Goal: Information Seeking & Learning: Find specific fact

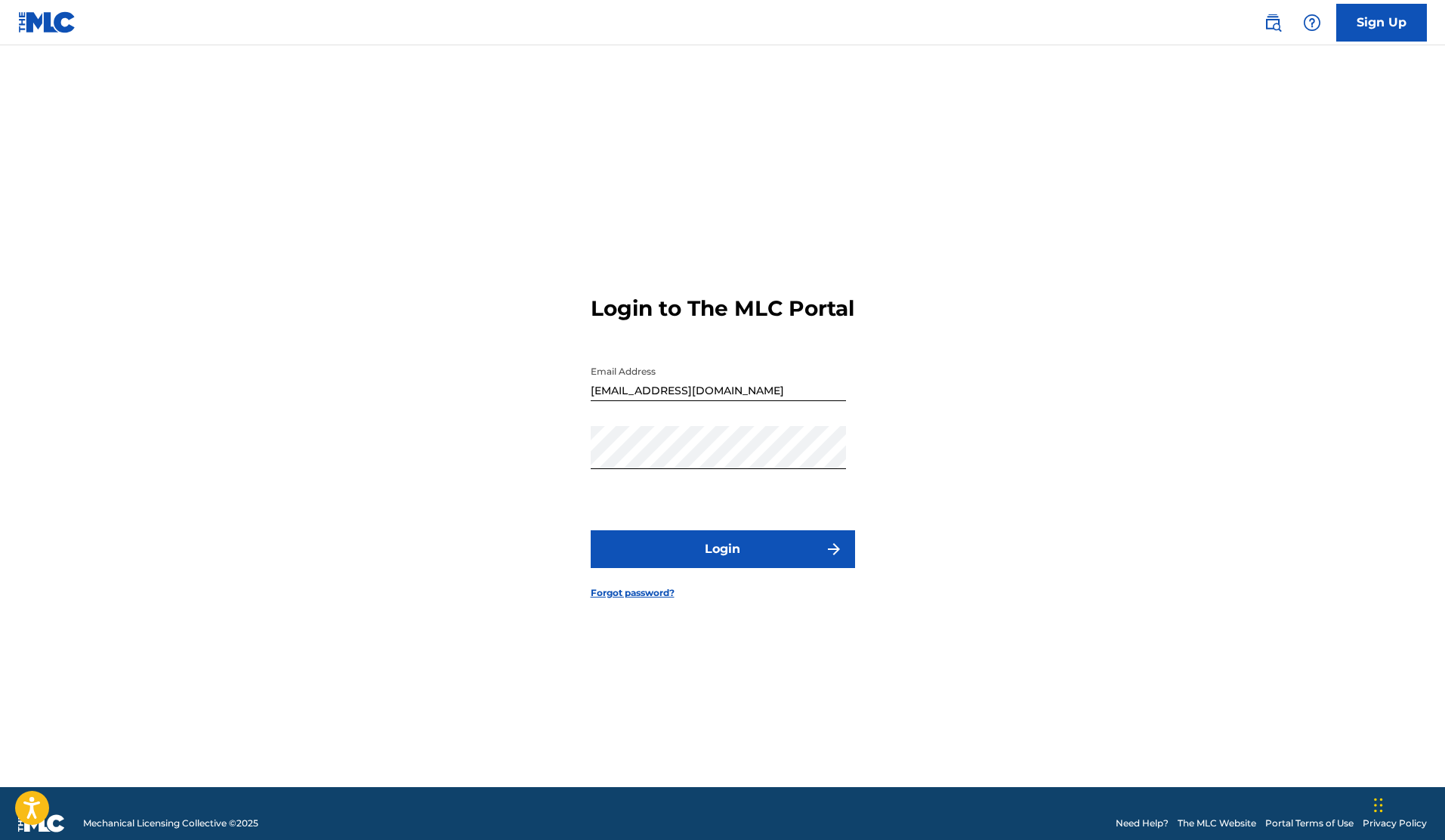
click at [731, 568] on button "Login" at bounding box center [723, 549] width 265 height 37
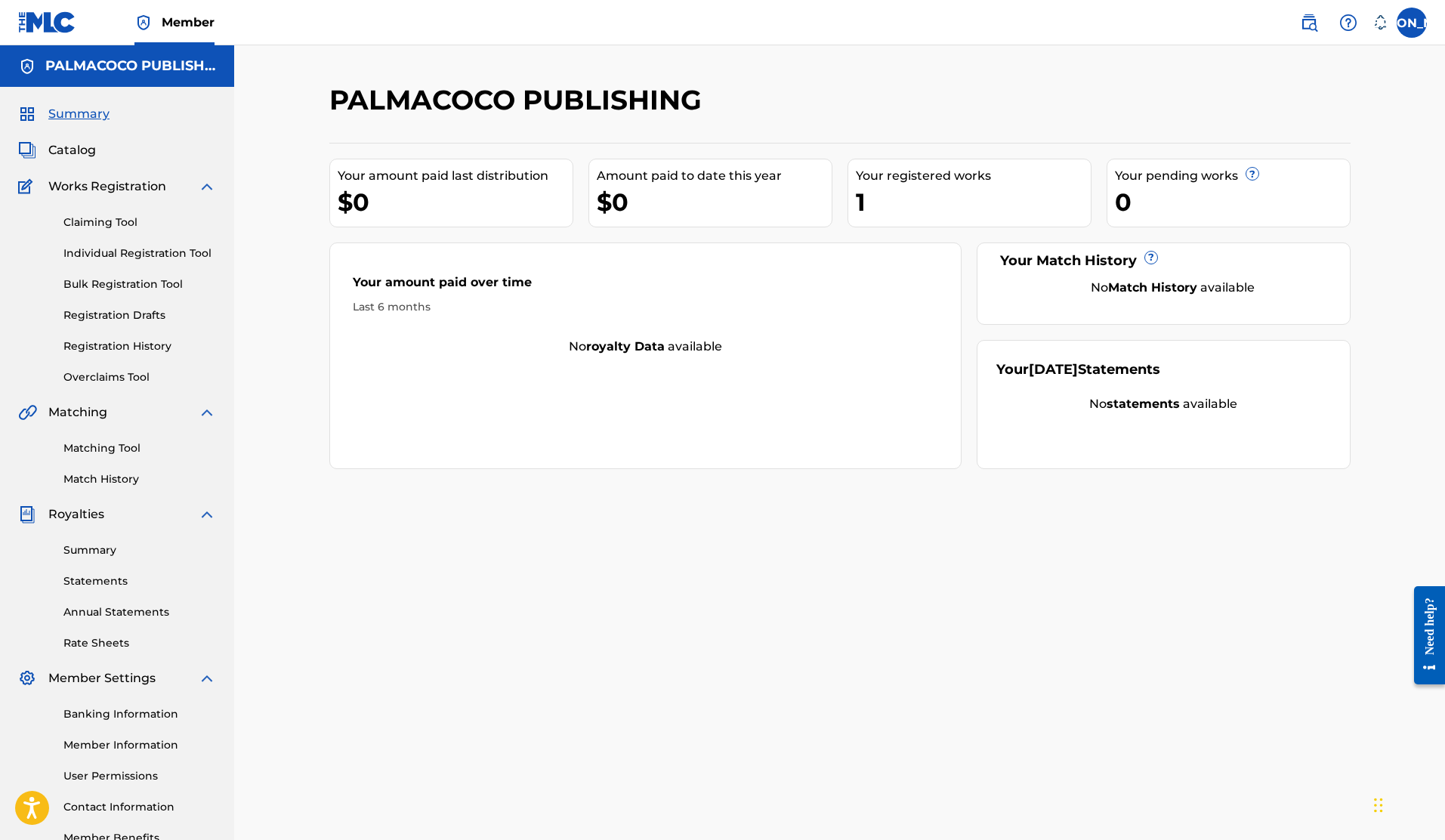
click at [111, 226] on link "Claiming Tool" at bounding box center [140, 222] width 153 height 16
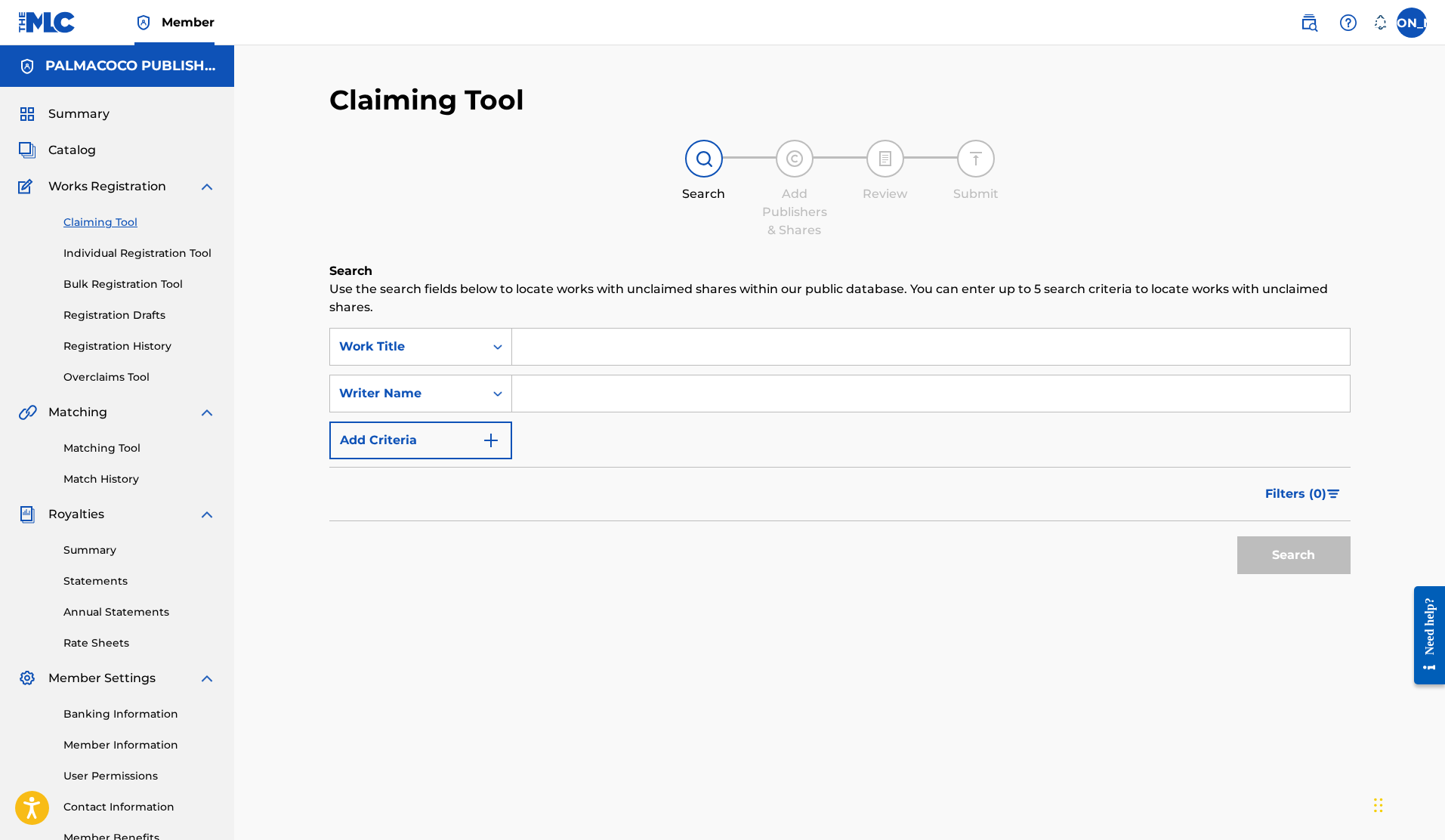
click at [557, 397] on input "Search Form" at bounding box center [931, 393] width 838 height 36
click at [571, 345] on input "Search Form" at bounding box center [931, 347] width 838 height 36
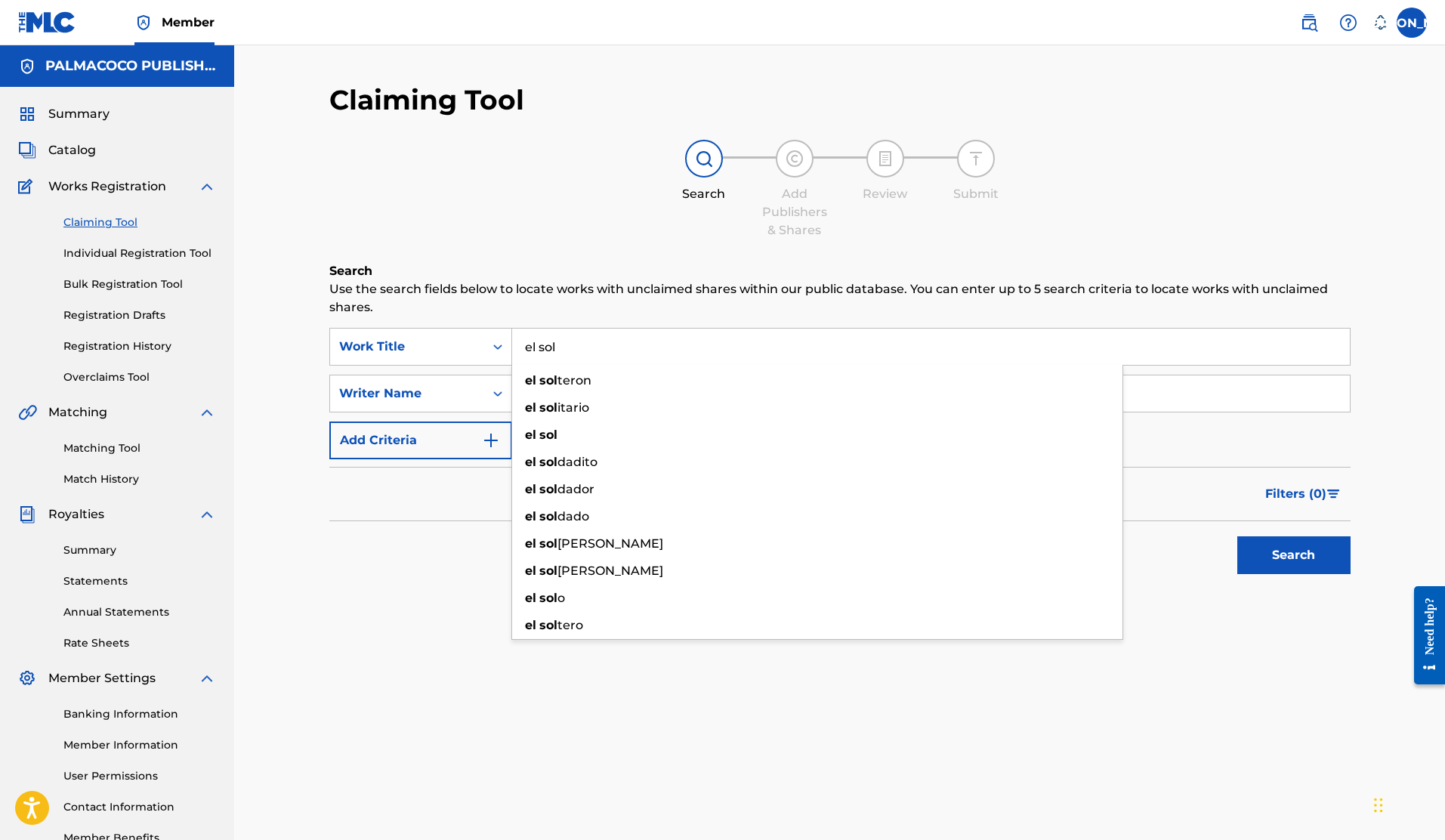
type input "el sol"
click at [463, 575] on div "Search" at bounding box center [840, 551] width 1021 height 60
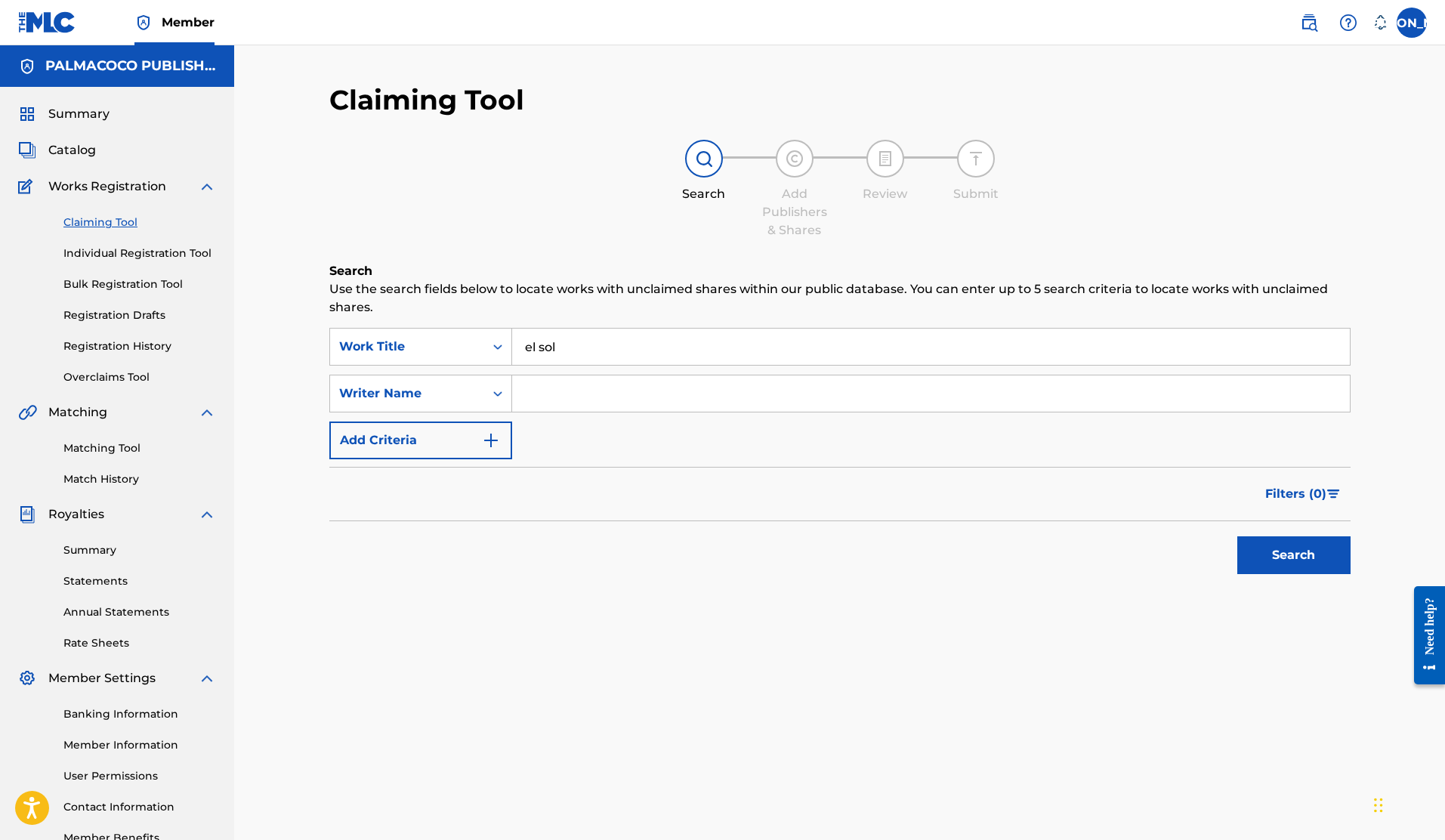
click at [570, 392] on input "Search Form" at bounding box center [931, 393] width 838 height 36
type input "[PERSON_NAME]"
click at [1238, 536] on button "Search" at bounding box center [1294, 555] width 113 height 37
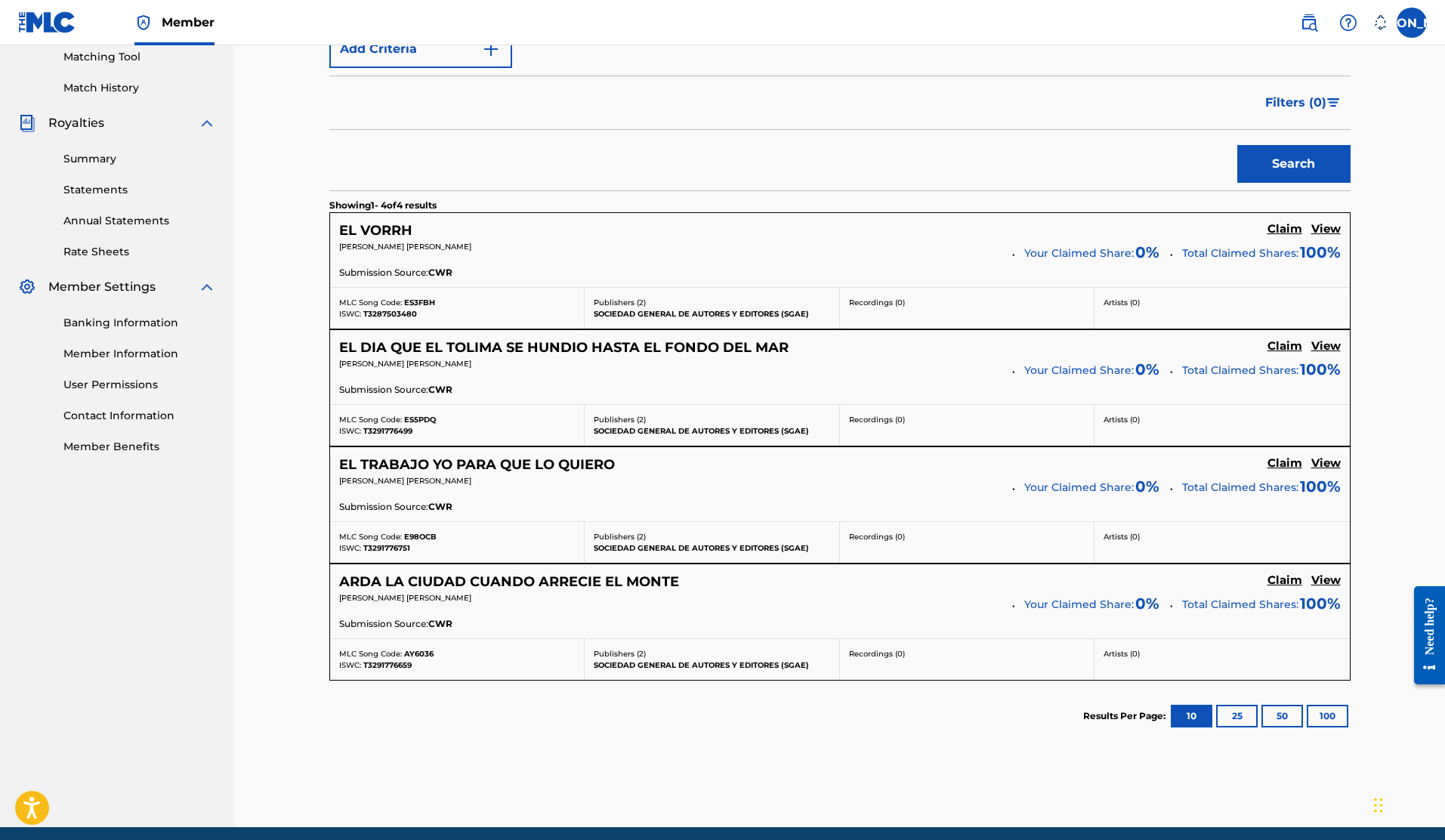
scroll to position [451, 0]
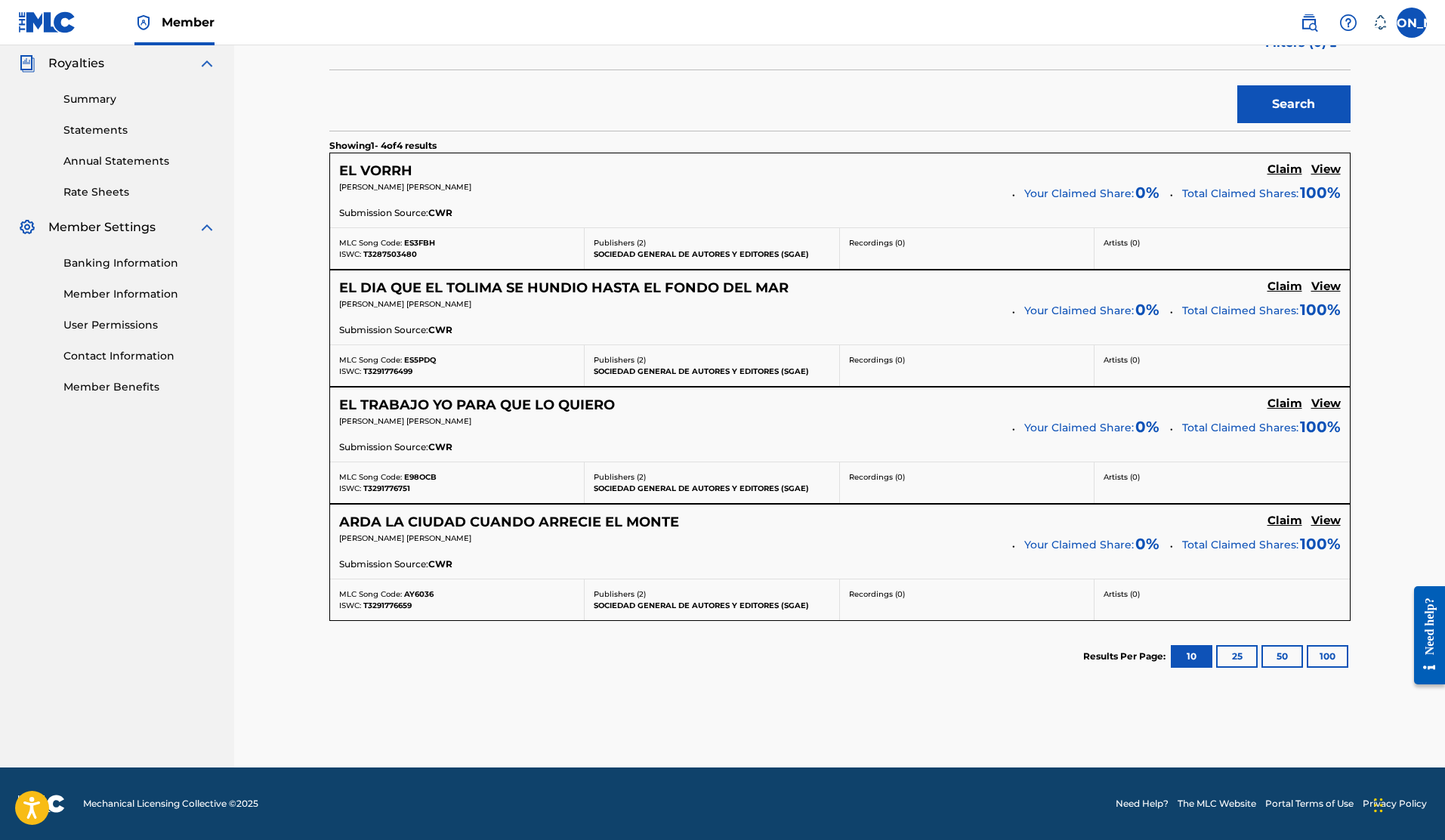
click at [1330, 662] on button "100" at bounding box center [1328, 656] width 41 height 23
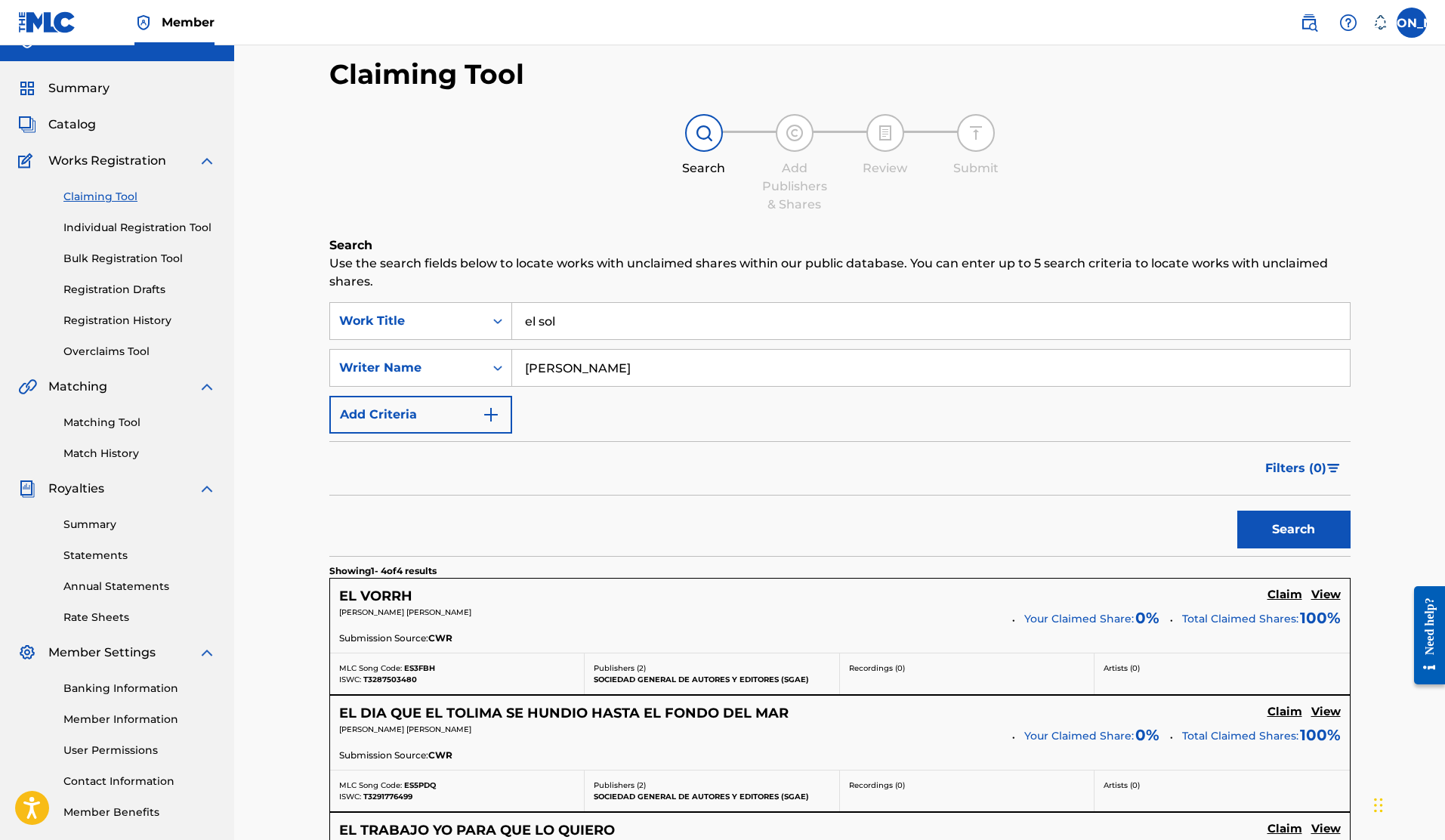
scroll to position [0, 0]
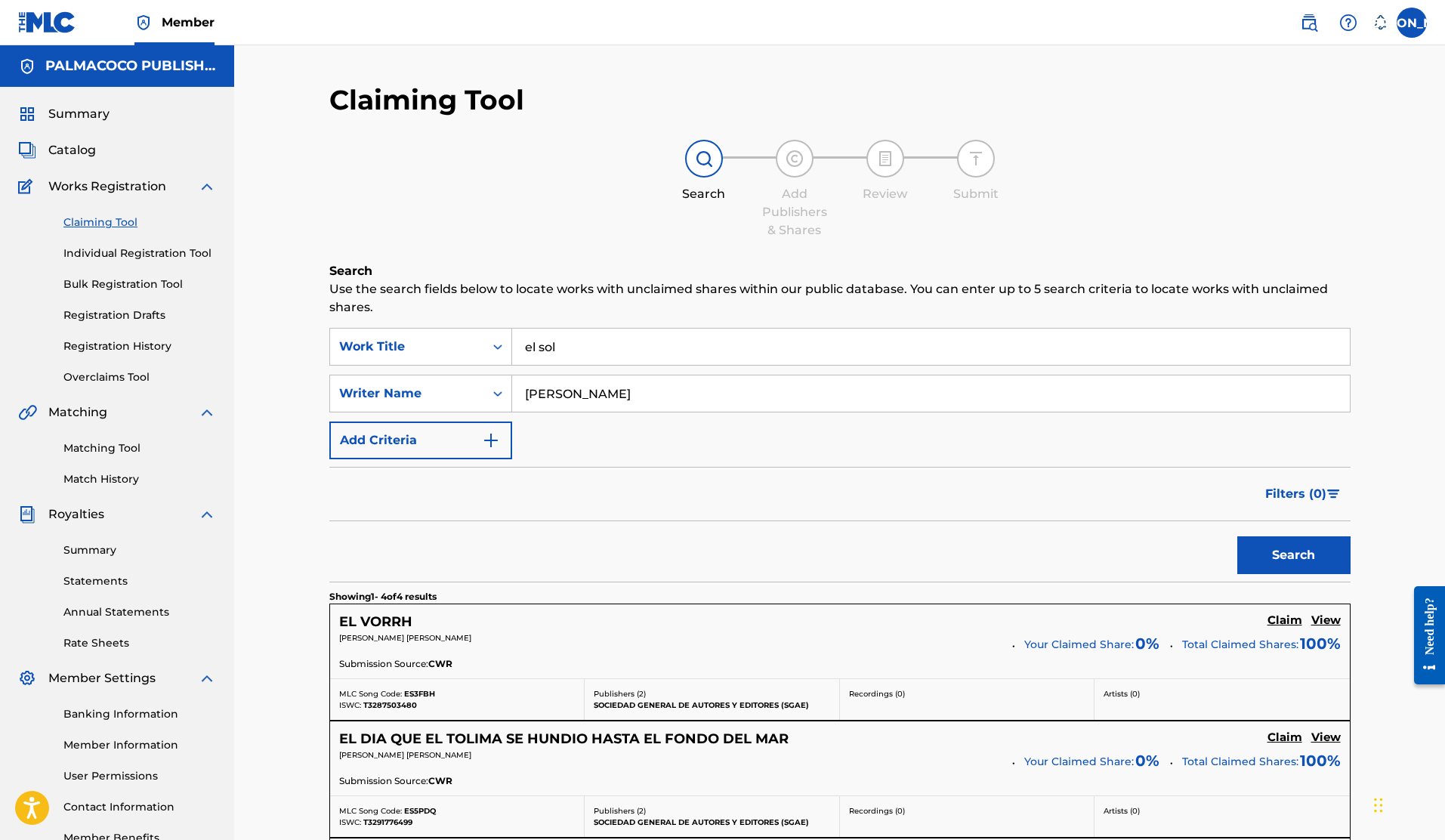
drag, startPoint x: 522, startPoint y: 353, endPoint x: 516, endPoint y: 374, distance: 21.8
click at [522, 353] on input "el sol" at bounding box center [931, 347] width 838 height 36
click at [489, 434] on img "Search Form" at bounding box center [491, 441] width 18 height 18
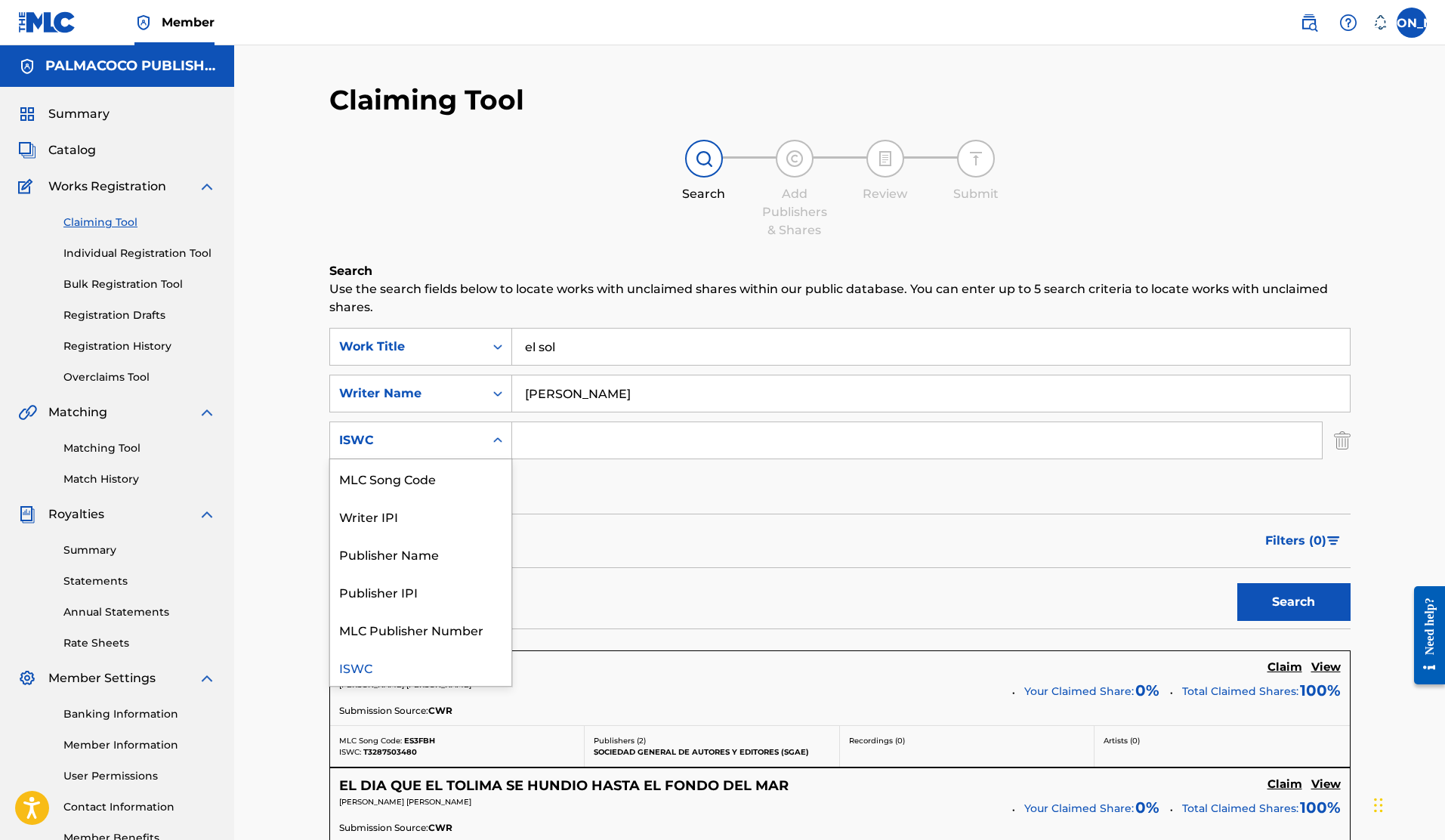
click at [481, 437] on div "ISWC" at bounding box center [407, 441] width 154 height 29
click at [502, 236] on div "Search Add Publishers & Shares Review Submit" at bounding box center [840, 190] width 1021 height 99
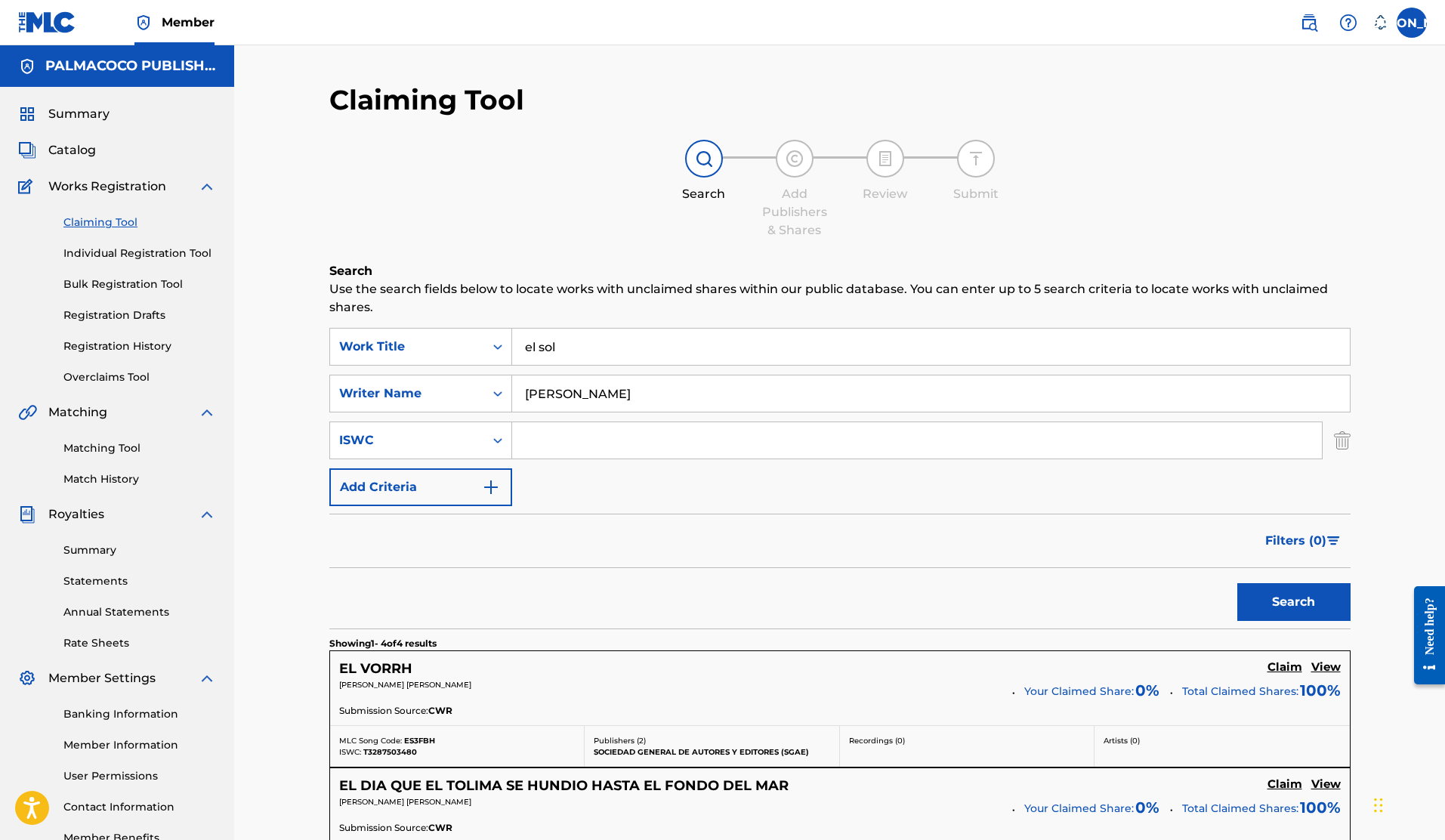
click at [604, 441] on input "Search Form" at bounding box center [917, 440] width 810 height 36
paste input "ESA011750034"
type input "ESA011750034"
click at [606, 397] on input "[PERSON_NAME]" at bounding box center [931, 393] width 838 height 36
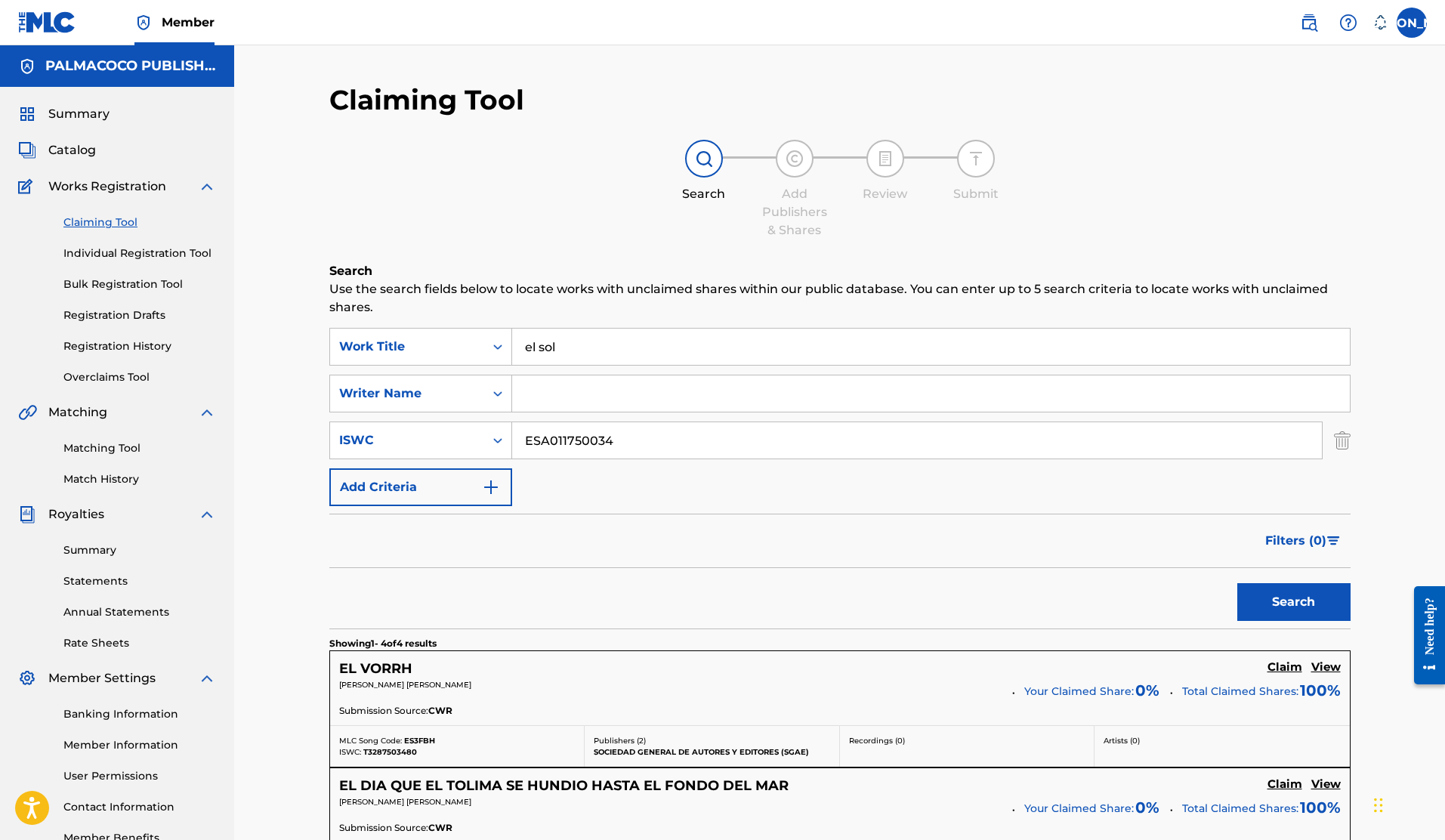
click at [584, 356] on input "el sol" at bounding box center [931, 347] width 838 height 36
click at [1299, 610] on button "Search" at bounding box center [1294, 601] width 113 height 37
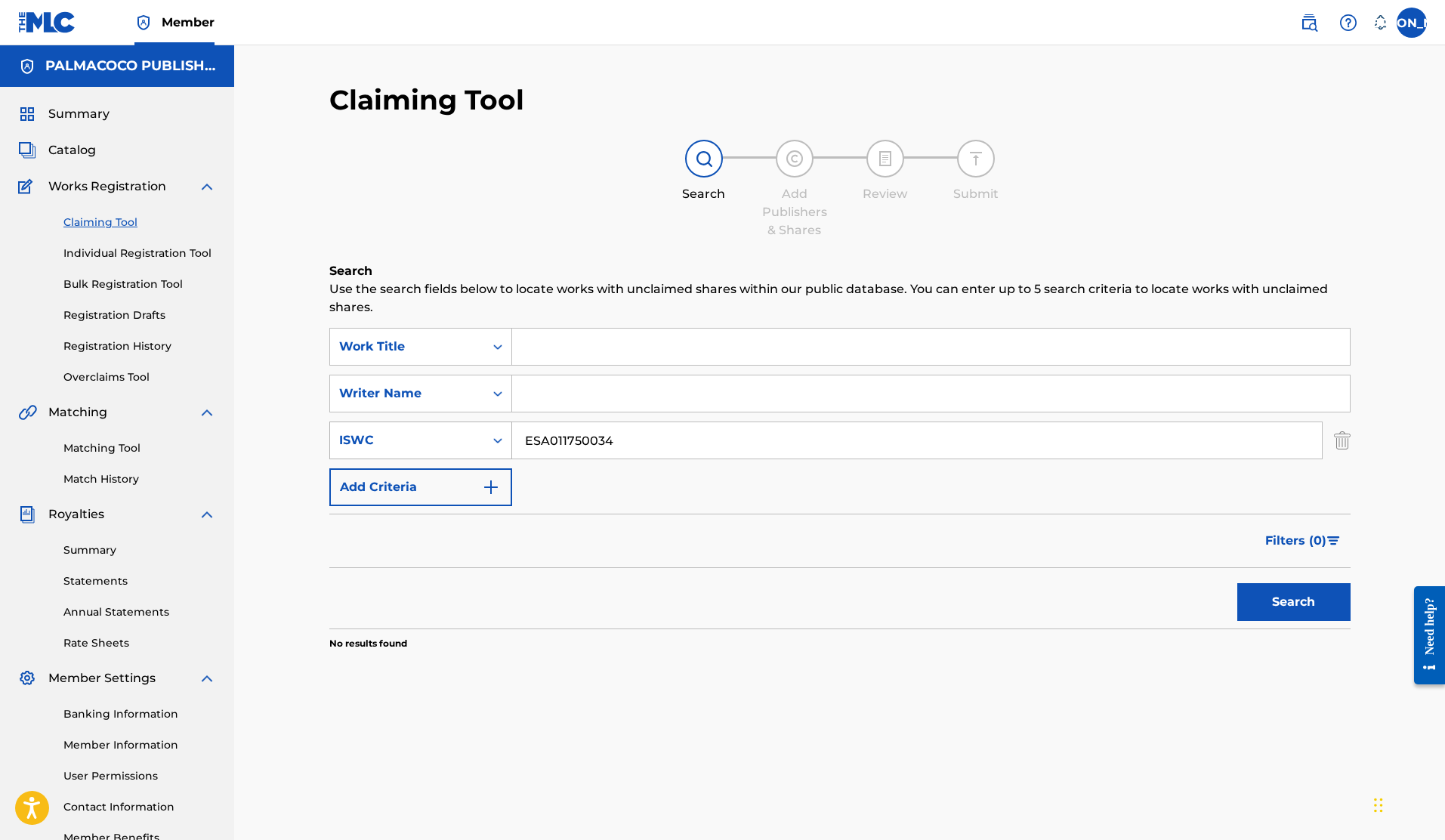
click at [388, 441] on div "ISWC" at bounding box center [407, 441] width 136 height 18
click at [640, 448] on input "ESA011750034" at bounding box center [917, 440] width 810 height 36
click at [641, 448] on input "ESA011750034" at bounding box center [917, 440] width 810 height 36
click at [578, 395] on input "Search Form" at bounding box center [931, 393] width 838 height 36
type input "[PERSON_NAME]"
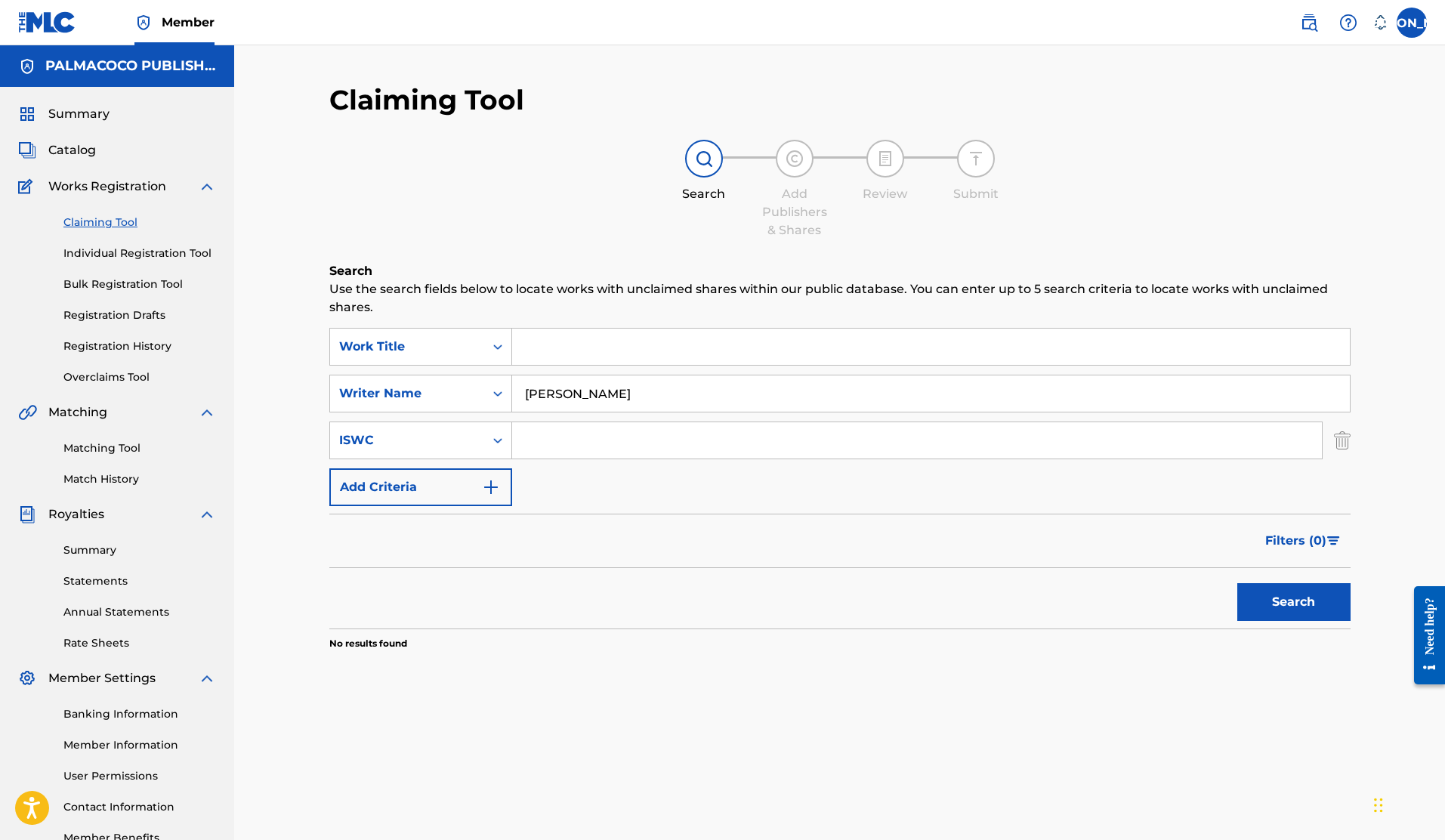
click at [1238, 583] on button "Search" at bounding box center [1294, 601] width 113 height 37
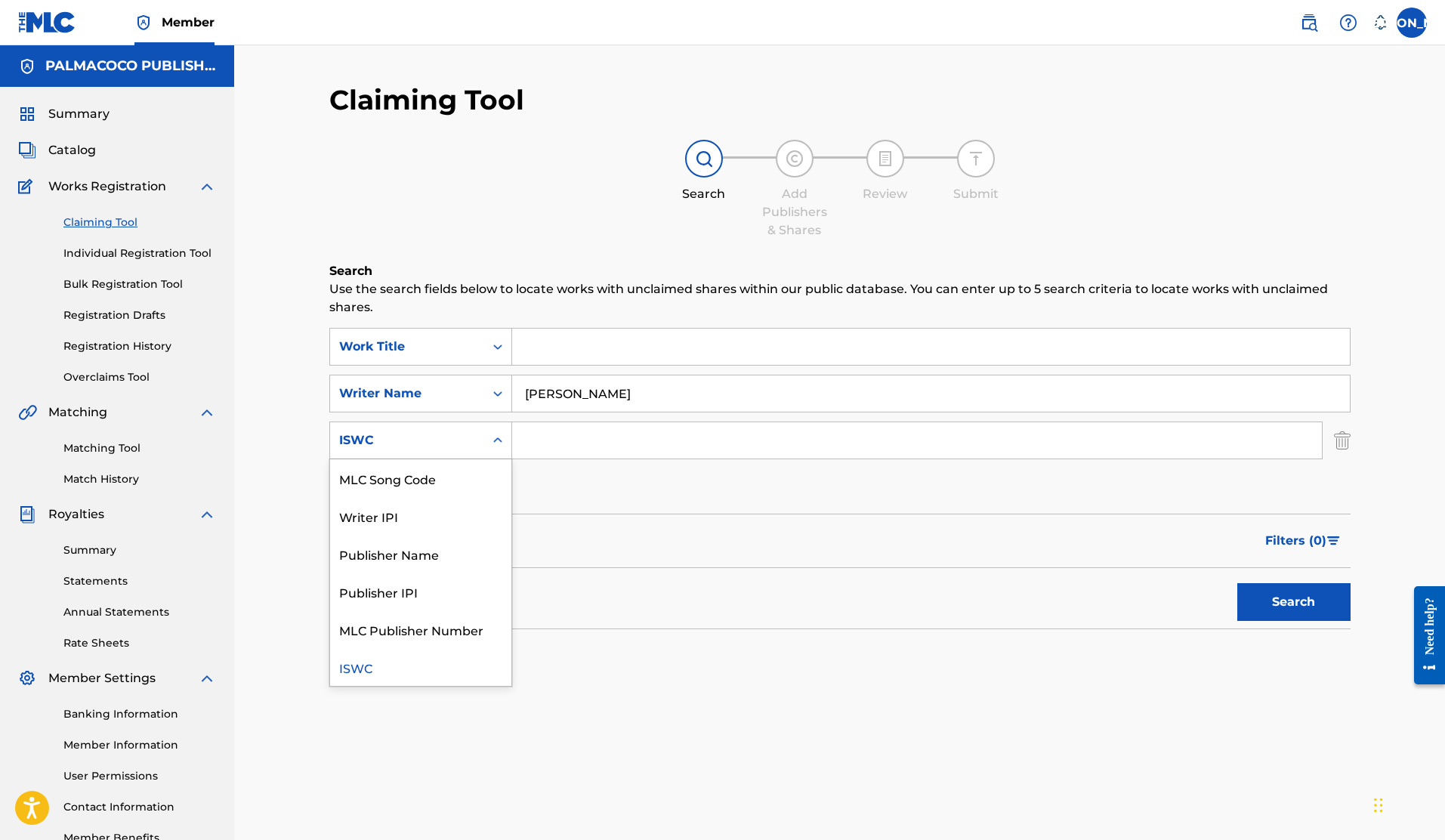
click at [500, 451] on div "Search Form" at bounding box center [498, 441] width 28 height 28
click at [1352, 442] on div "Claiming Tool Search Add Publishers & Shares Review Submit Search Use the searc…" at bounding box center [840, 474] width 1058 height 781
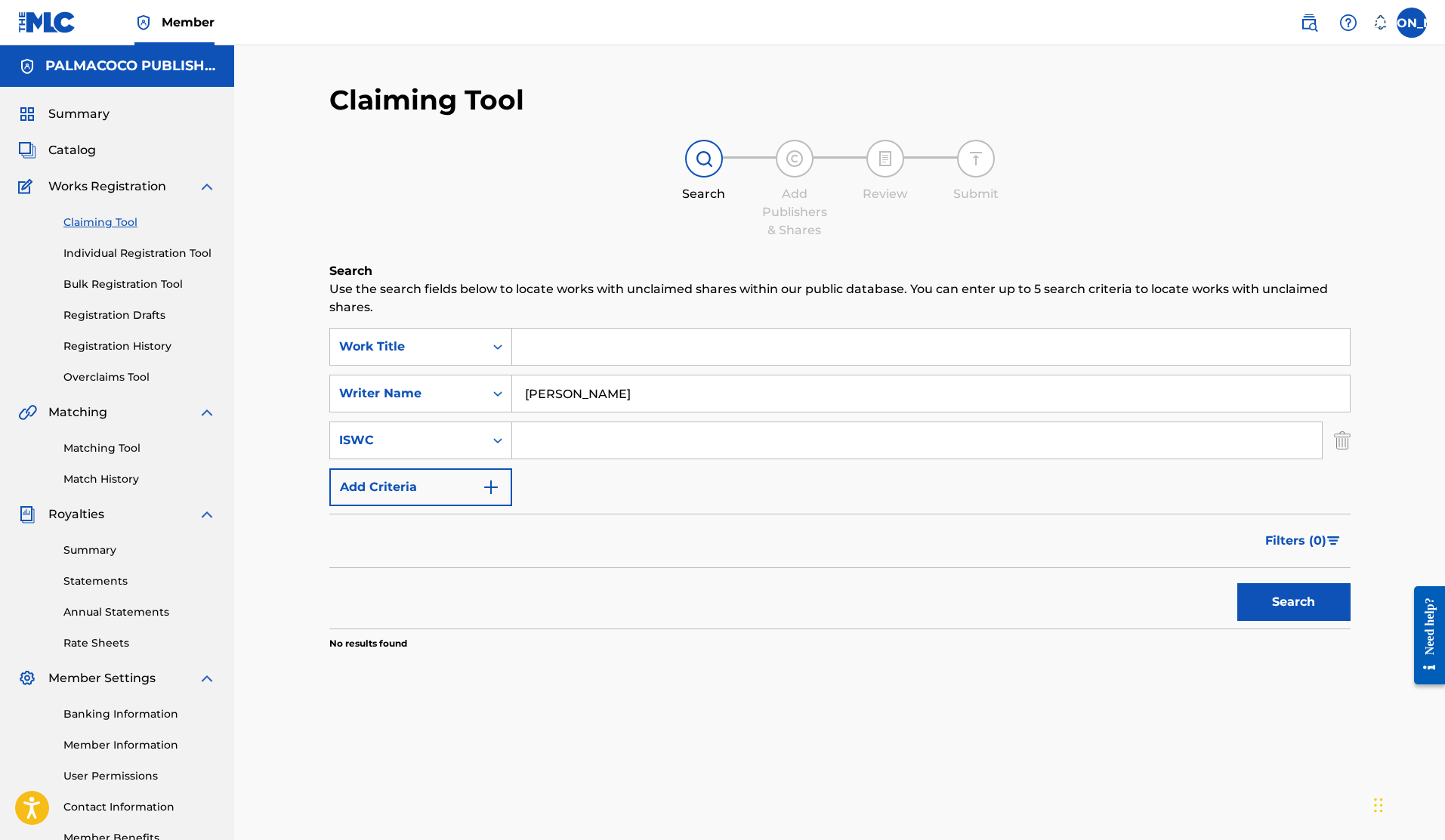
click at [1339, 442] on img "Search Form" at bounding box center [1342, 440] width 17 height 37
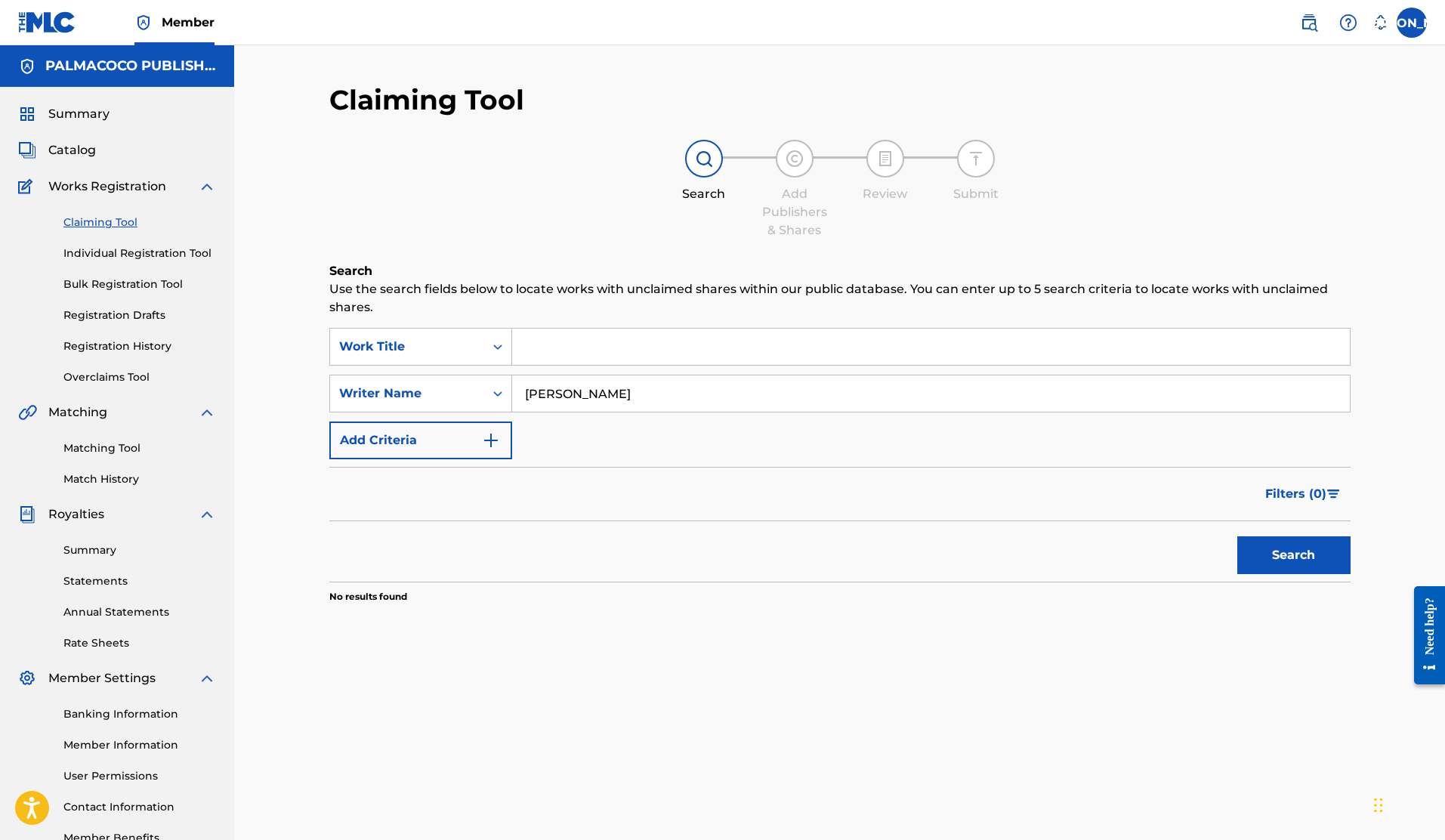
click at [1300, 547] on button "Search" at bounding box center [1294, 555] width 113 height 37
drag, startPoint x: 682, startPoint y: 391, endPoint x: 461, endPoint y: 383, distance: 221.1
click at [461, 383] on div "SearchWithCriteria3517699f-f5e1-4e86-a2e0-7535d81d048f Writer Name [PERSON_NAME]" at bounding box center [840, 393] width 1021 height 37
drag, startPoint x: 1316, startPoint y: 28, endPoint x: 1246, endPoint y: 44, distance: 71.8
click at [1316, 28] on img at bounding box center [1310, 23] width 18 height 18
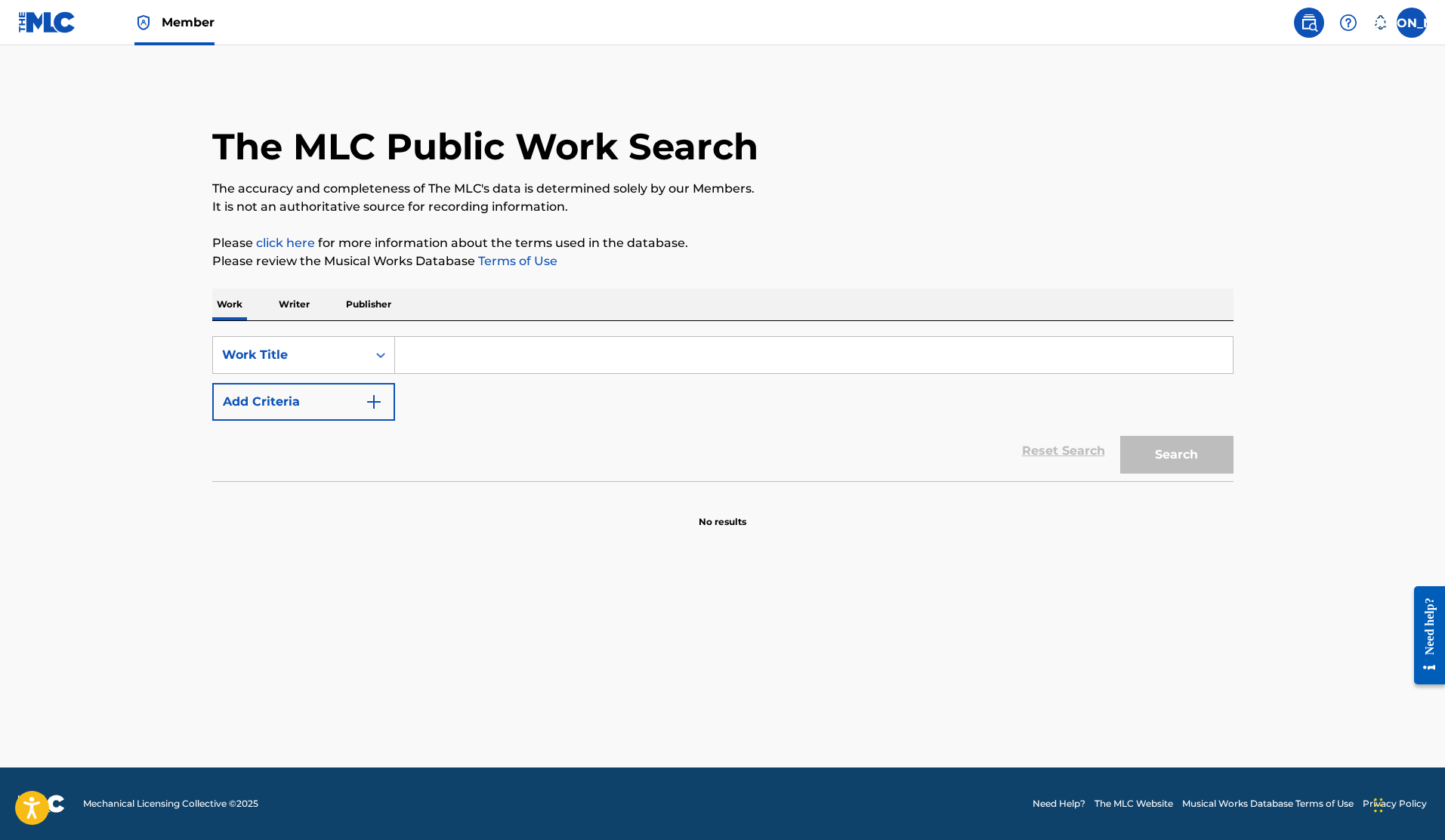
click at [559, 353] on input "Search Form" at bounding box center [814, 354] width 838 height 36
click at [289, 298] on p "Writer" at bounding box center [295, 304] width 40 height 31
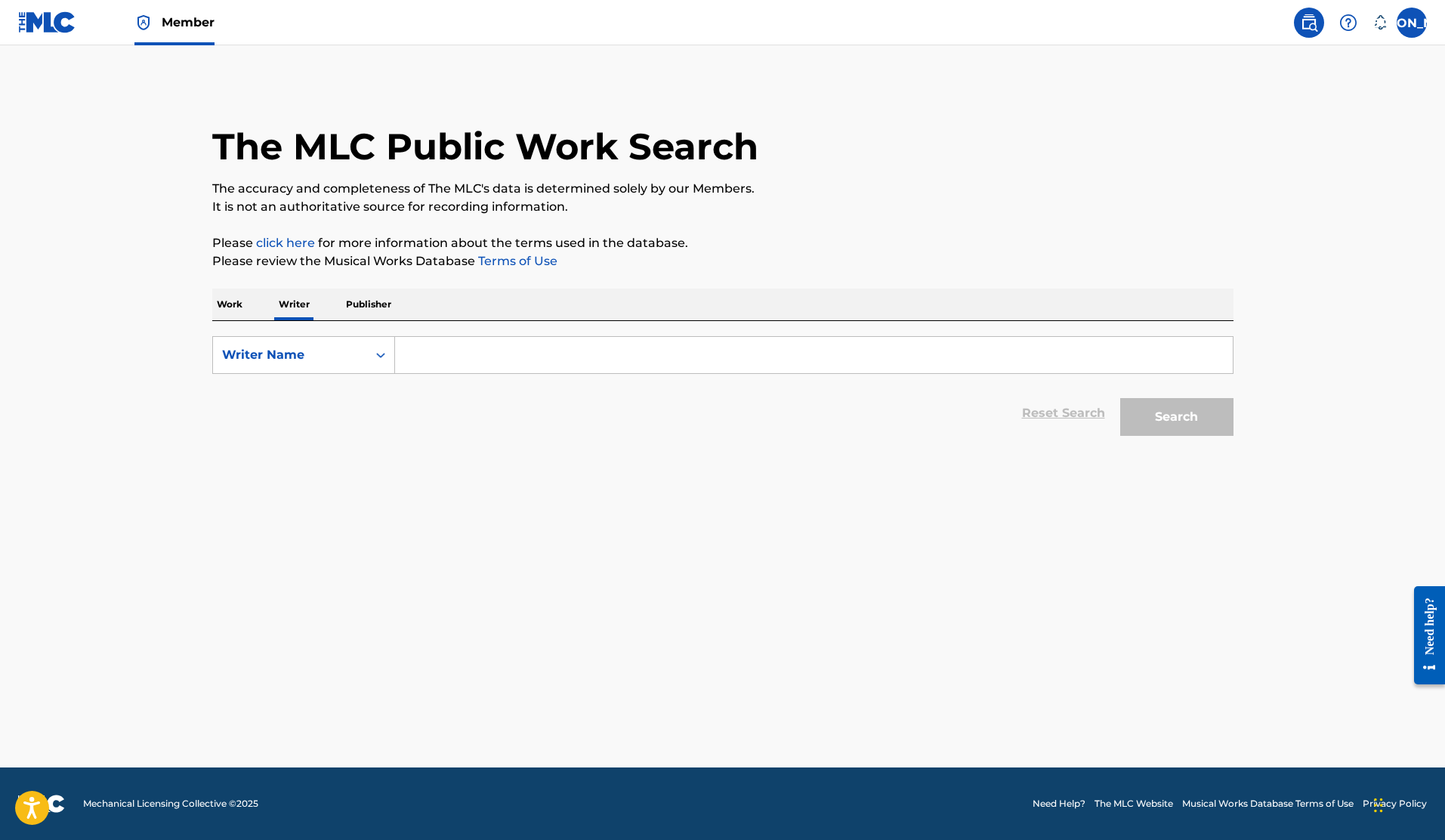
click at [442, 351] on input "Search Form" at bounding box center [814, 354] width 838 height 36
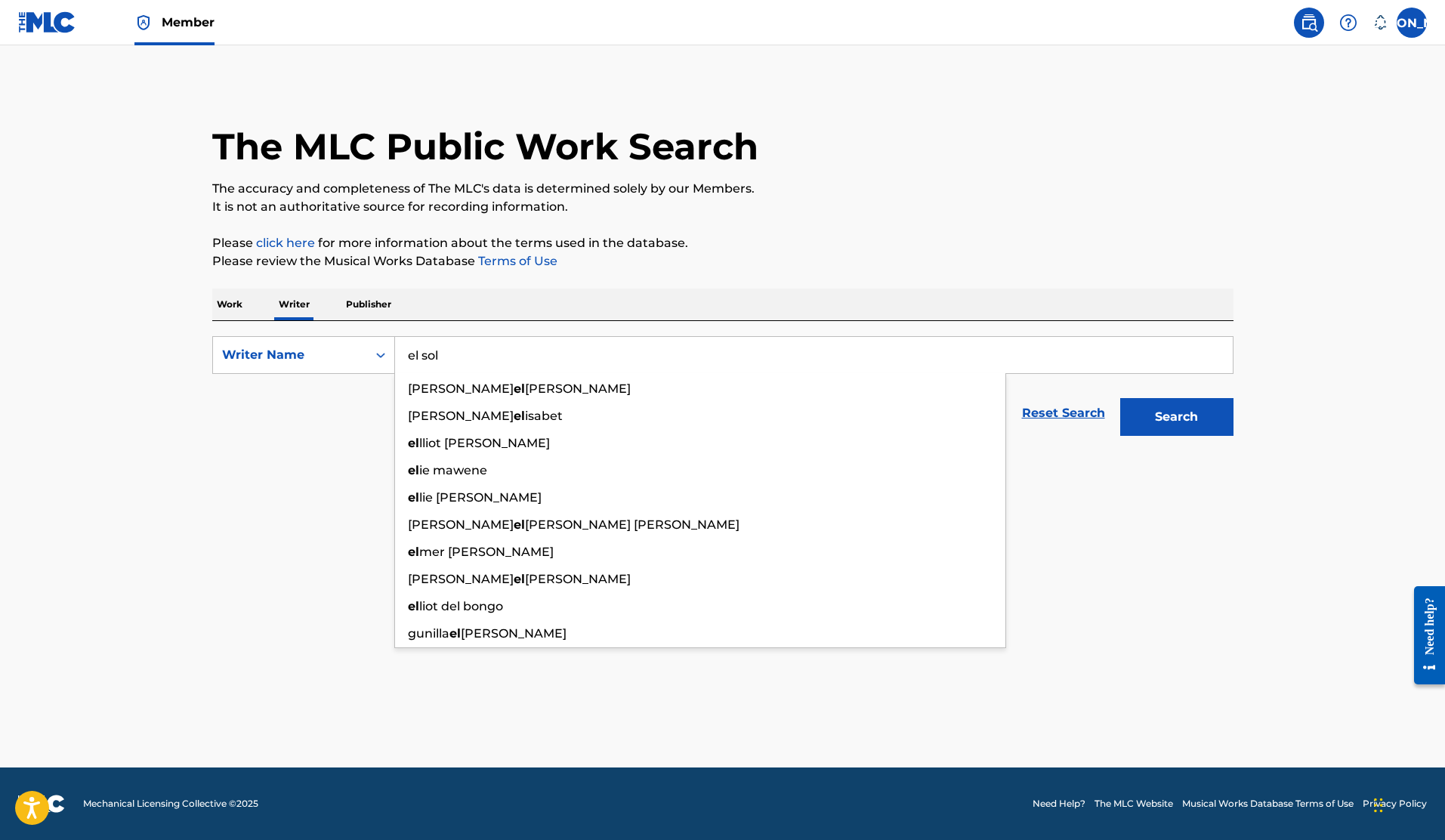
type input "el sol"
click at [1121, 398] on button "Search" at bounding box center [1177, 416] width 113 height 37
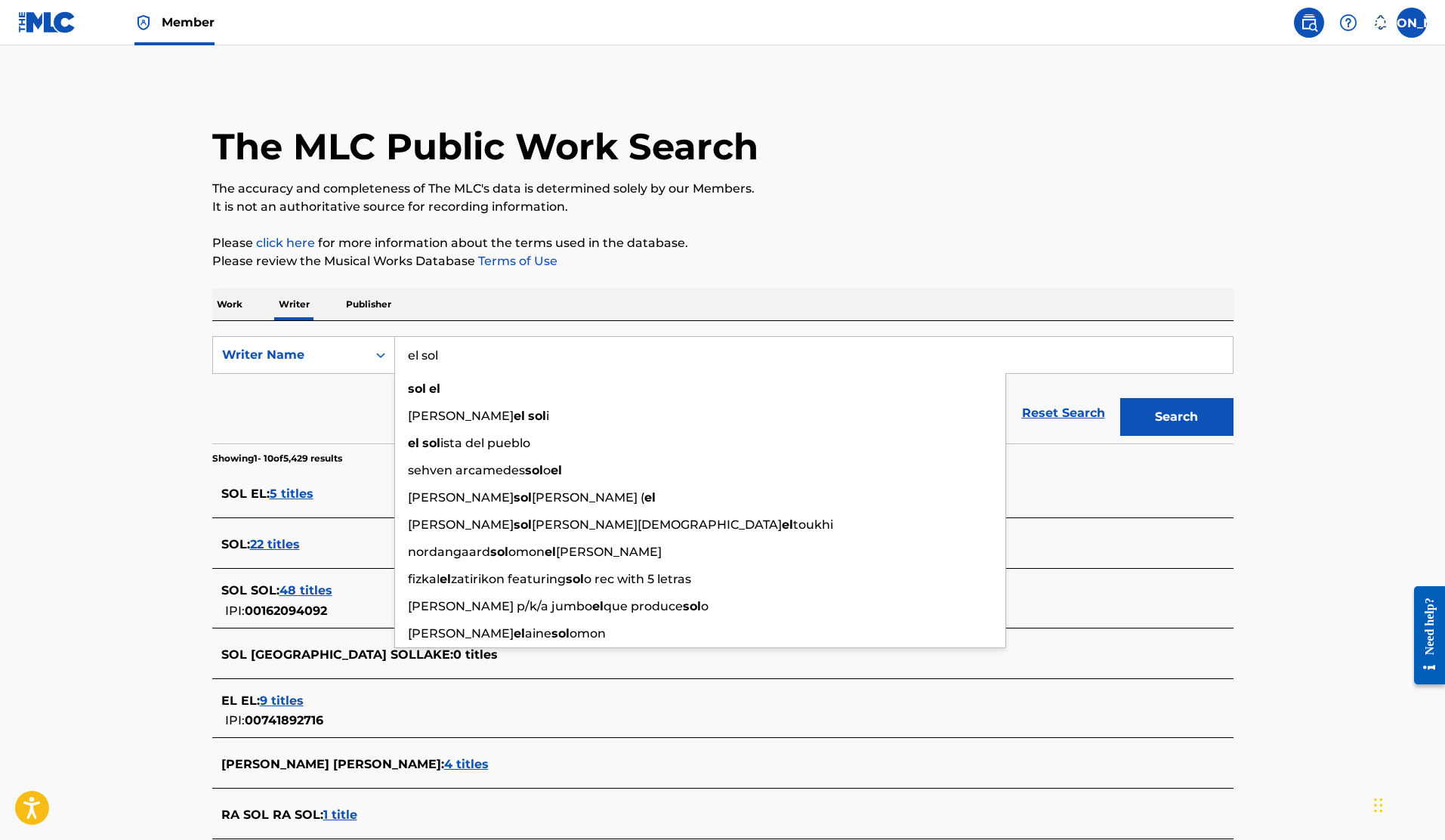
click at [174, 417] on main "The MLC Public Work Search The accuracy and completeness of The MLC's data is d…" at bounding box center [722, 565] width 1445 height 1040
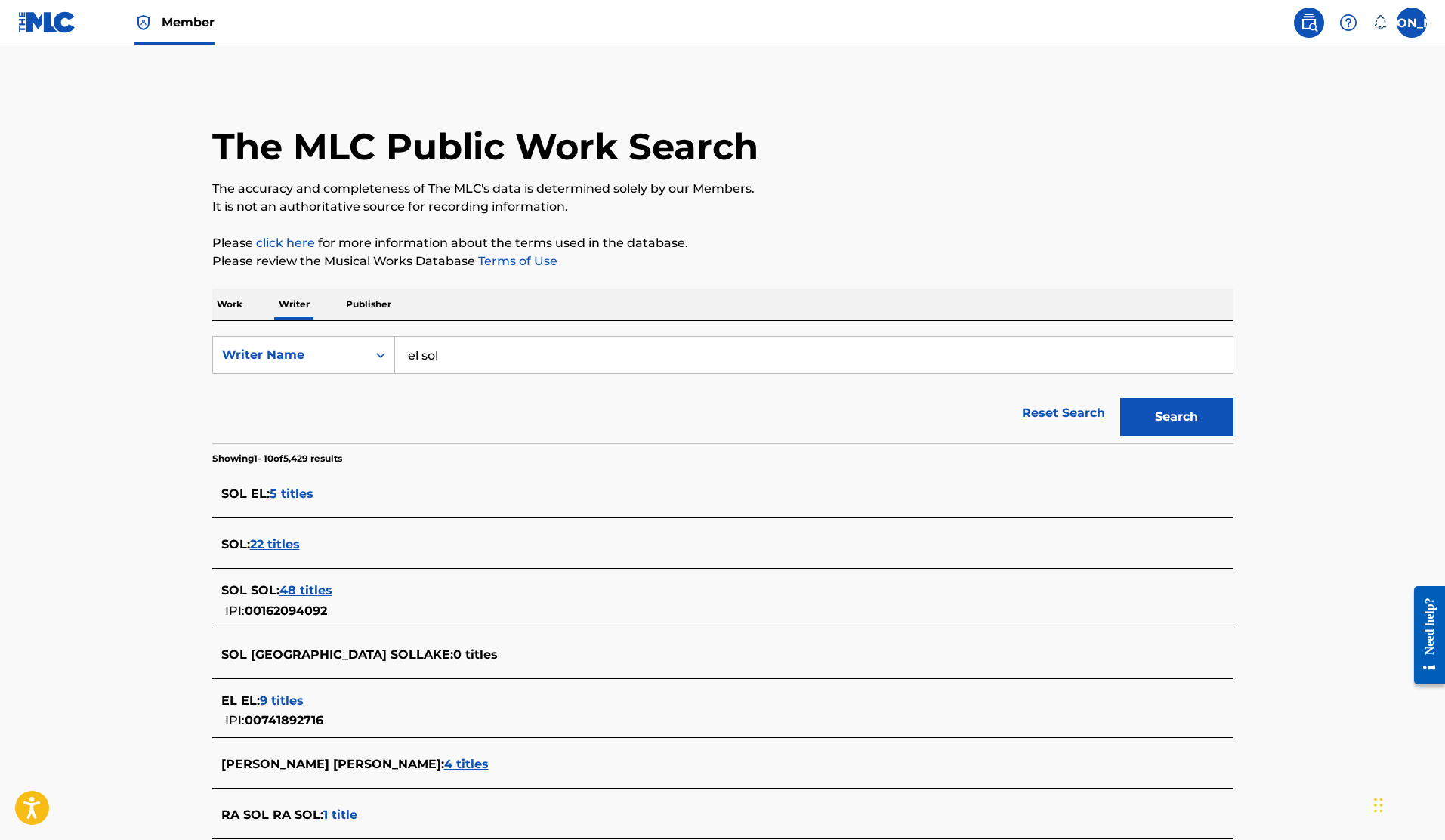
click at [325, 376] on form "SearchWithCriteria8d13fdb9-114e-4557-b193-ad3d46036291 Writer Name el sol Reset…" at bounding box center [723, 389] width 1021 height 107
click at [328, 367] on div "Writer Name" at bounding box center [290, 355] width 154 height 29
click at [242, 303] on p "Work" at bounding box center [229, 304] width 34 height 31
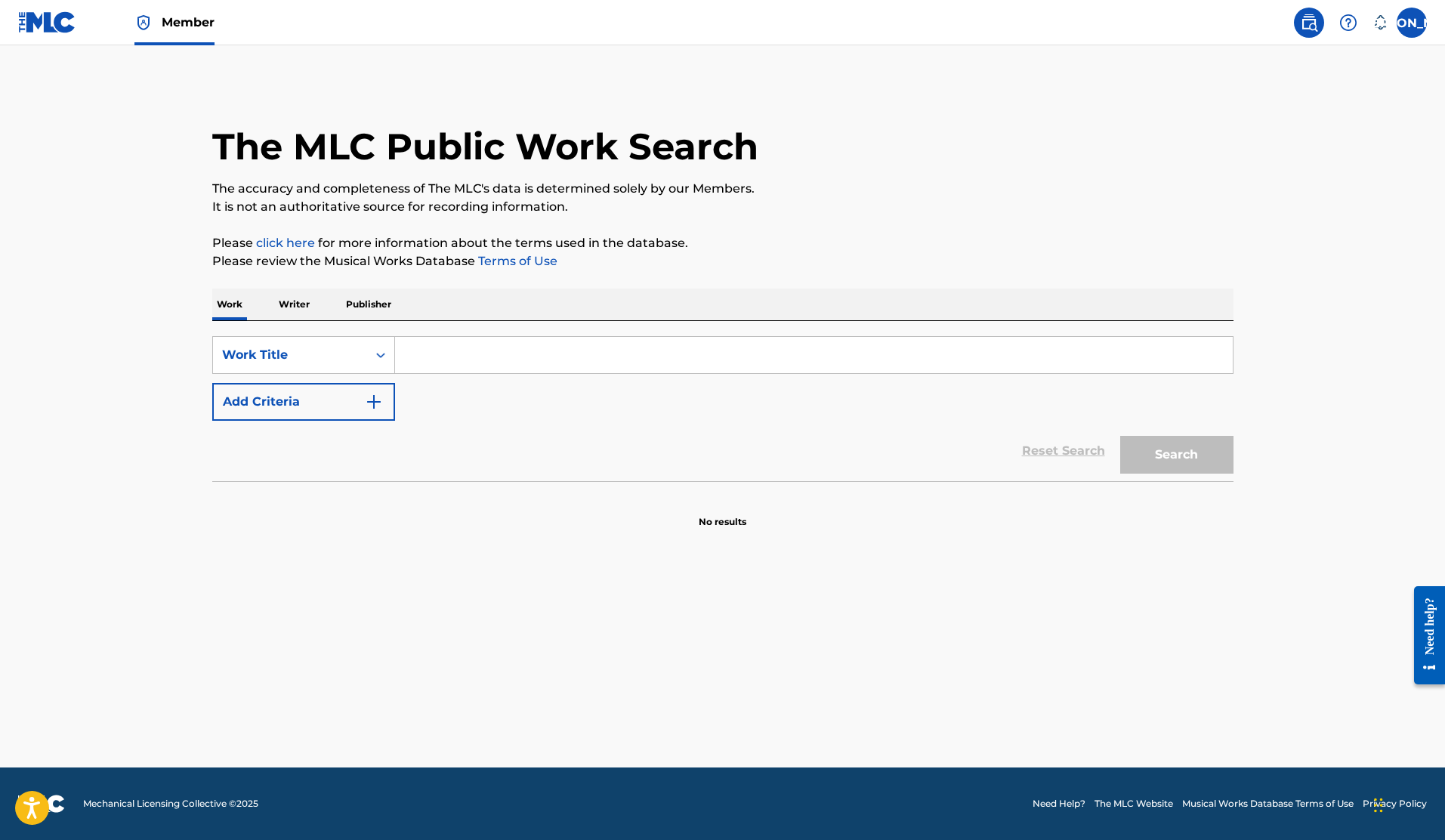
click at [372, 397] on img "Search Form" at bounding box center [374, 402] width 18 height 18
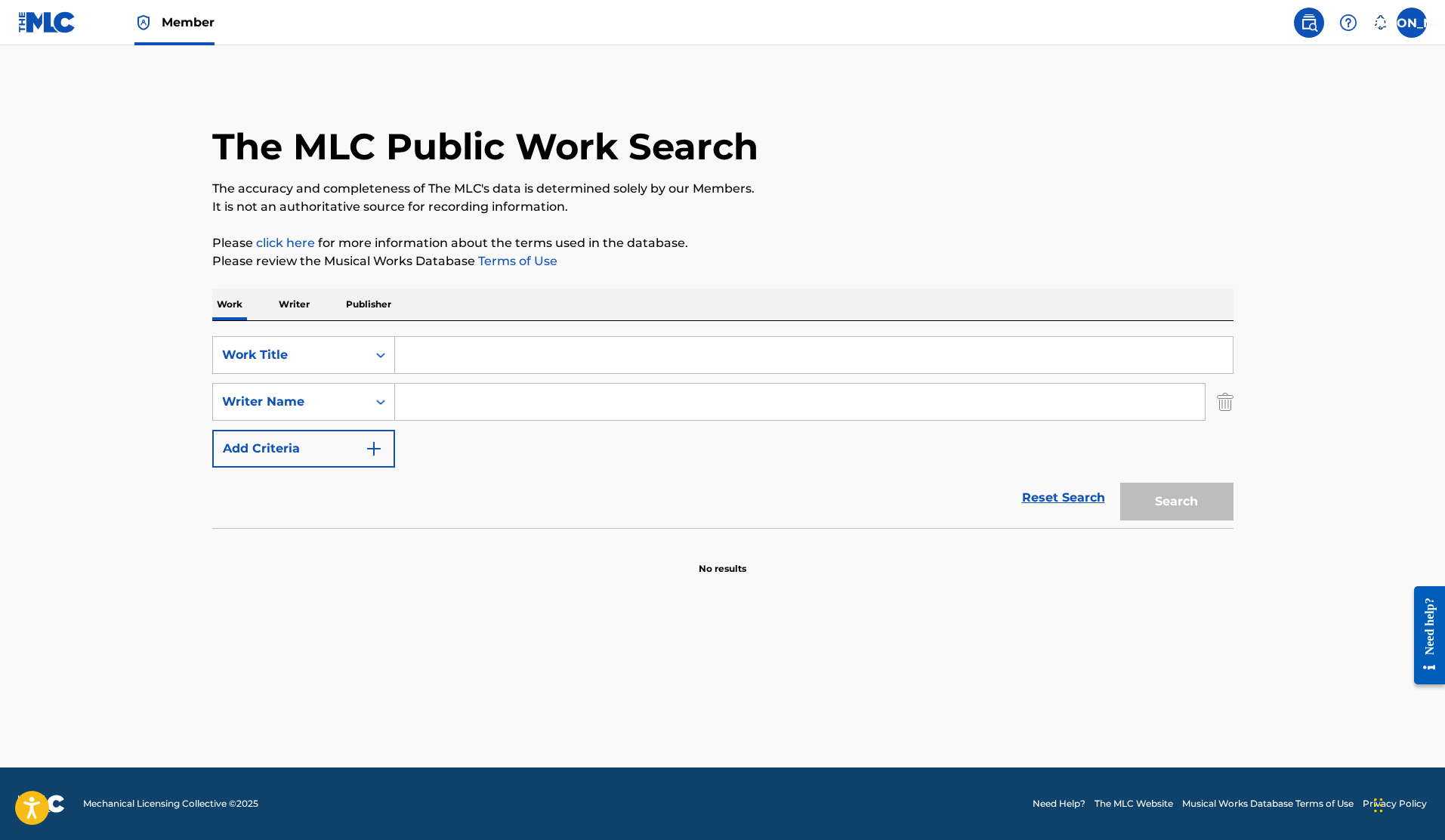
click at [457, 351] on input "Search Form" at bounding box center [814, 354] width 838 height 36
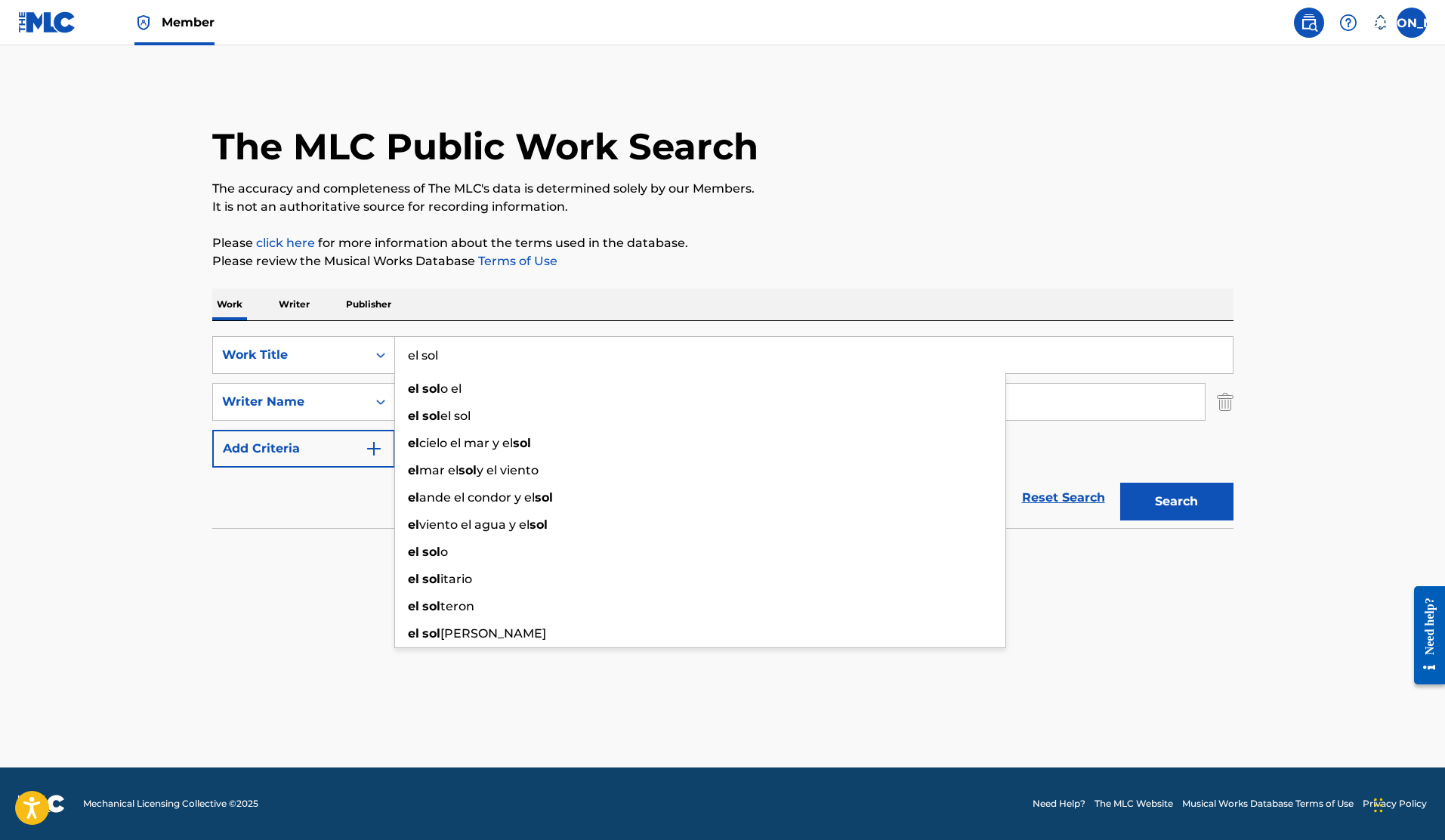
type input "el sol"
click at [144, 405] on main "The MLC Public Work Search The accuracy and completeness of The MLC's data is d…" at bounding box center [722, 406] width 1445 height 722
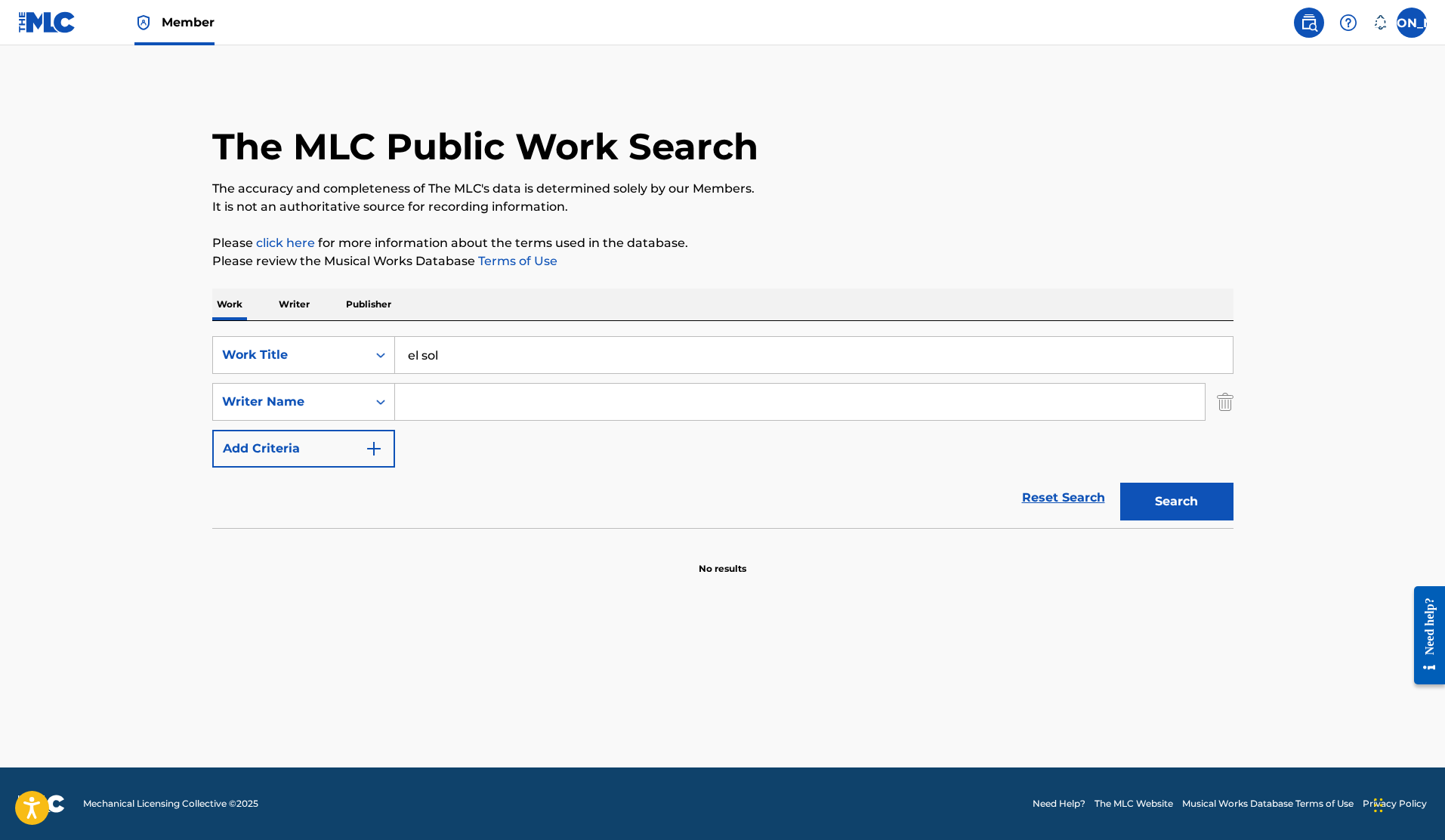
click at [428, 398] on input "Search Form" at bounding box center [800, 402] width 810 height 36
click at [1121, 483] on button "Search" at bounding box center [1177, 501] width 113 height 37
click at [464, 402] on input "[PERSON_NAME]" at bounding box center [800, 402] width 810 height 36
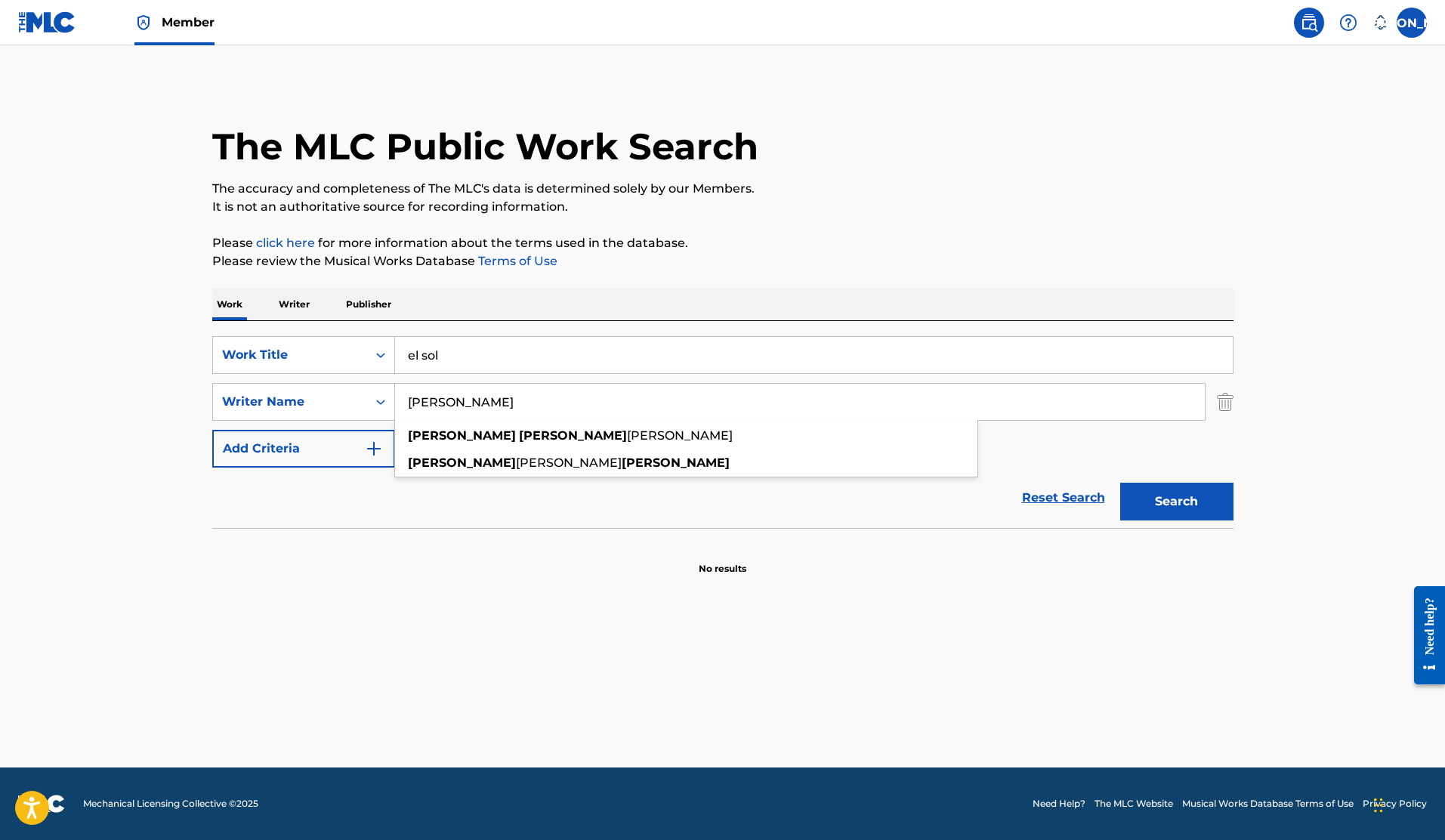
click at [558, 406] on input "[PERSON_NAME]" at bounding box center [800, 402] width 810 height 36
type input "[PERSON_NAME]"
click at [1121, 483] on button "Search" at bounding box center [1177, 501] width 113 height 37
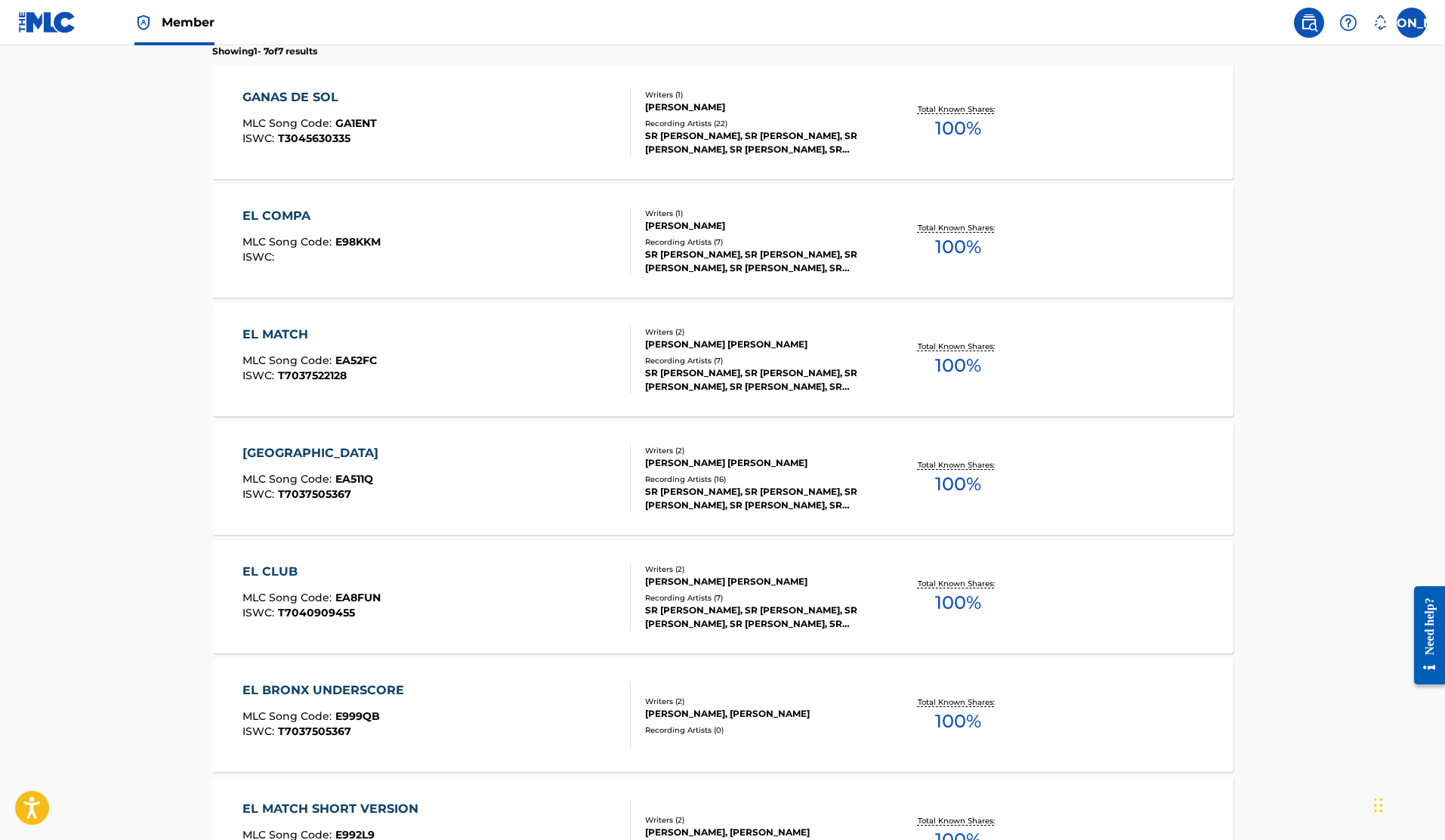
scroll to position [694, 0]
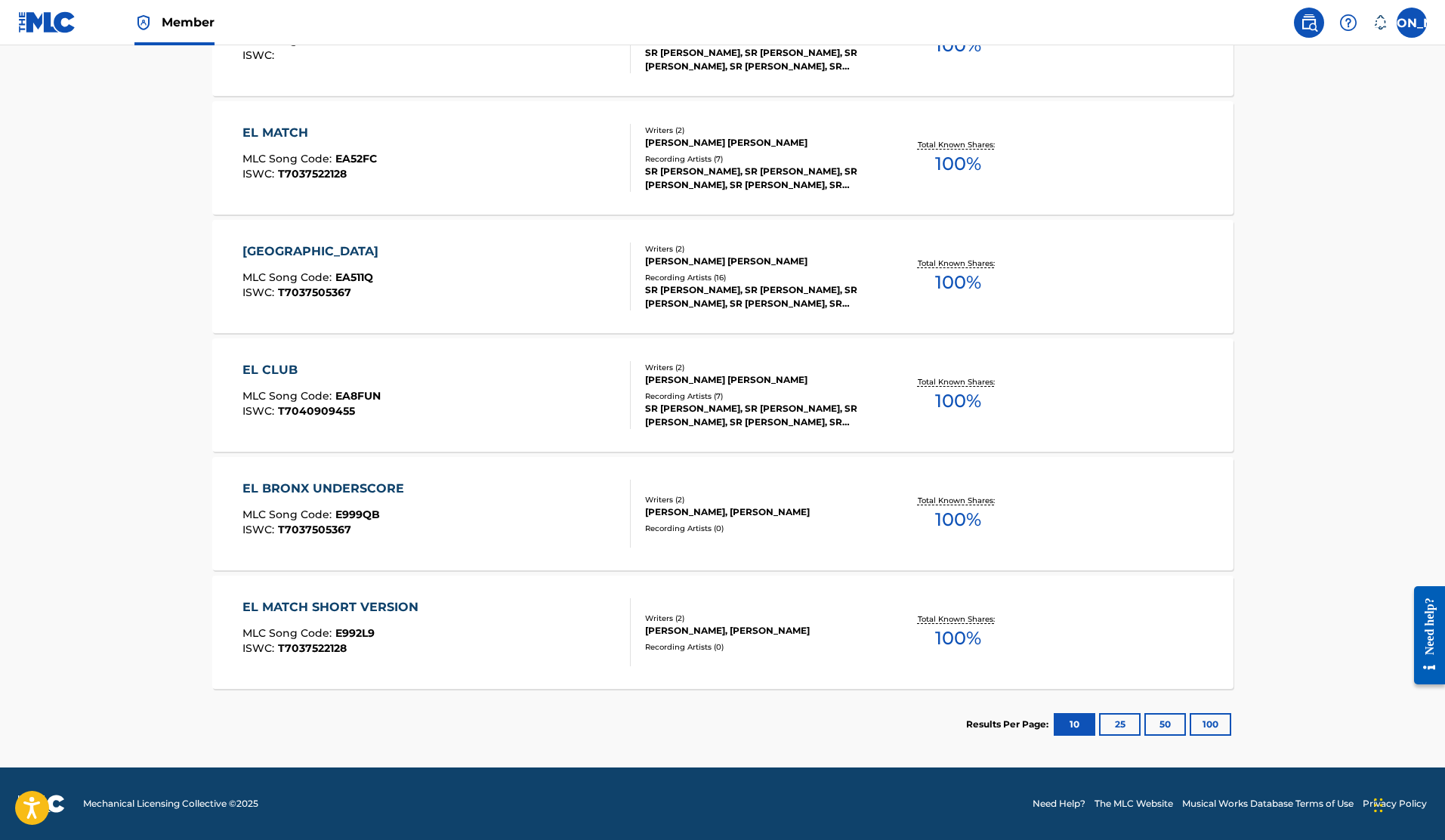
click at [1209, 721] on button "100" at bounding box center [1211, 724] width 41 height 23
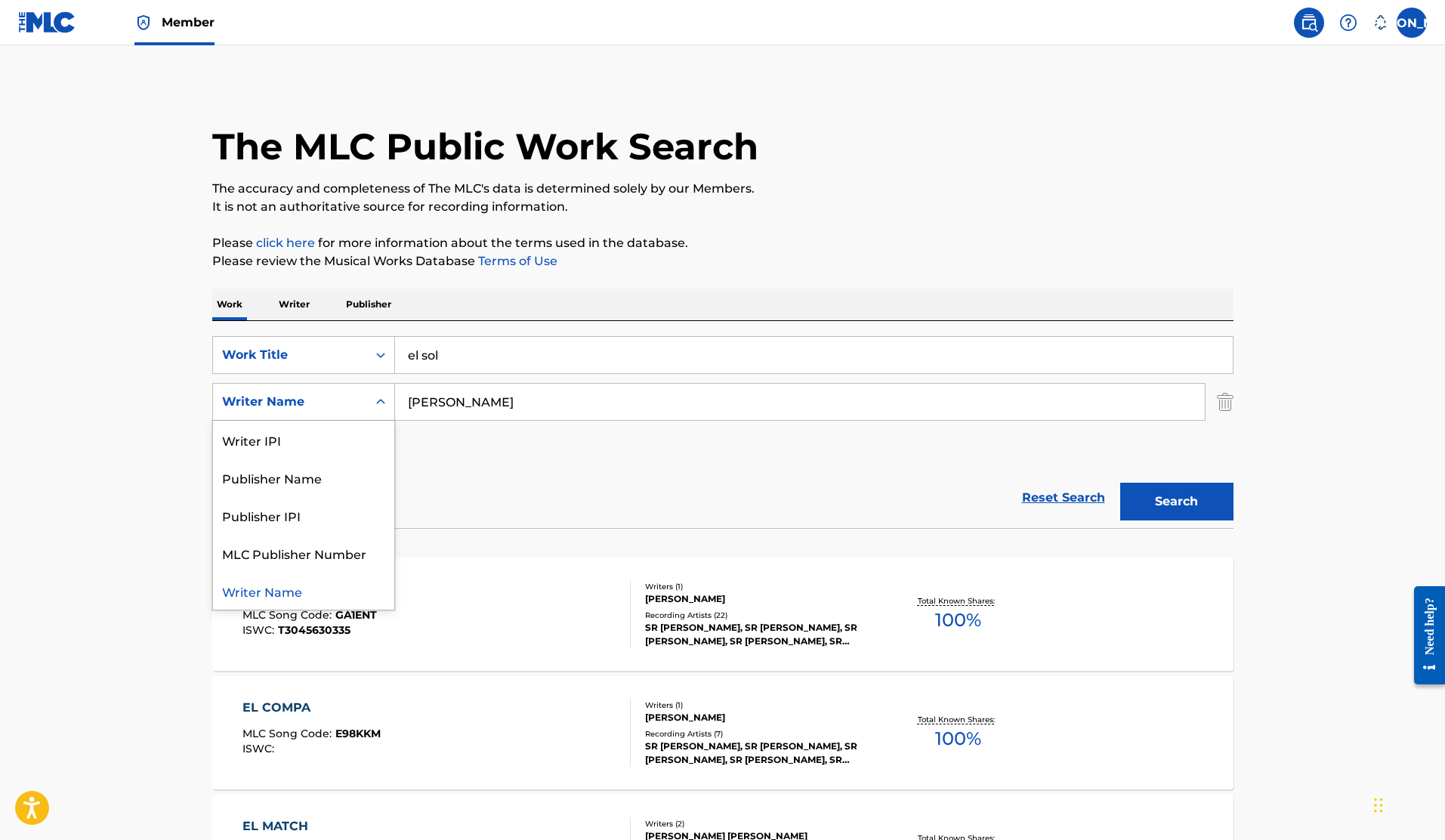
click at [299, 399] on div "Writer Name" at bounding box center [290, 402] width 136 height 18
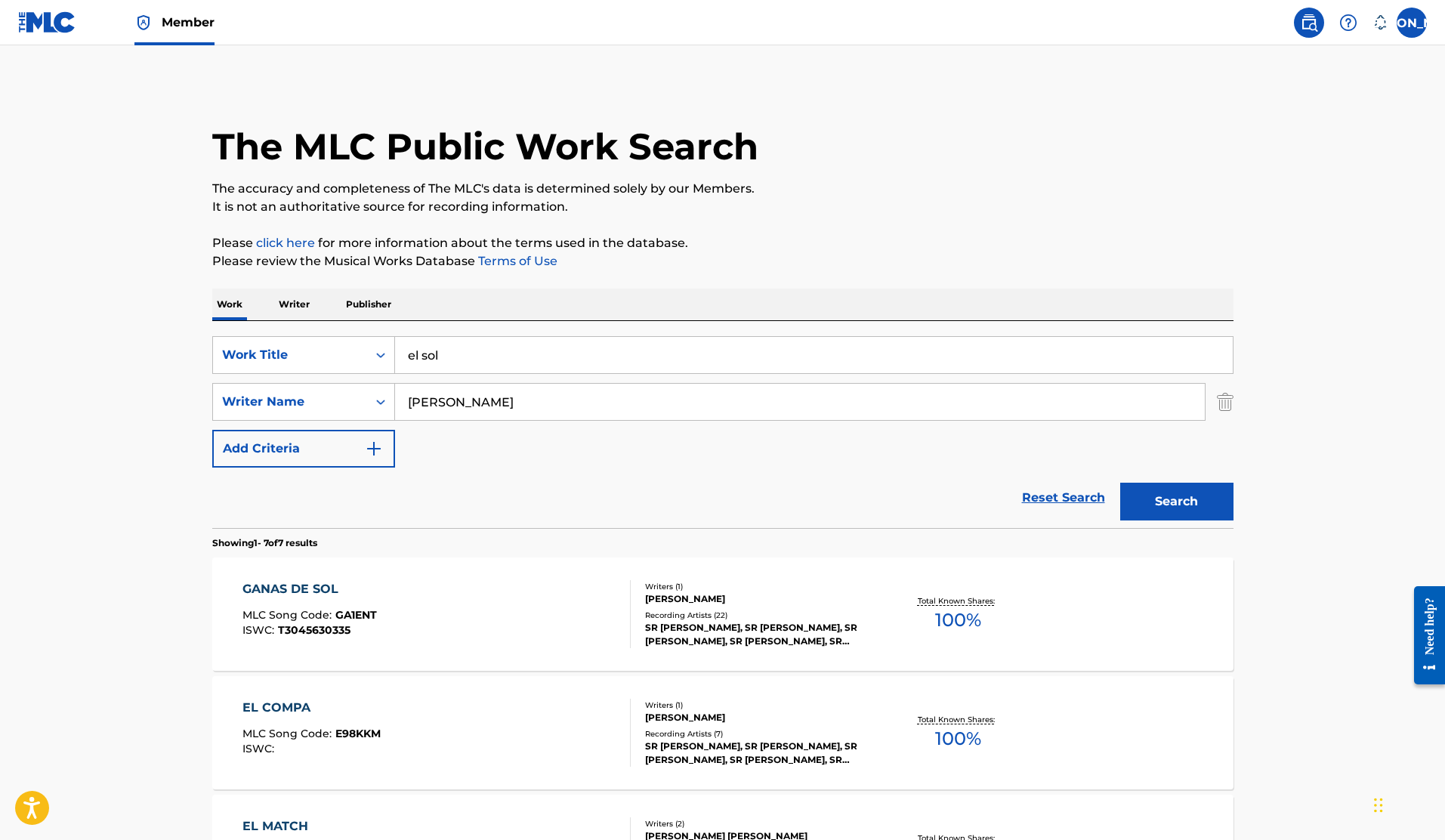
click at [593, 401] on input "[PERSON_NAME]" at bounding box center [800, 402] width 810 height 36
type input "sr [PERSON_NAME]"
click at [1121, 483] on button "Search" at bounding box center [1177, 501] width 113 height 37
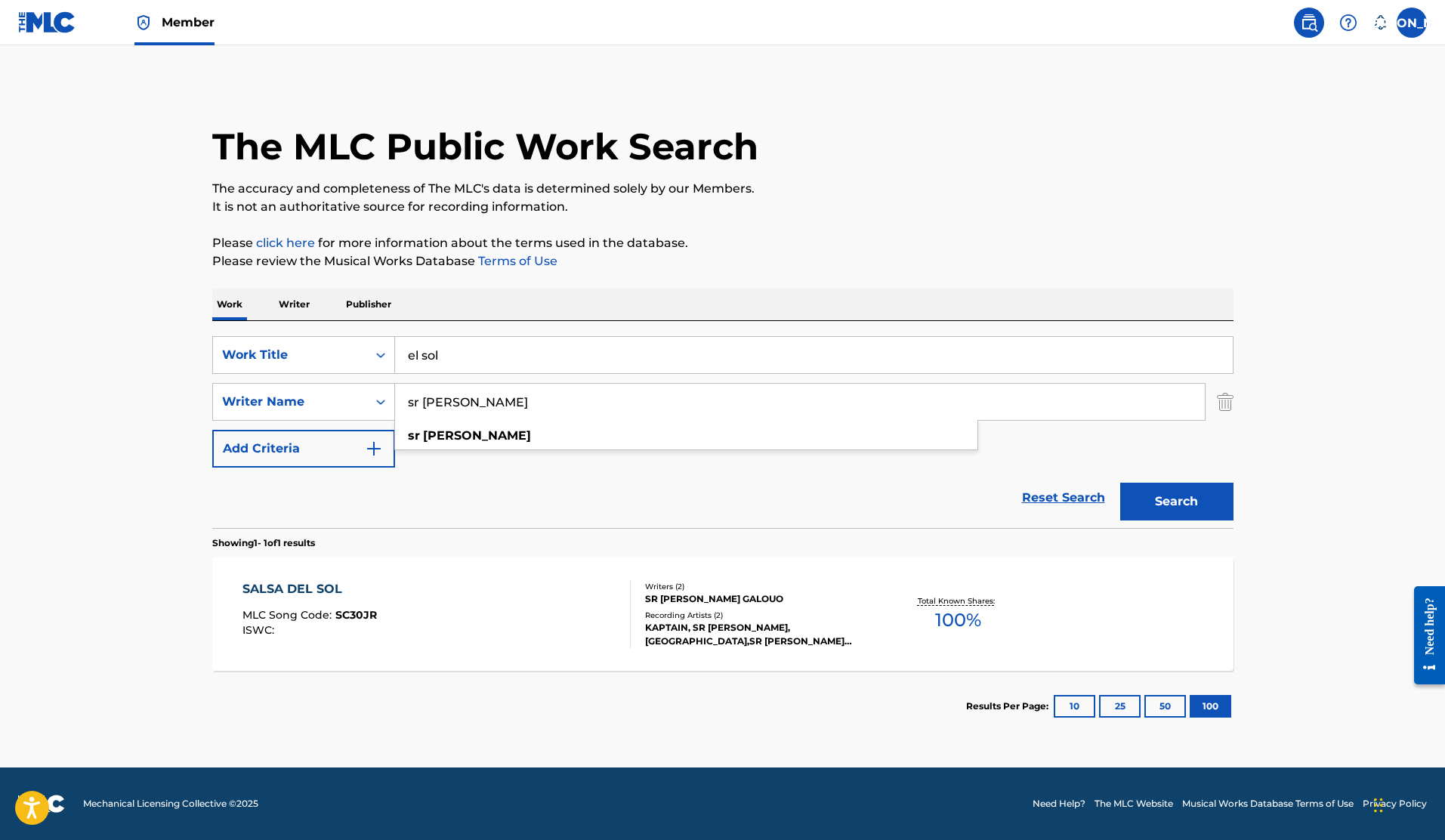
click at [544, 353] on input "el sol" at bounding box center [814, 354] width 838 height 36
type input "el"
click at [610, 412] on input "sr [PERSON_NAME]" at bounding box center [800, 402] width 810 height 36
click at [325, 399] on div "Writer Name" at bounding box center [290, 402] width 136 height 18
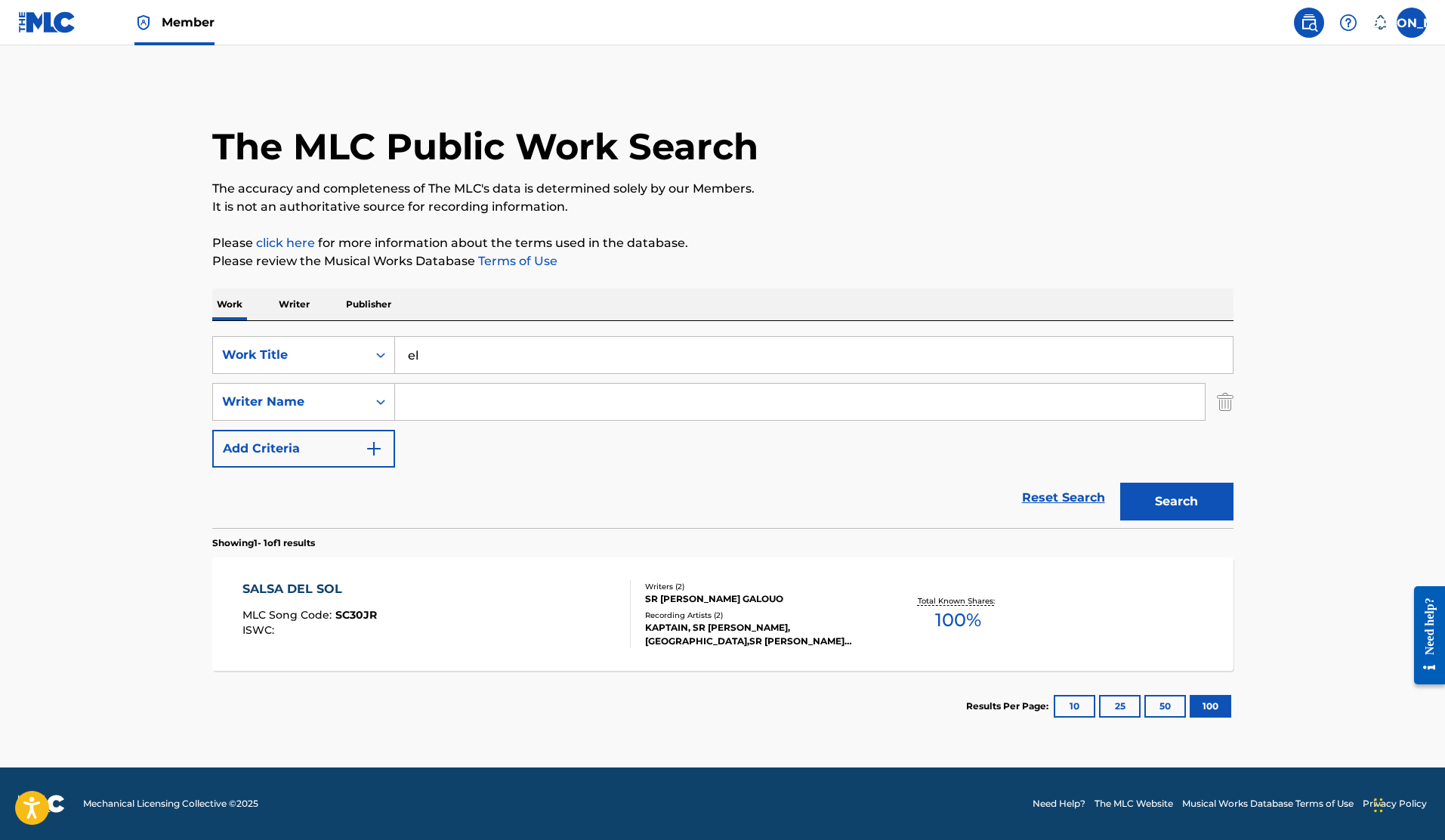
click at [935, 199] on p "It is not an authoritative source for recording information." at bounding box center [723, 207] width 1021 height 18
click at [472, 349] on input "el" at bounding box center [814, 354] width 838 height 36
click at [481, 405] on input "Search Form" at bounding box center [800, 402] width 810 height 36
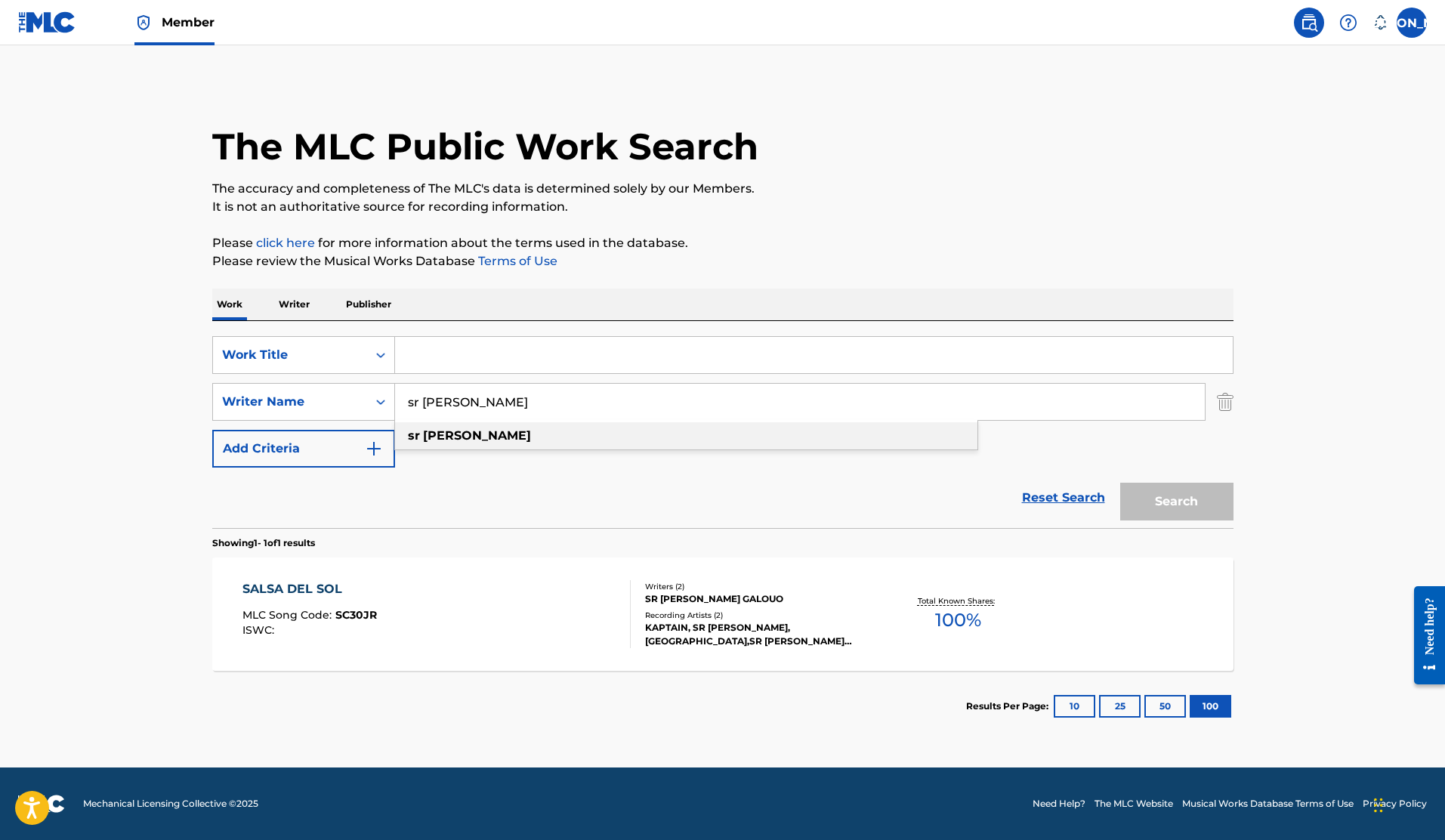
click at [471, 441] on strong "[PERSON_NAME]" at bounding box center [477, 435] width 108 height 15
click at [680, 478] on div "Reset Search Search" at bounding box center [723, 497] width 1021 height 60
click at [610, 402] on input "sr [PERSON_NAME]" at bounding box center [800, 402] width 810 height 36
type input "sr"
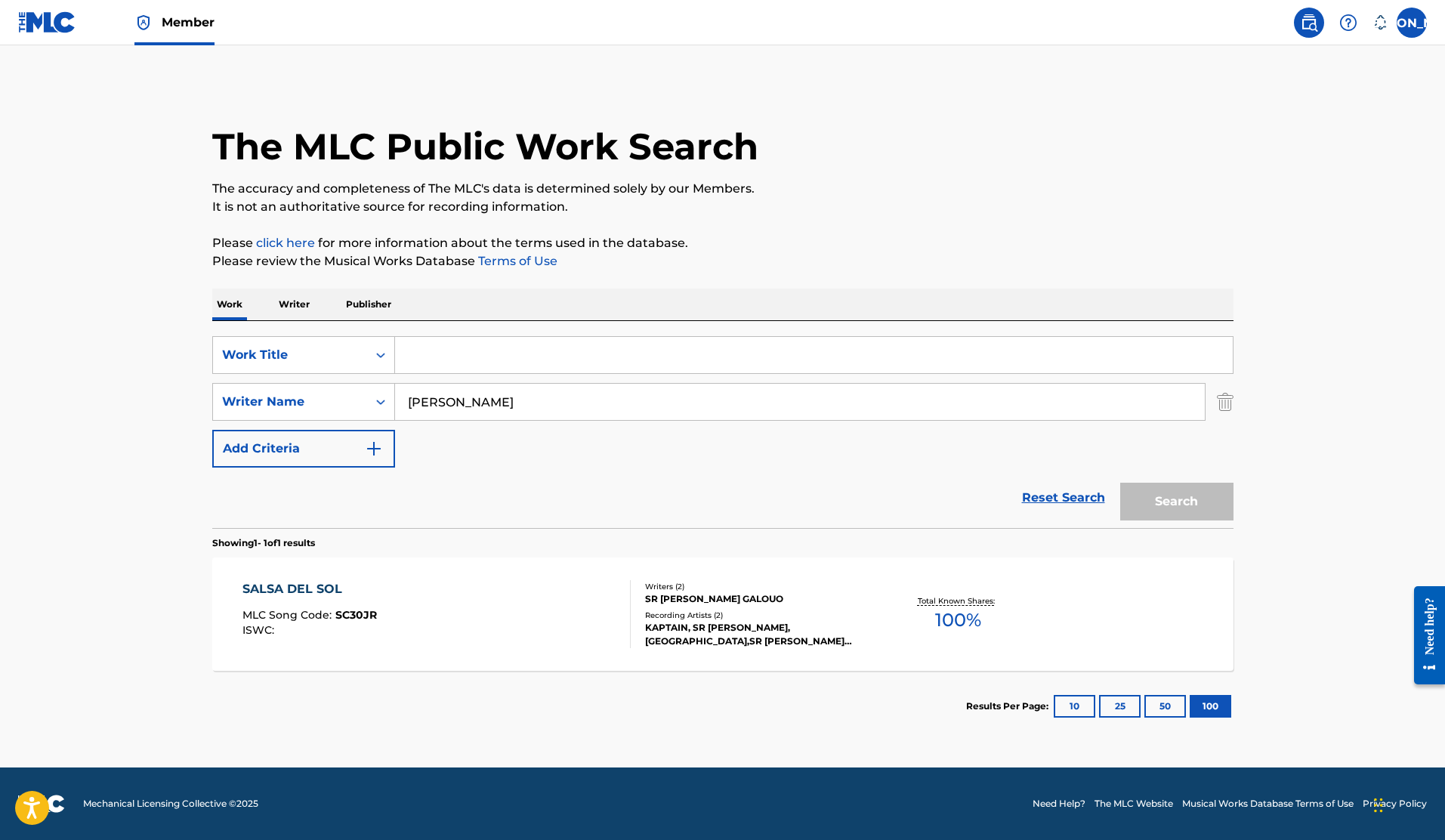
type input "[PERSON_NAME]"
click at [679, 406] on input "[PERSON_NAME]" at bounding box center [800, 402] width 810 height 36
click at [1085, 498] on link "Reset Search" at bounding box center [1063, 497] width 98 height 33
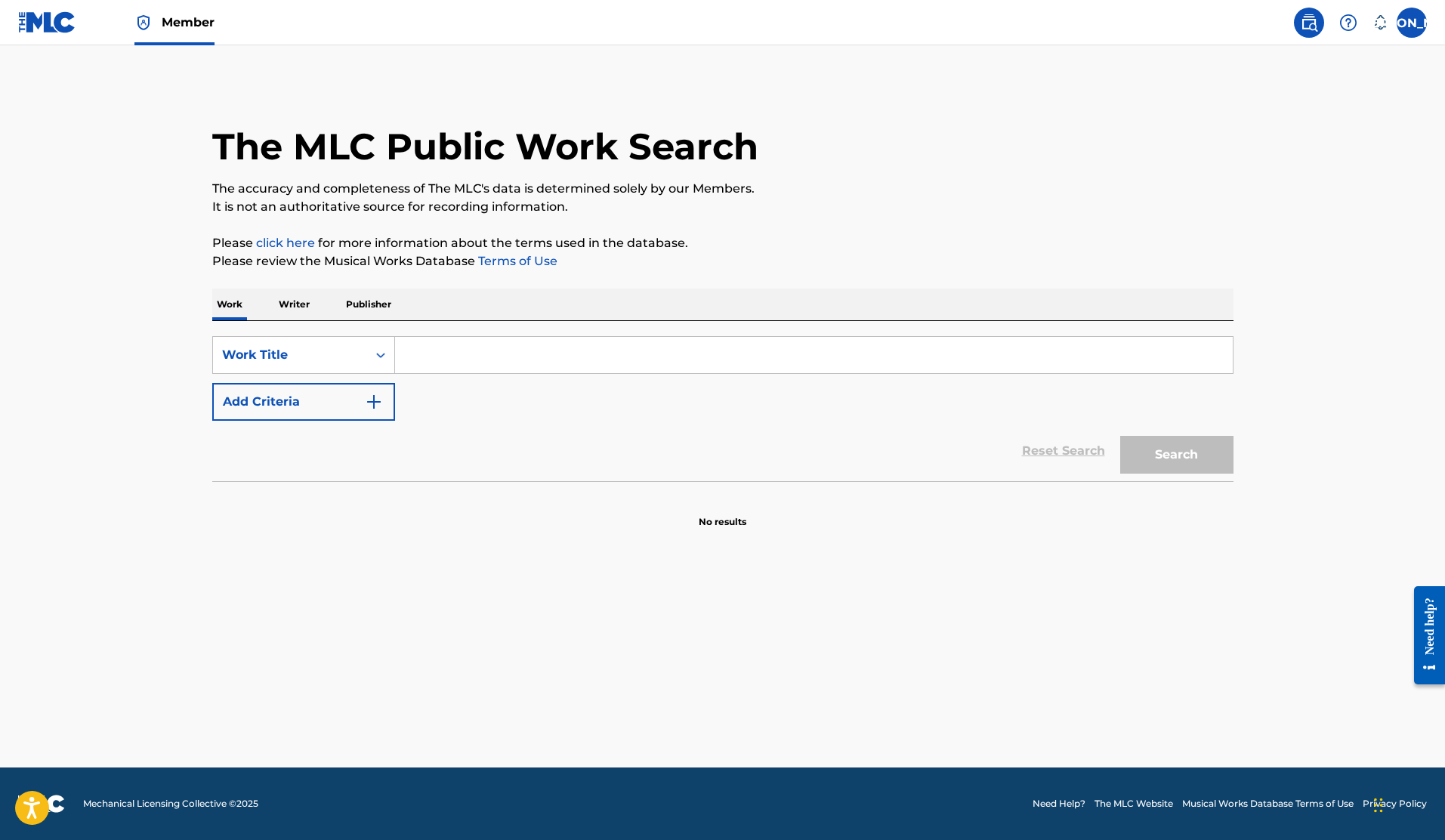
click at [483, 366] on input "Search Form" at bounding box center [814, 354] width 838 height 36
click at [358, 360] on div "Work Title" at bounding box center [290, 355] width 154 height 29
click at [307, 303] on p "Writer" at bounding box center [295, 304] width 40 height 31
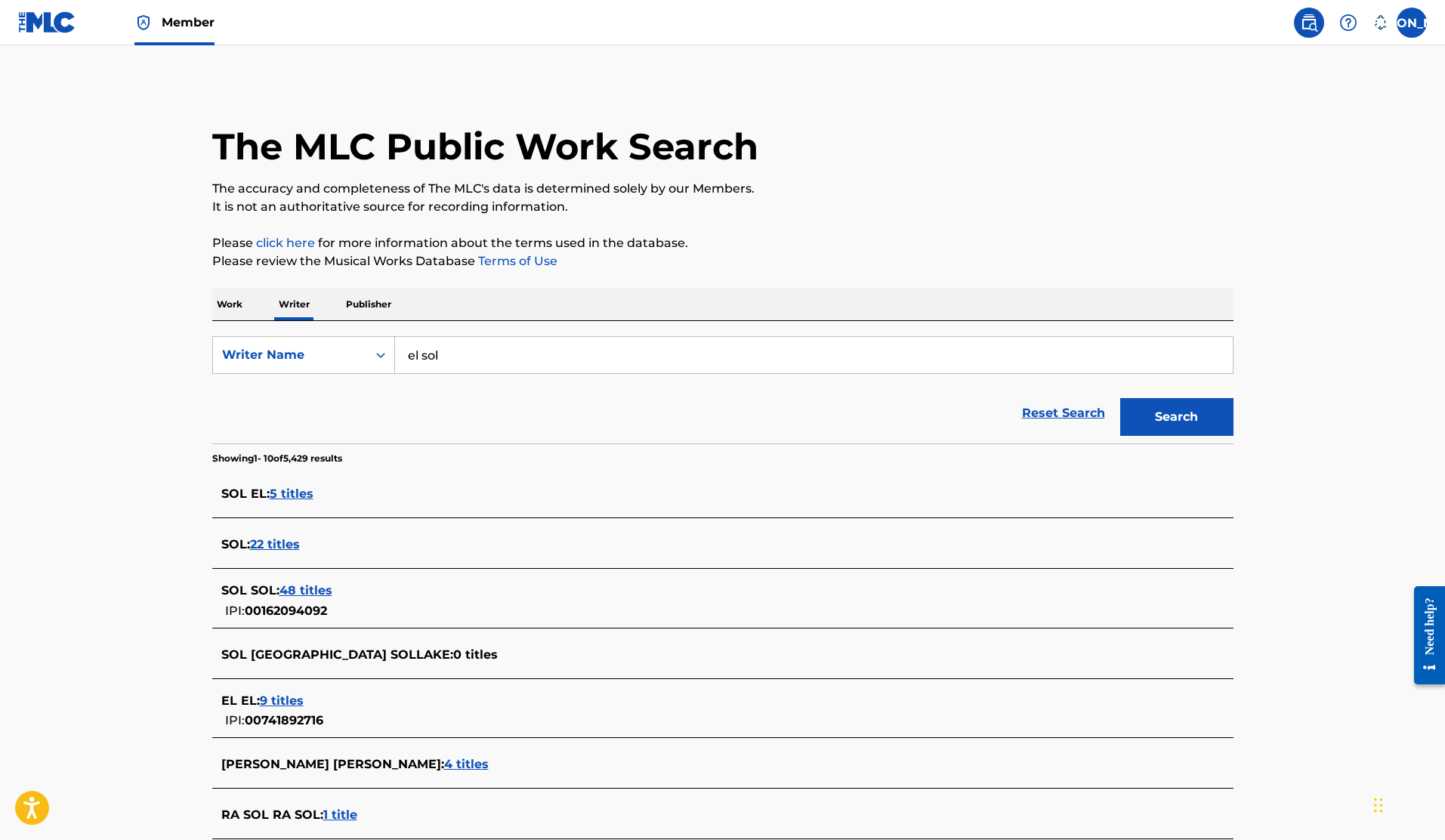
click at [519, 357] on input "el sol" at bounding box center [814, 354] width 838 height 36
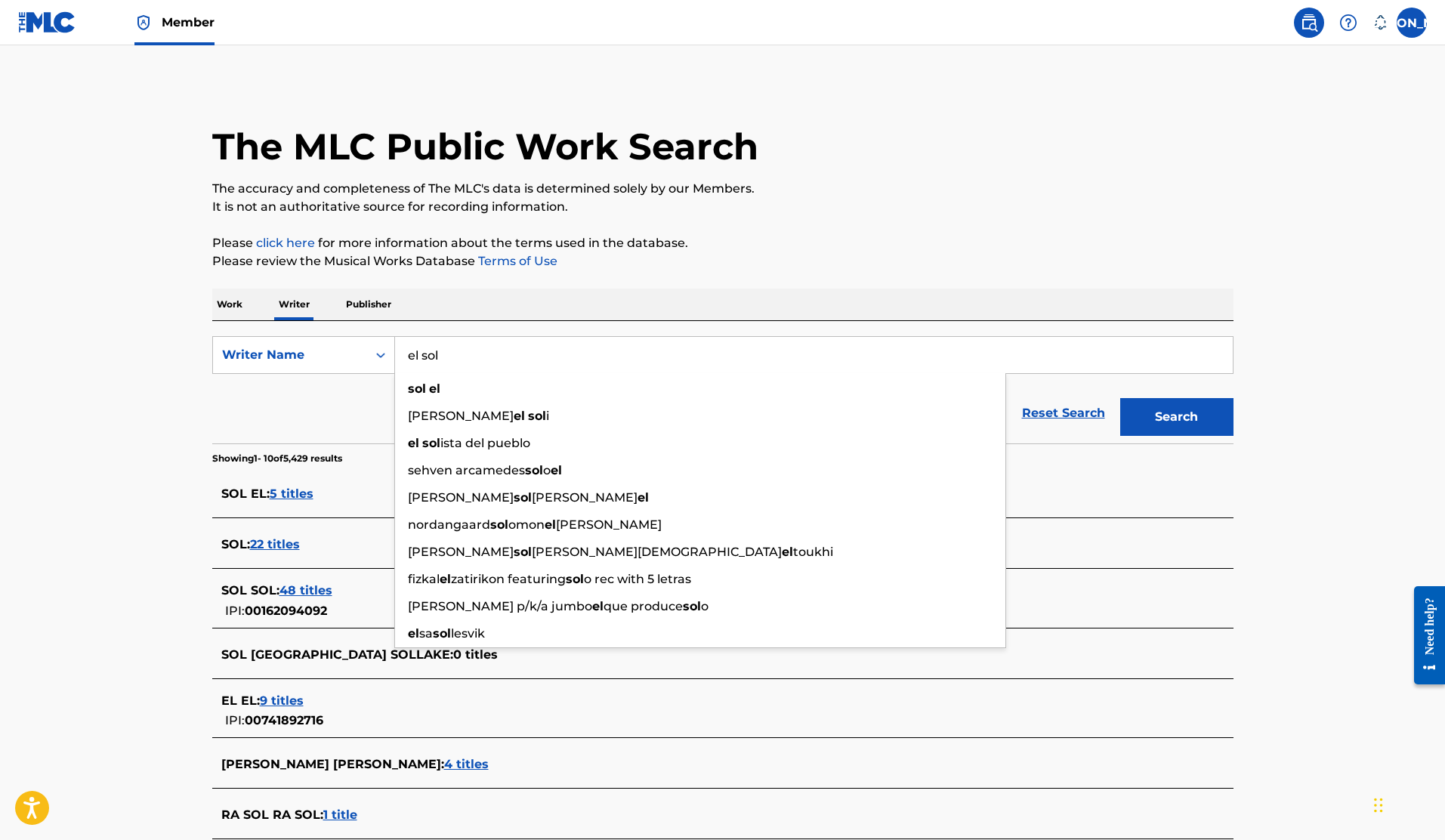
click at [118, 483] on main "The MLC Public Work Search The accuracy and completeness of The MLC's data is d…" at bounding box center [722, 565] width 1445 height 1040
drag, startPoint x: 493, startPoint y: 356, endPoint x: 334, endPoint y: 349, distance: 159.2
click at [334, 349] on div "SearchWithCriteria8d13fdb9-114e-4557-b193-ad3d46036291 Writer Name el sol sol e…" at bounding box center [723, 354] width 1021 height 37
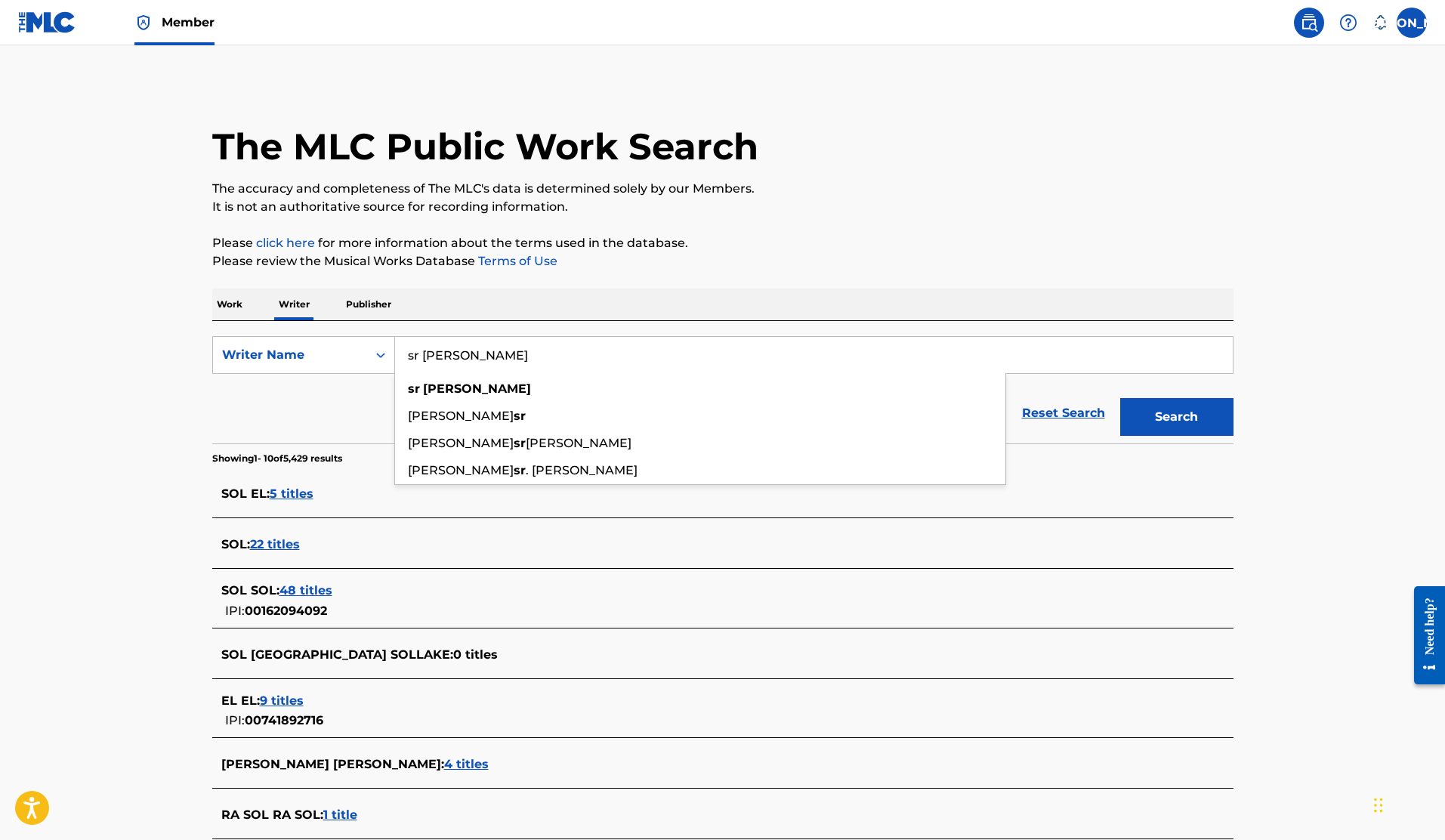
type input "sr [PERSON_NAME]"
click at [1121, 398] on button "Search" at bounding box center [1177, 416] width 113 height 37
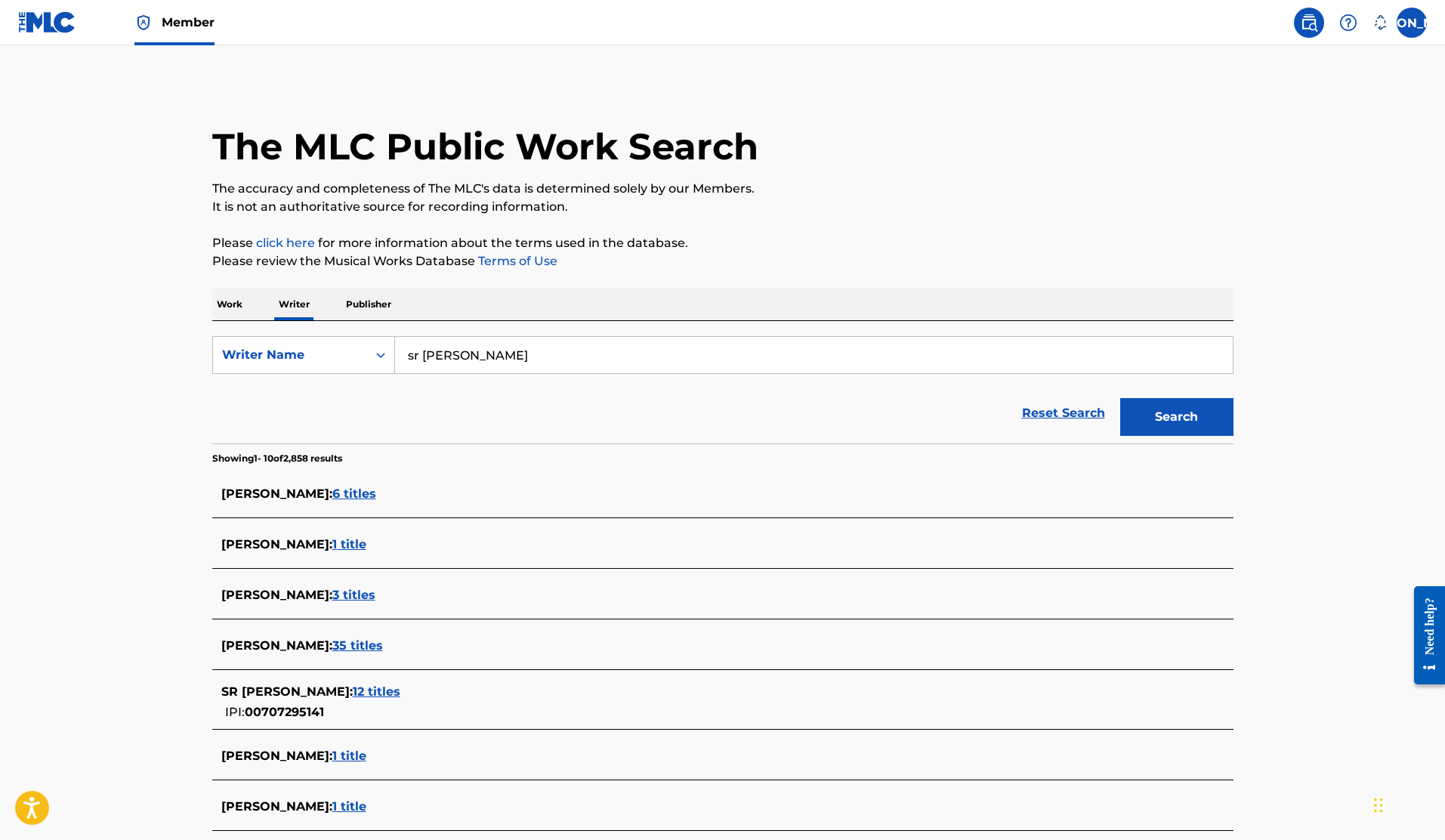
click at [92, 446] on main "The MLC Public Work Search The accuracy and completeness of The MLC's data is d…" at bounding box center [722, 556] width 1445 height 1023
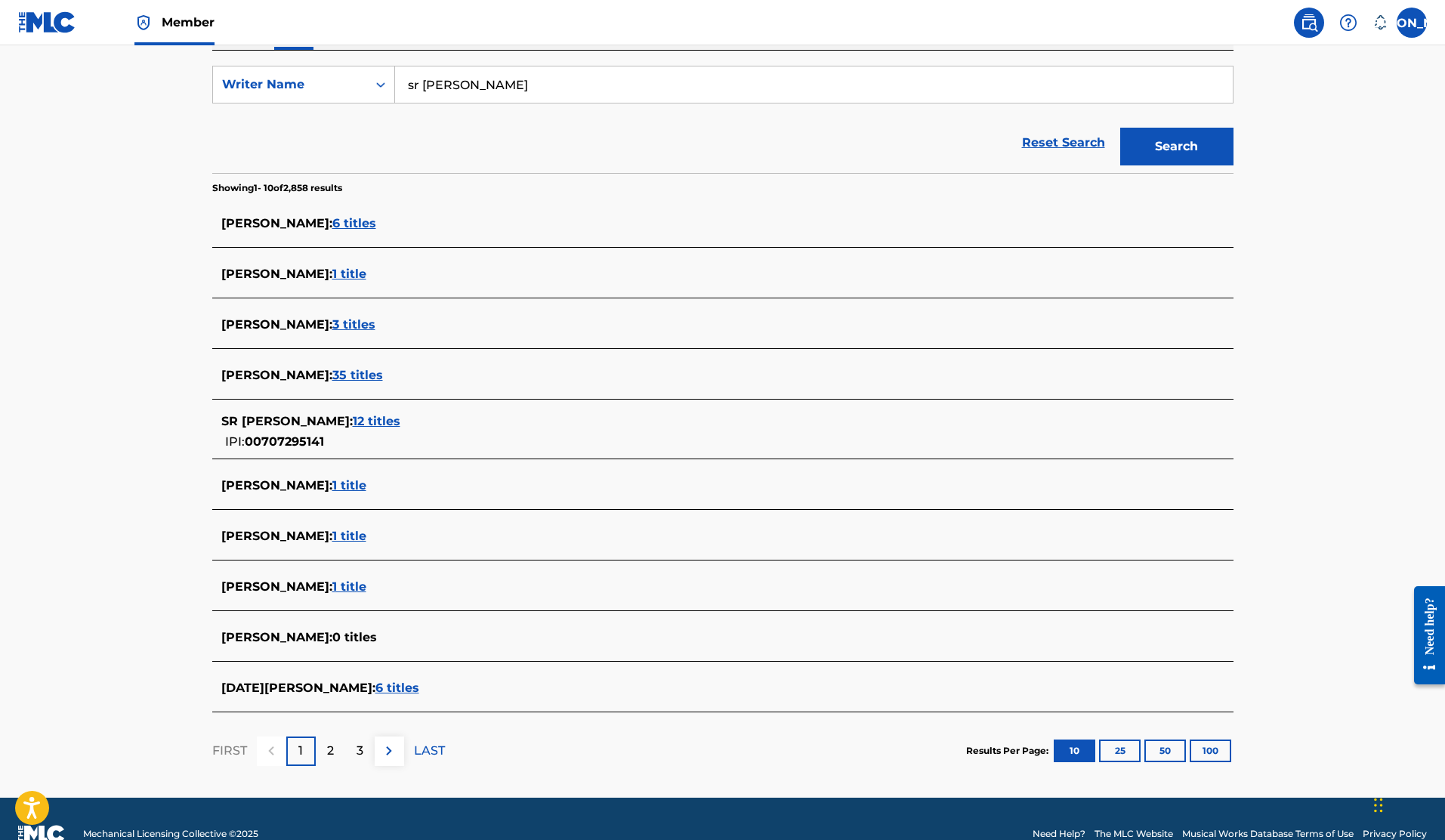
scroll to position [272, 0]
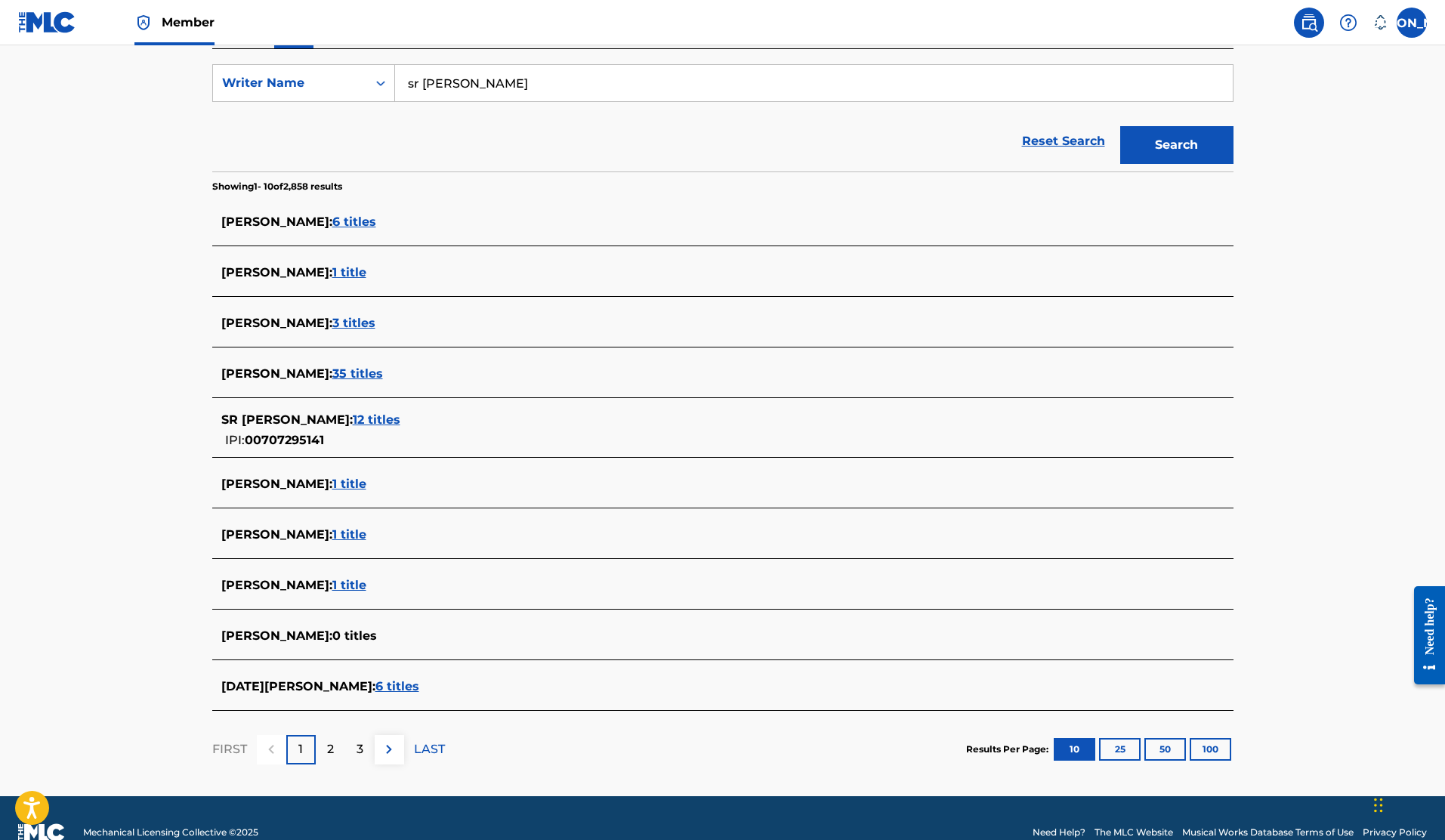
click at [348, 529] on span "1 title" at bounding box center [350, 534] width 34 height 15
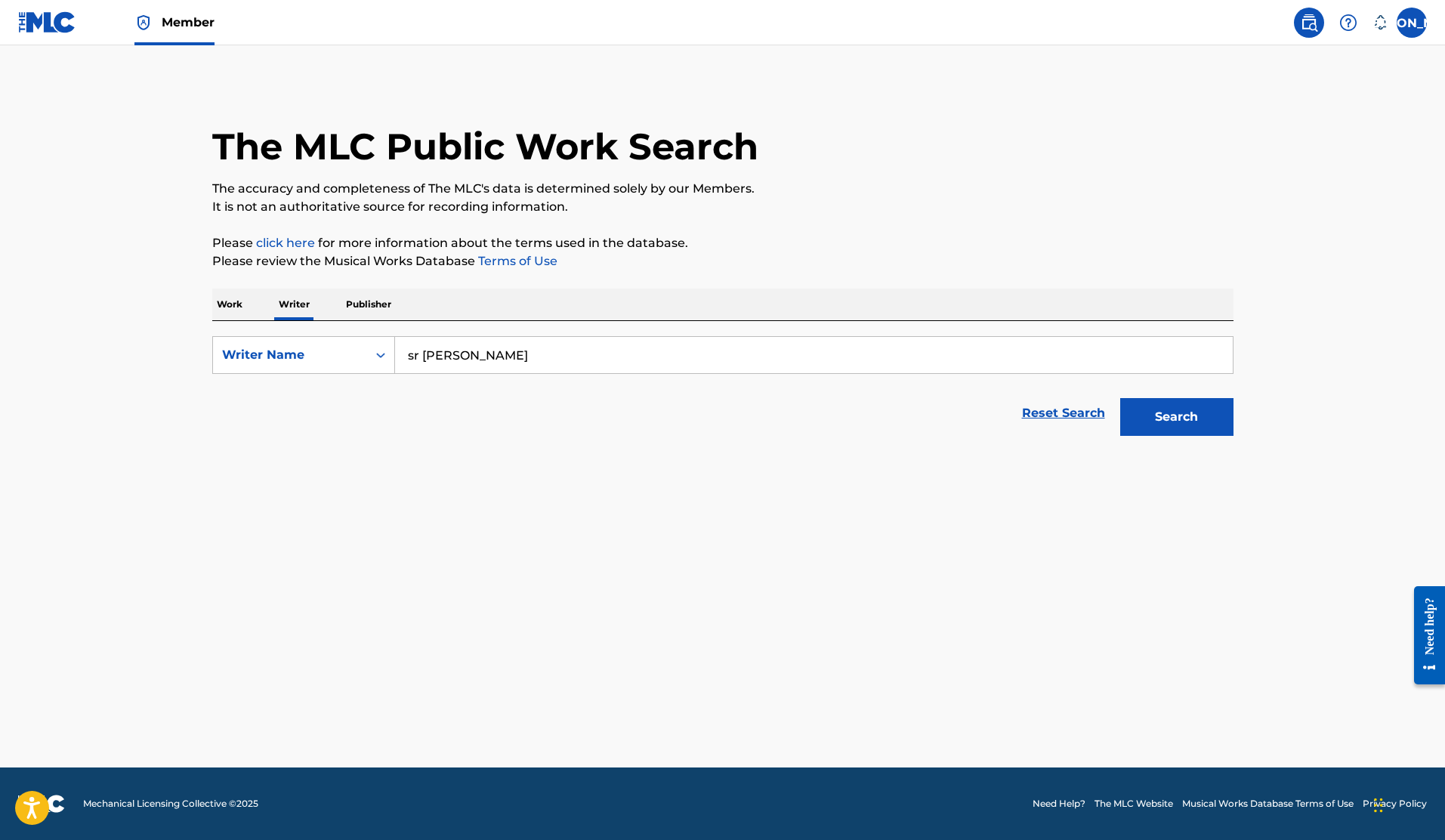
scroll to position [0, 0]
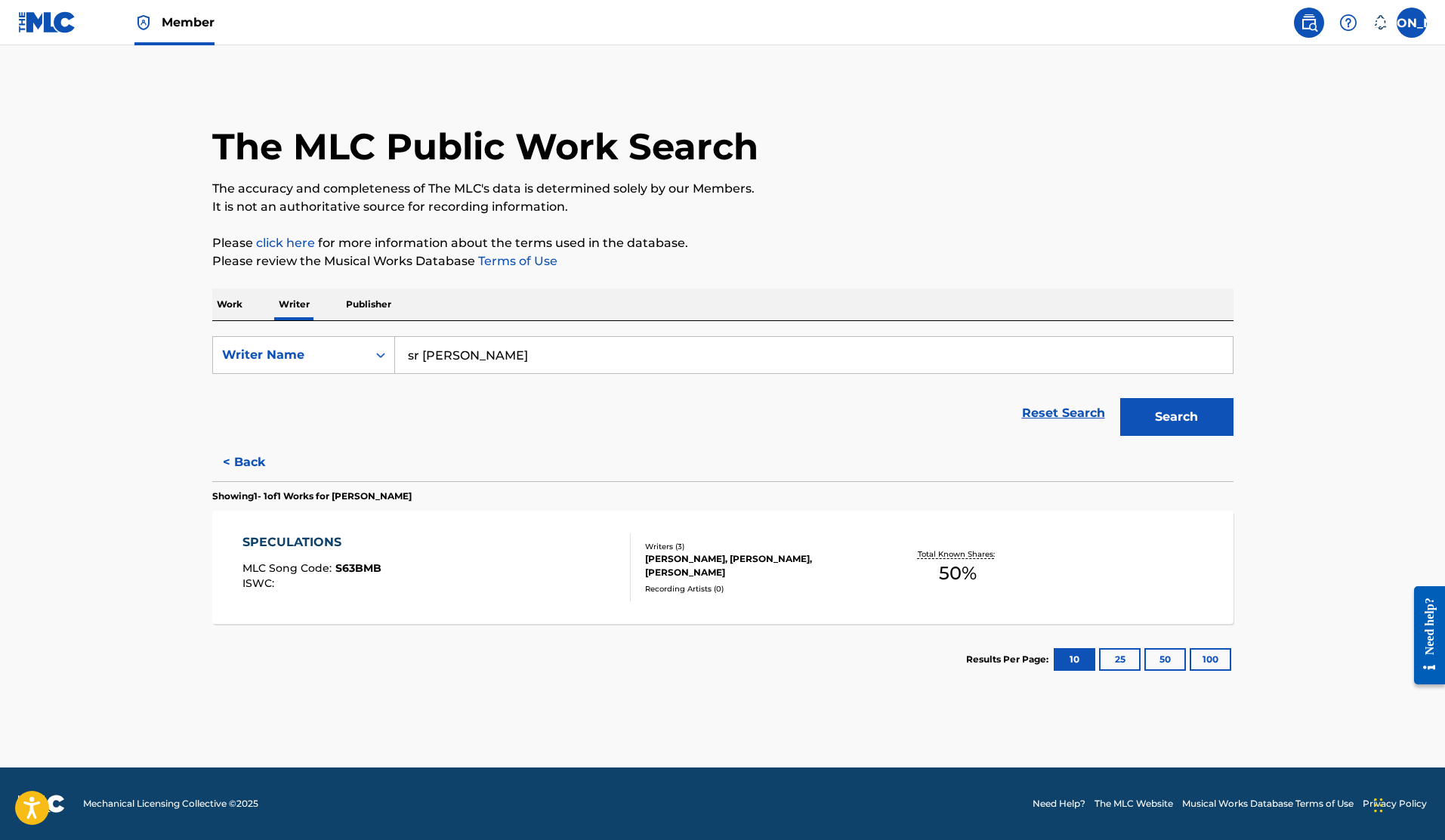
click at [1220, 650] on button "100" at bounding box center [1211, 659] width 41 height 23
click at [1076, 418] on link "Reset Search" at bounding box center [1063, 413] width 98 height 33
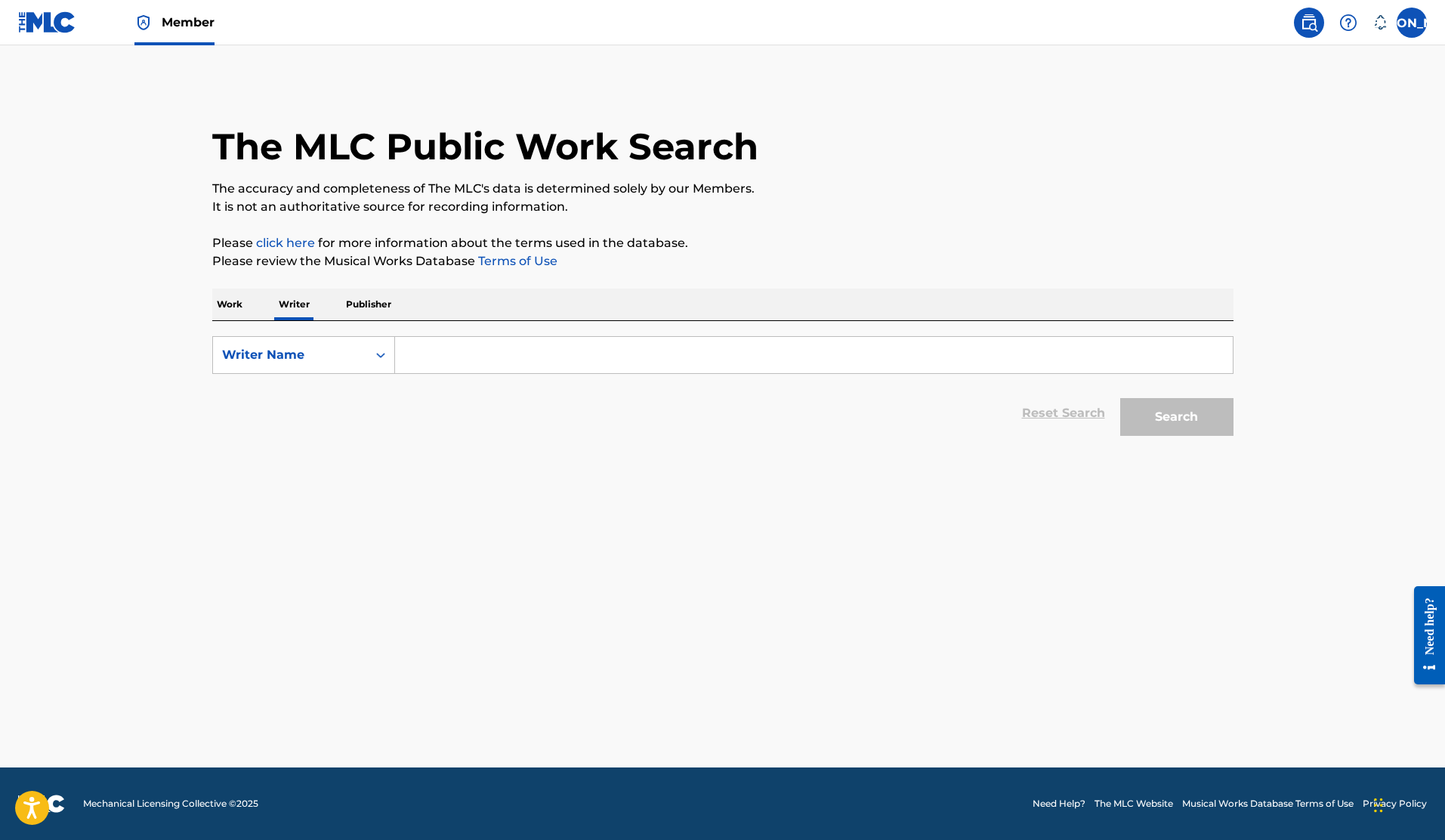
click at [451, 367] on input "Search Form" at bounding box center [814, 354] width 838 height 36
type input "[PERSON_NAME] [PERSON_NAME]"
click at [1121, 398] on button "Search" at bounding box center [1177, 416] width 113 height 37
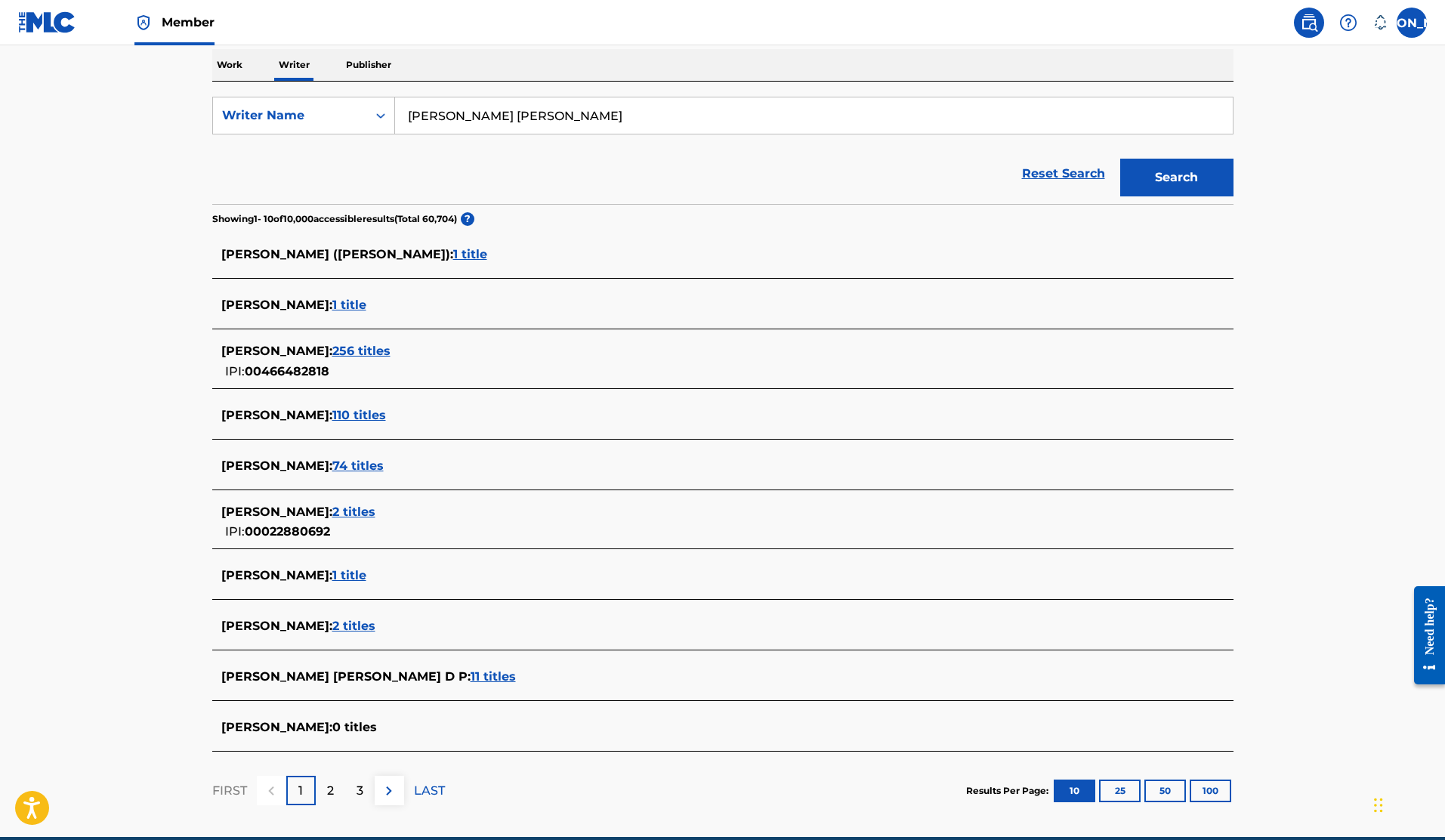
scroll to position [264, 0]
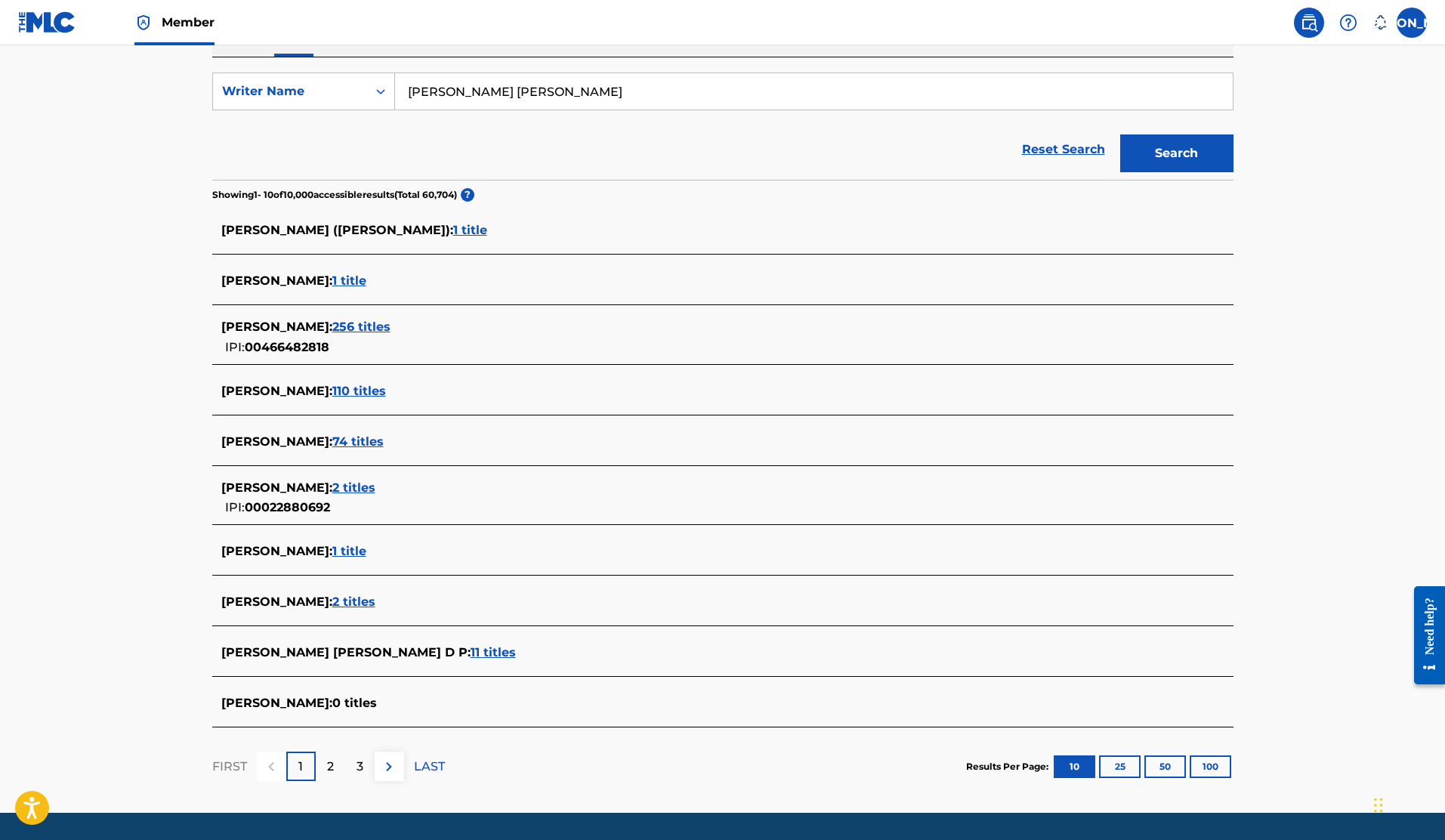
click at [384, 439] on span "74 titles" at bounding box center [358, 441] width 51 height 15
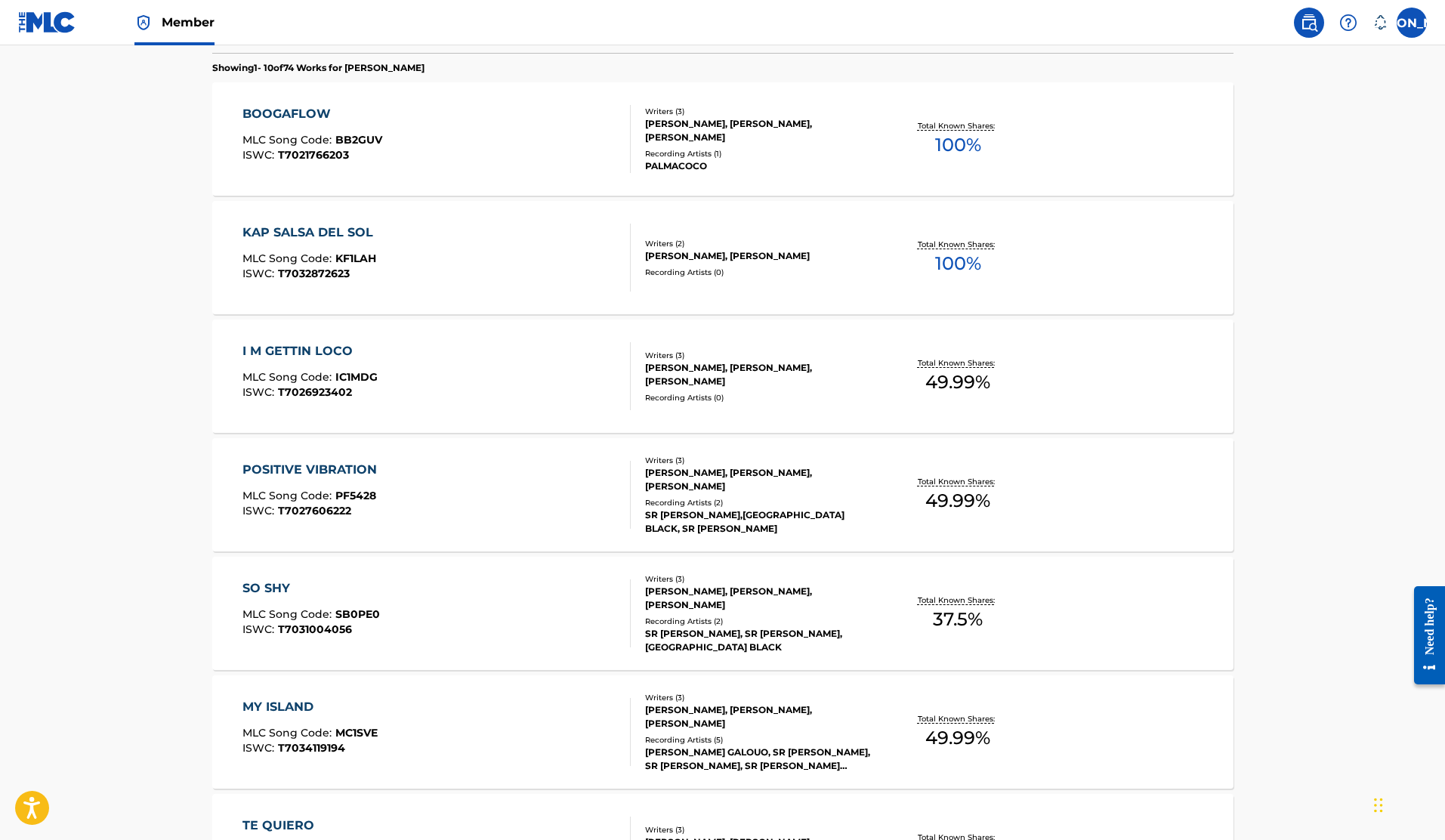
scroll to position [430, 0]
click at [327, 345] on div "I M GETTIN LOCO" at bounding box center [310, 350] width 135 height 18
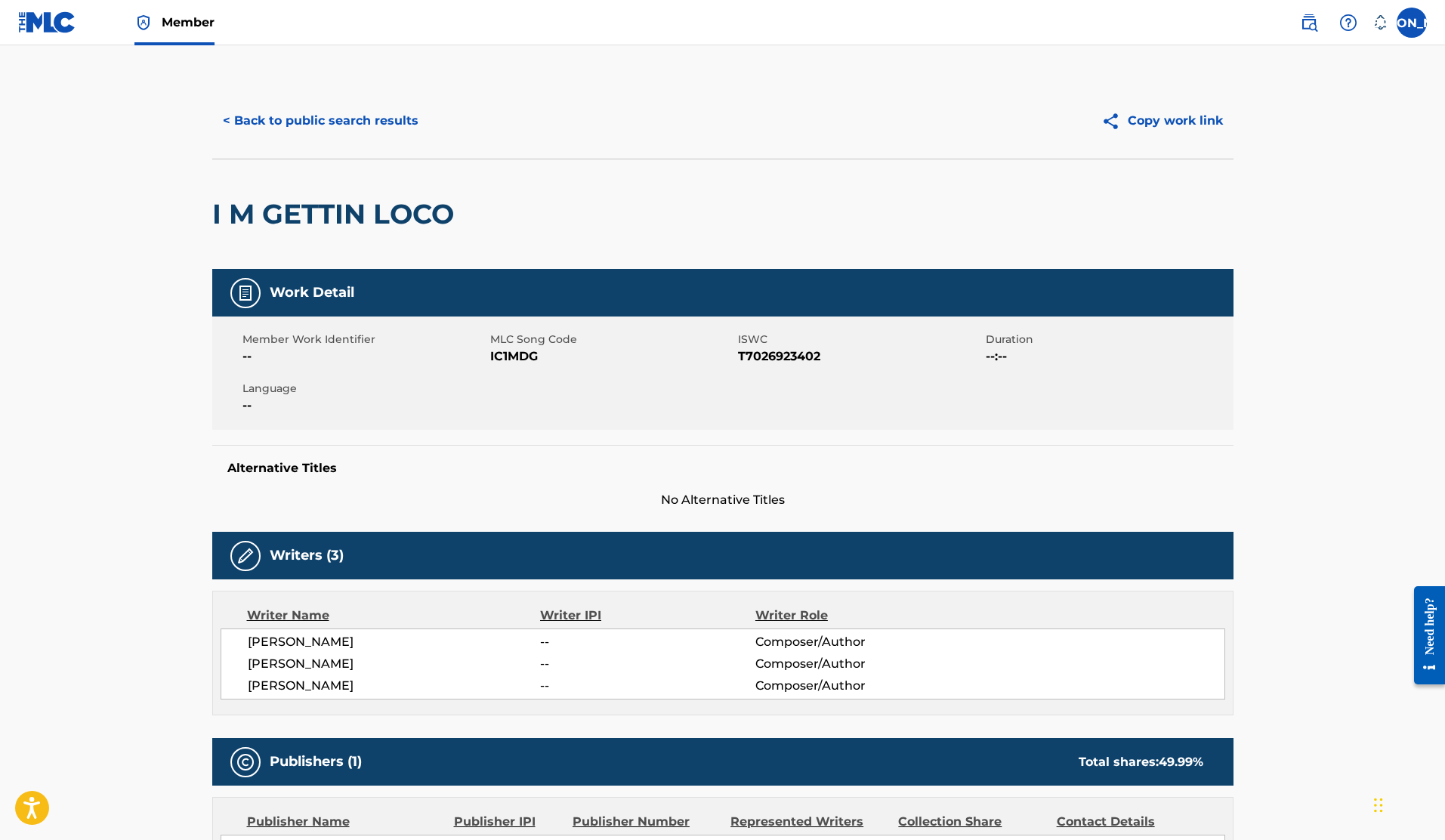
scroll to position [249, 0]
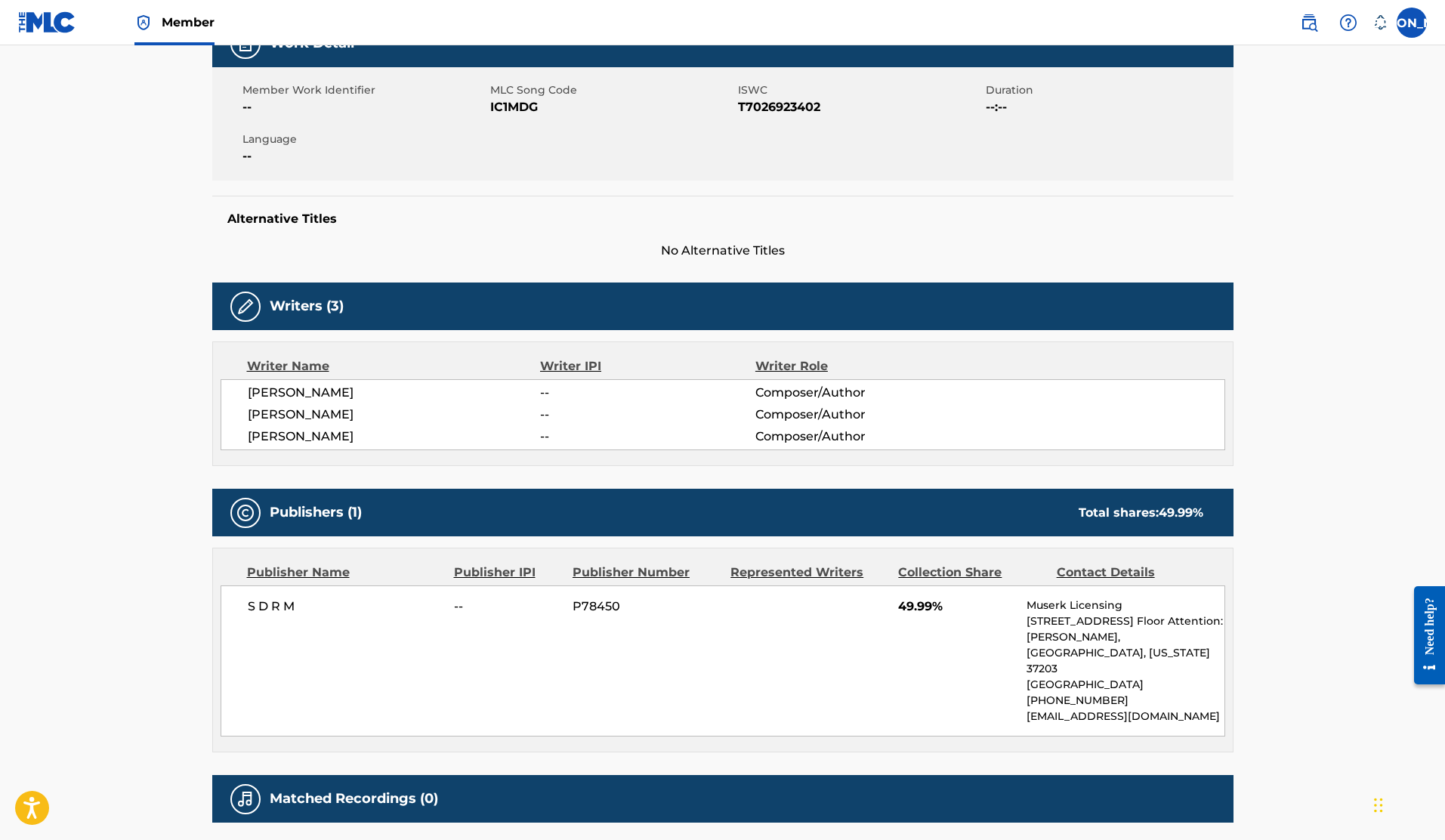
click at [613, 393] on span "--" at bounding box center [647, 393] width 214 height 18
click at [936, 645] on div "S D R M -- P78450 49.99% Muserk Licensing [STREET_ADDRESS][PERSON_NAME][US_STAT…" at bounding box center [723, 661] width 1005 height 151
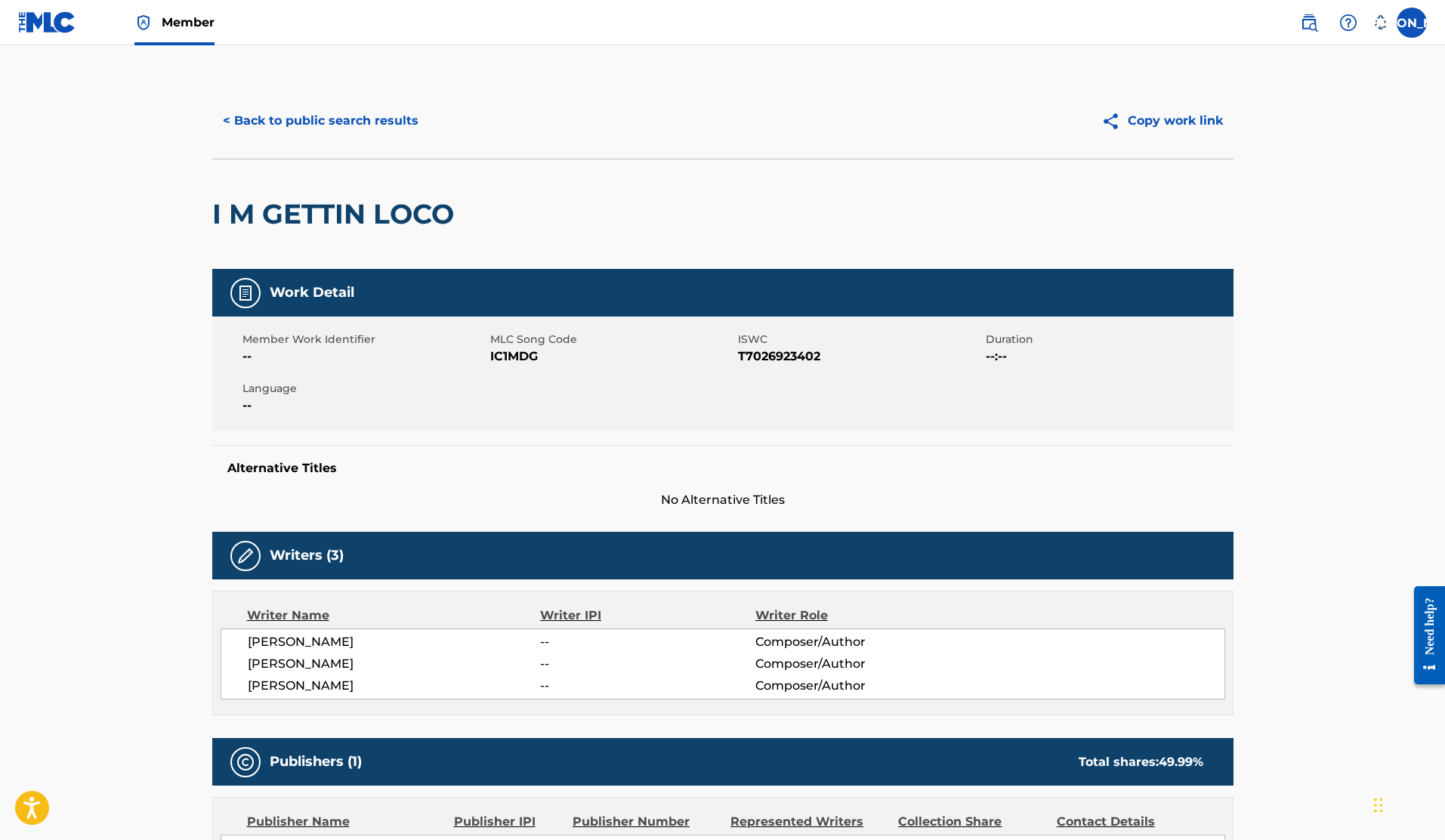
scroll to position [360, 0]
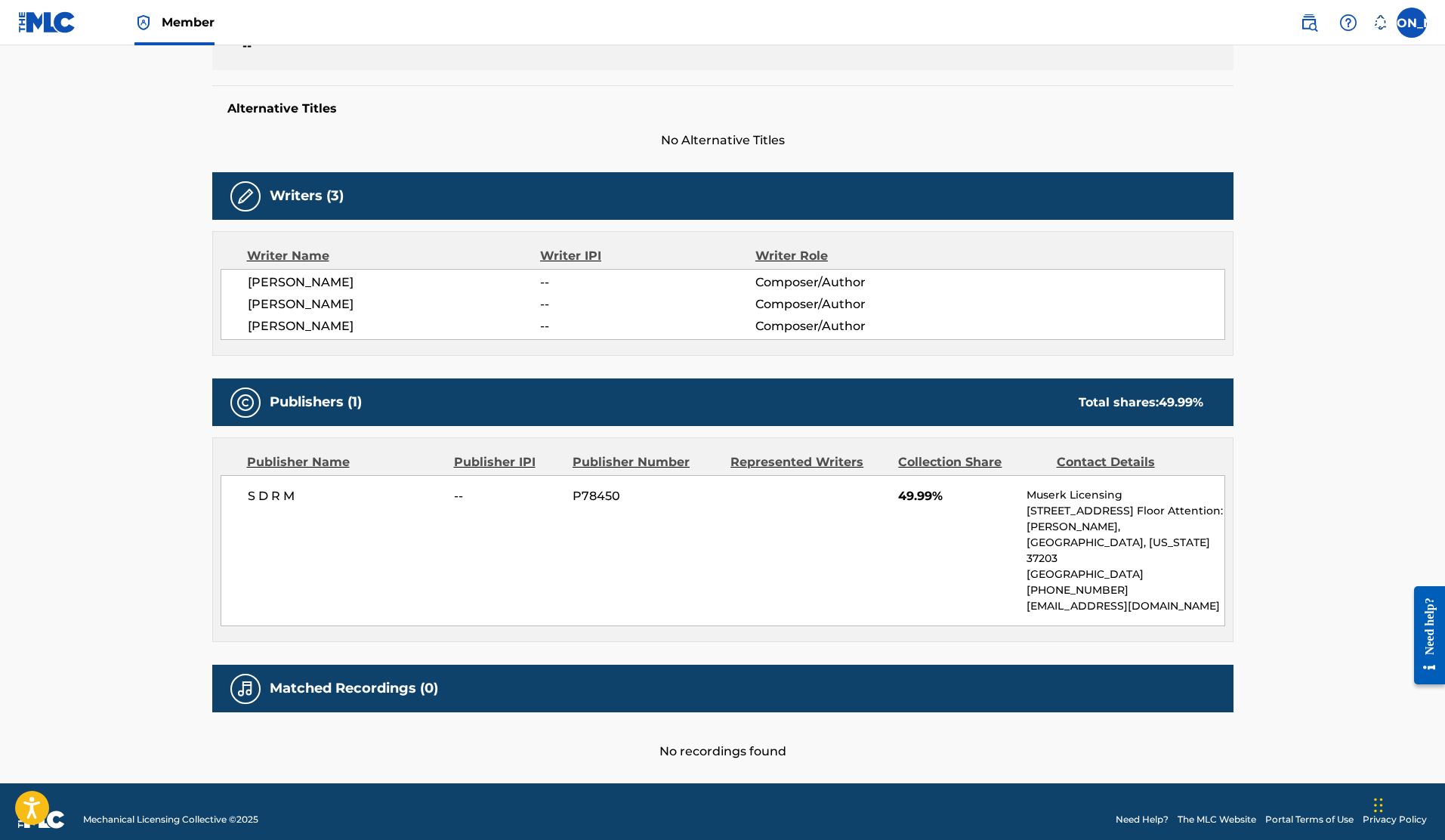
click at [383, 680] on h5 "Matched Recordings (0)" at bounding box center [354, 689] width 168 height 18
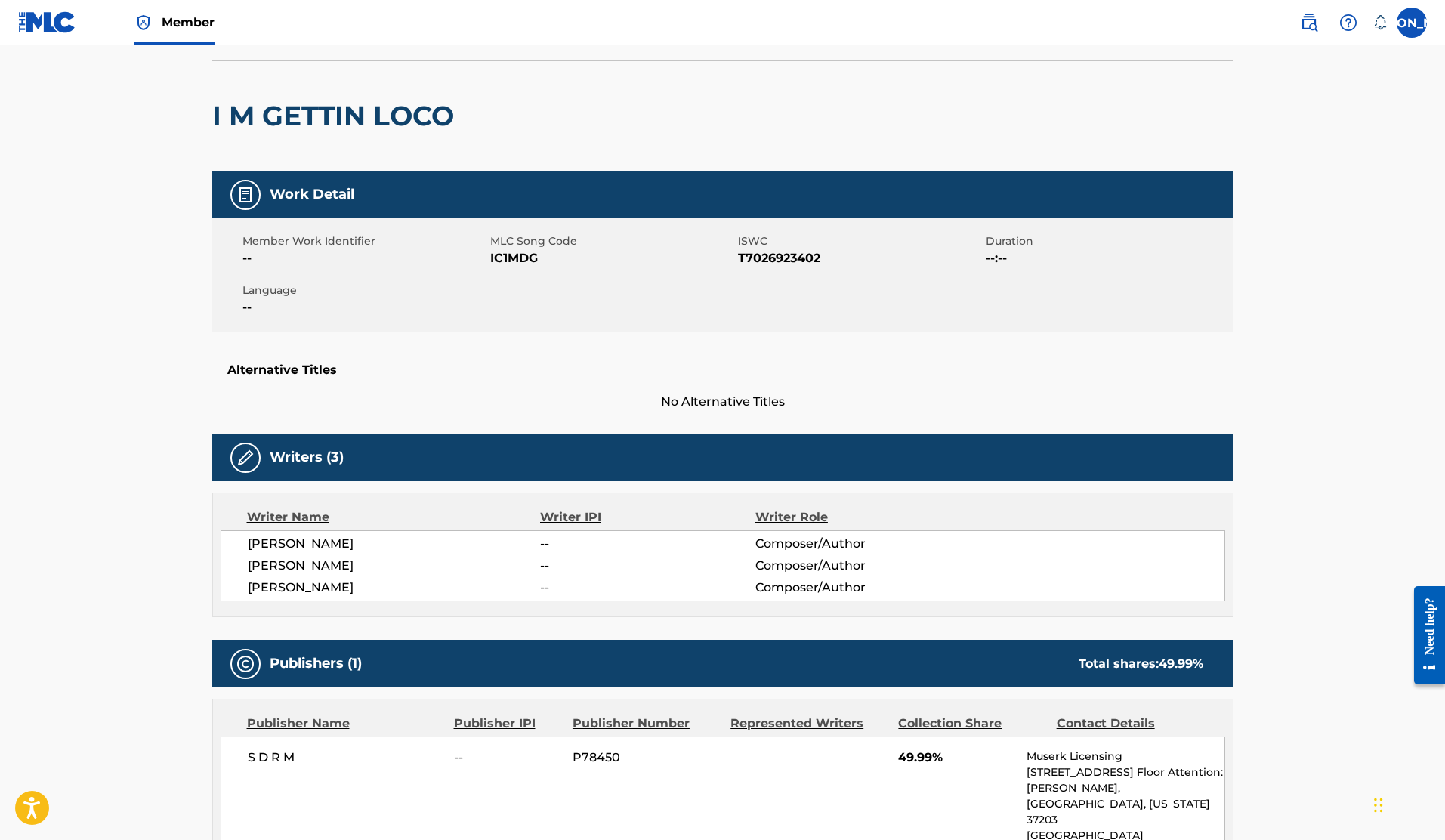
scroll to position [0, 0]
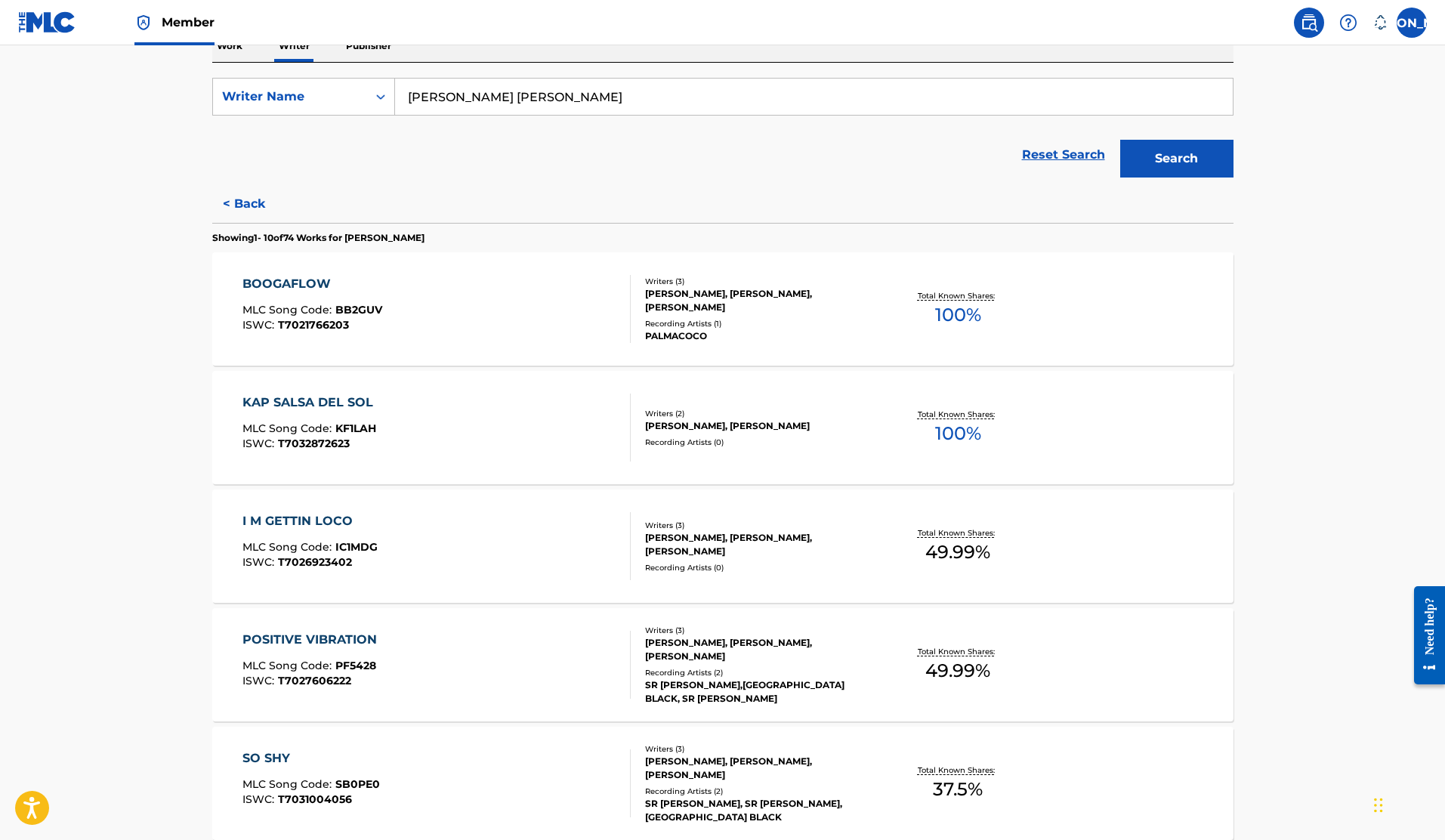
scroll to position [259, 0]
click at [689, 295] on div "[PERSON_NAME], [PERSON_NAME], [PERSON_NAME]" at bounding box center [759, 300] width 228 height 28
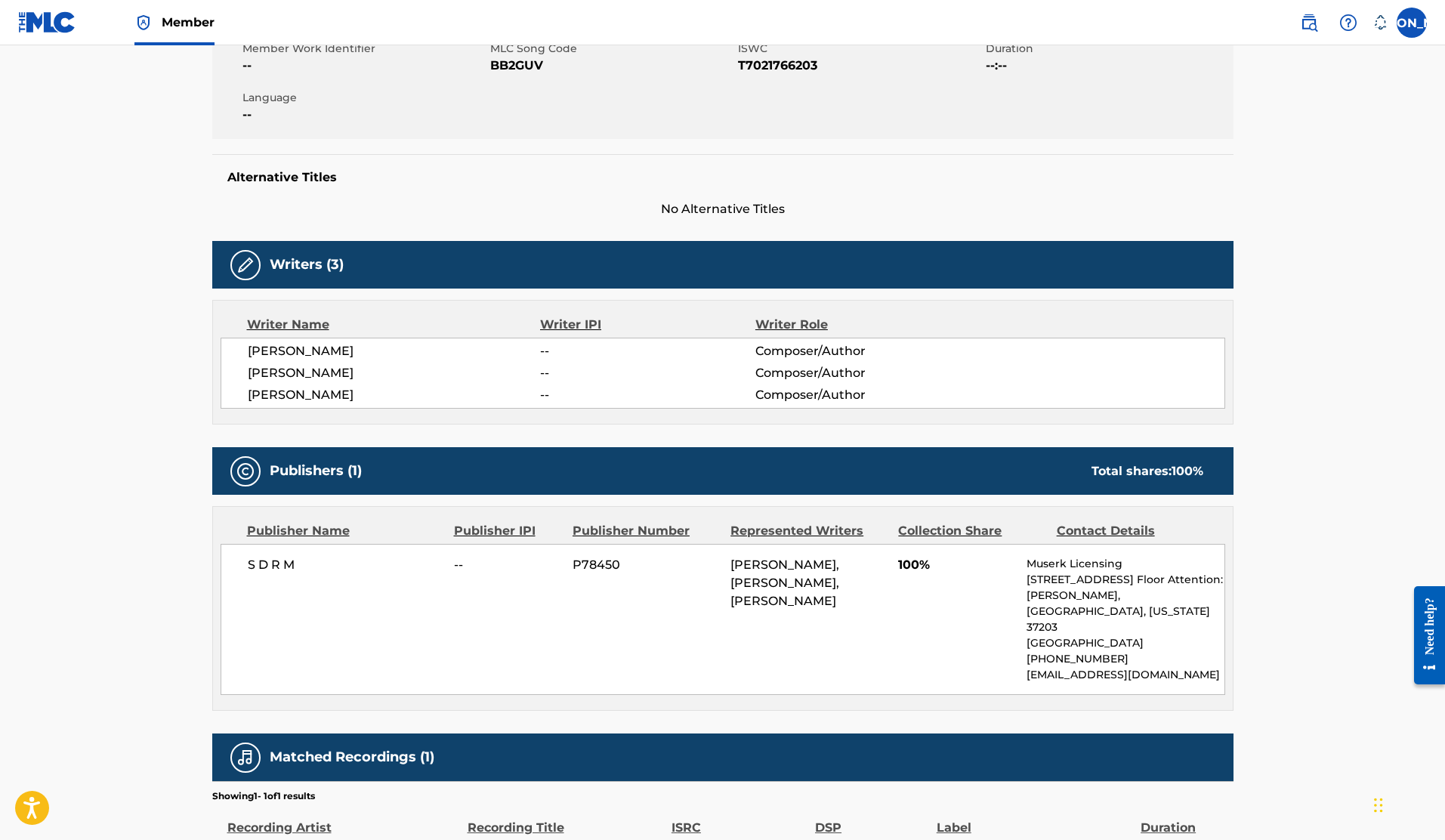
scroll to position [409, 0]
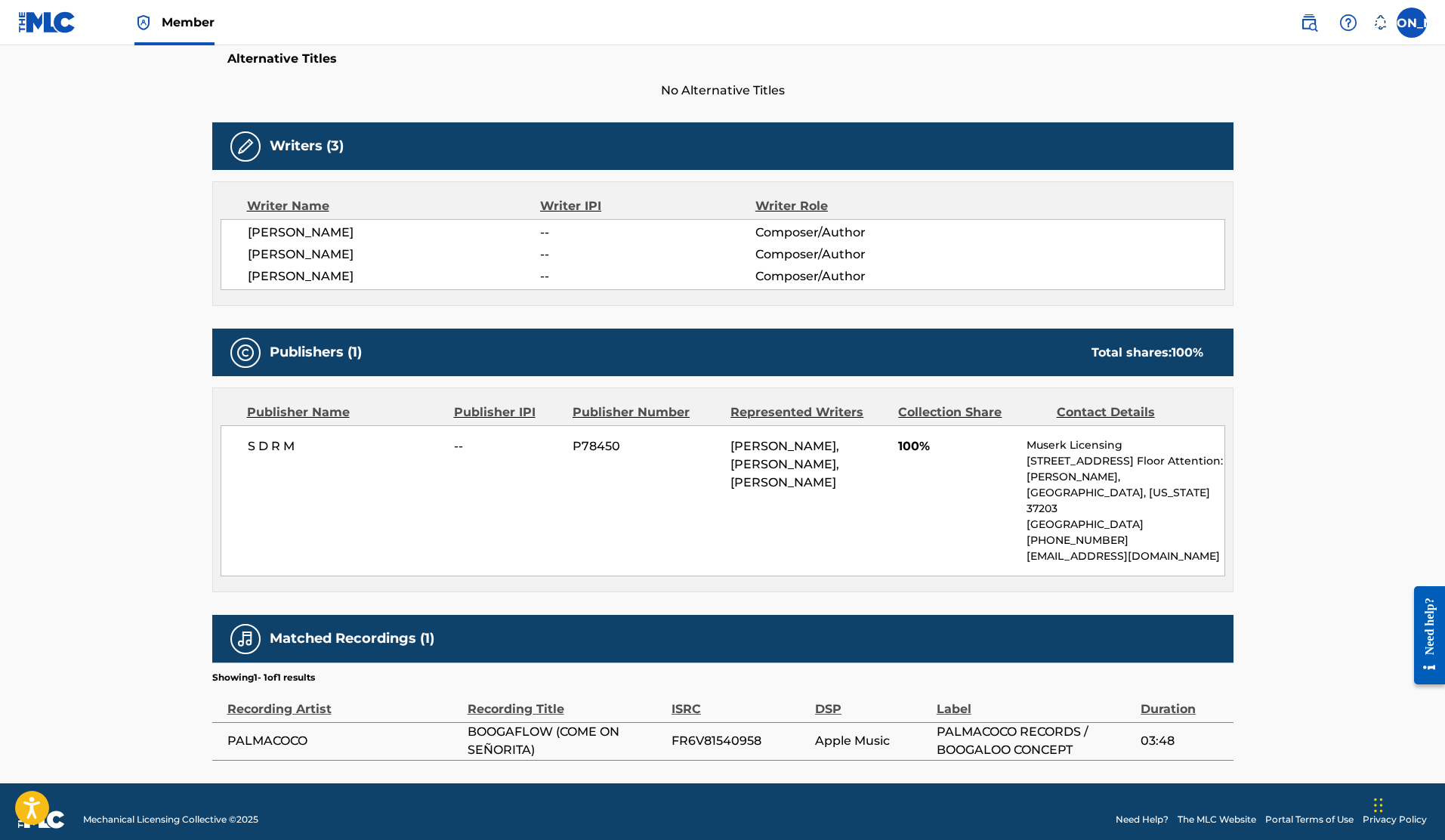
click at [497, 726] on span "BOOGAFLOW (COME ON SEÑORITA)" at bounding box center [565, 741] width 197 height 36
click at [1050, 732] on span "PALMACOCO RECORDS / BOOGALOO CONCEPT" at bounding box center [1035, 741] width 197 height 36
click at [597, 555] on div "S D R M -- P78450 [PERSON_NAME], [PERSON_NAME], [PERSON_NAME] 100% Muserk Licen…" at bounding box center [723, 501] width 1005 height 151
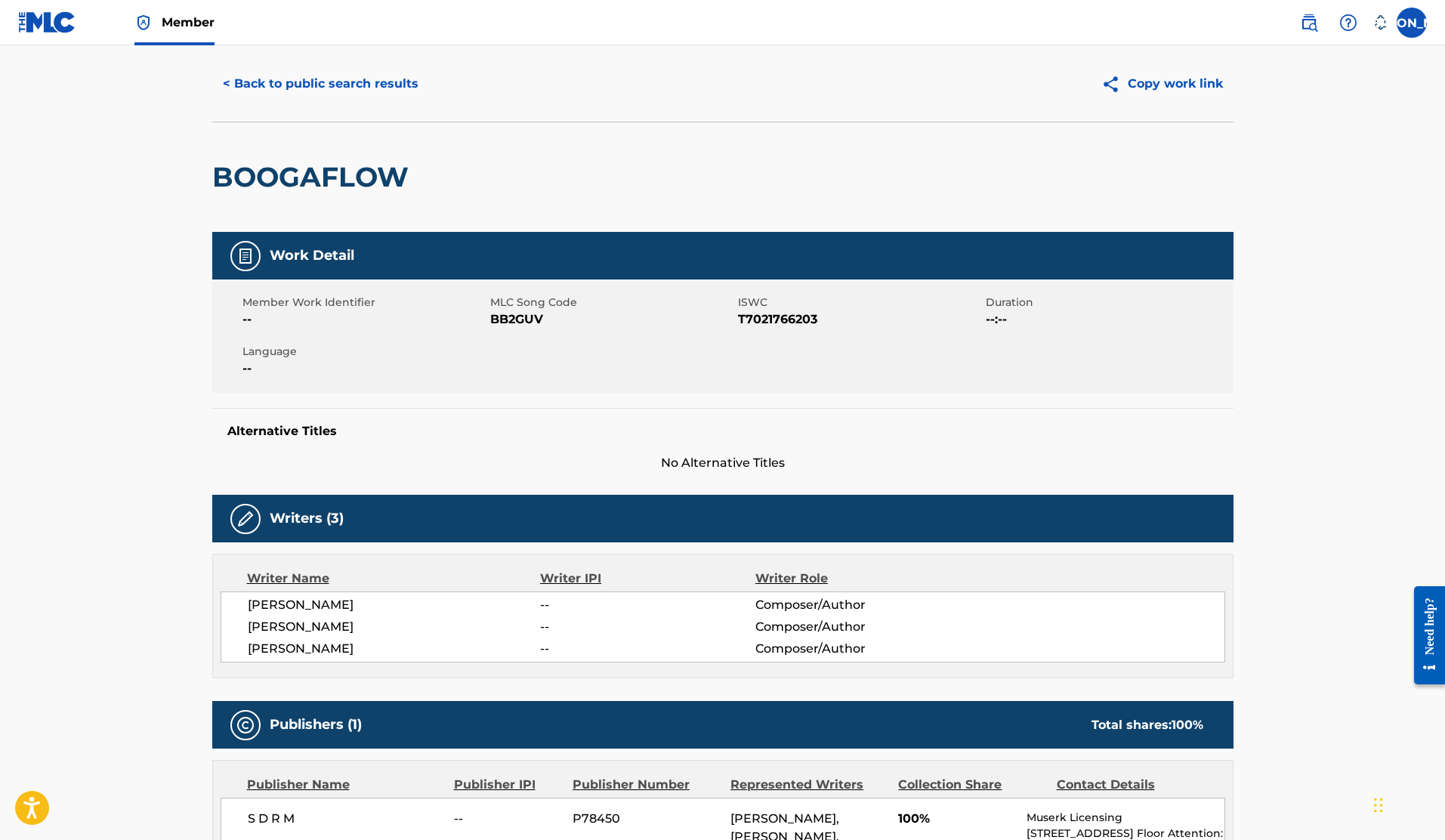
scroll to position [0, 0]
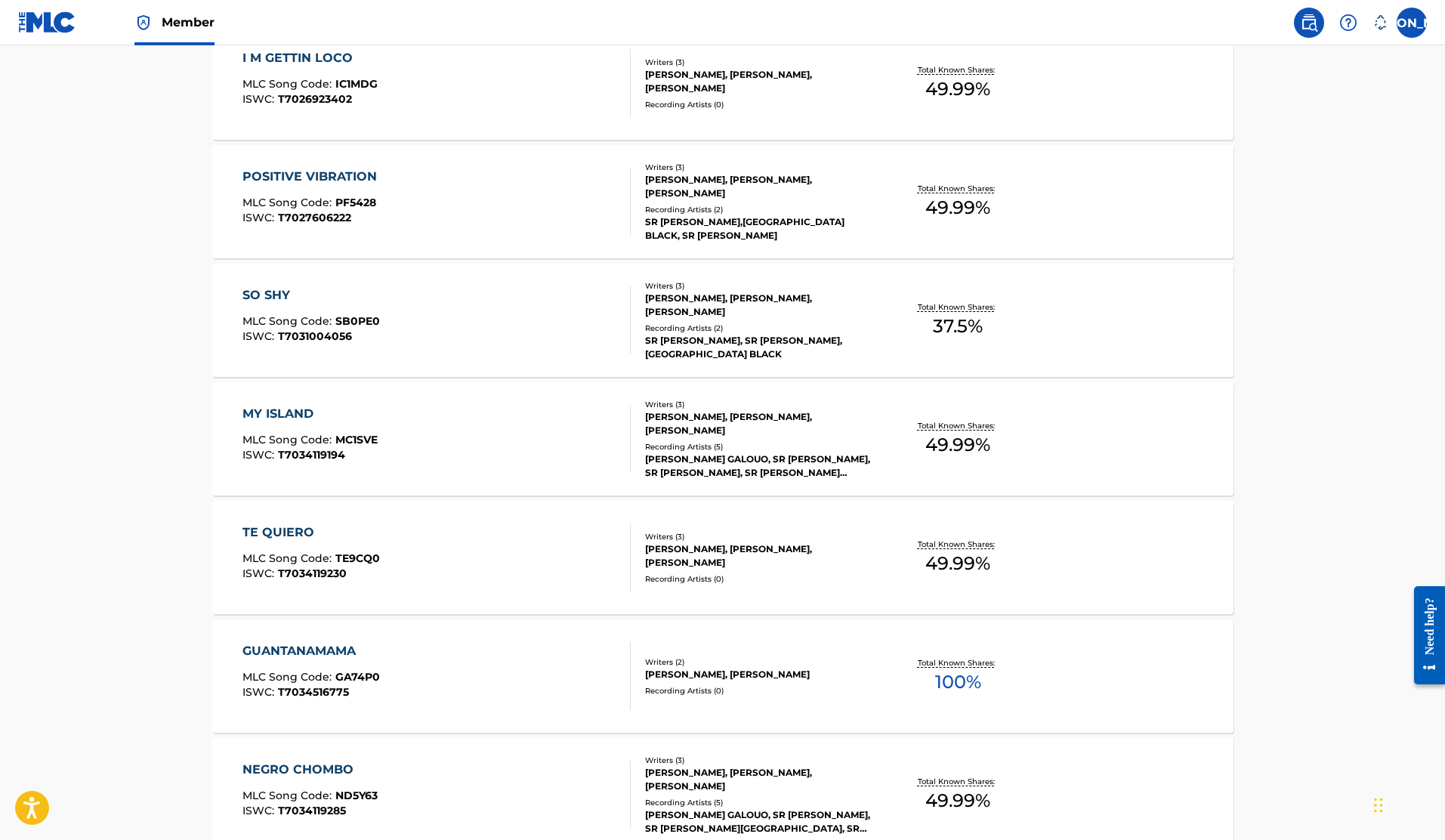
scroll to position [741, 0]
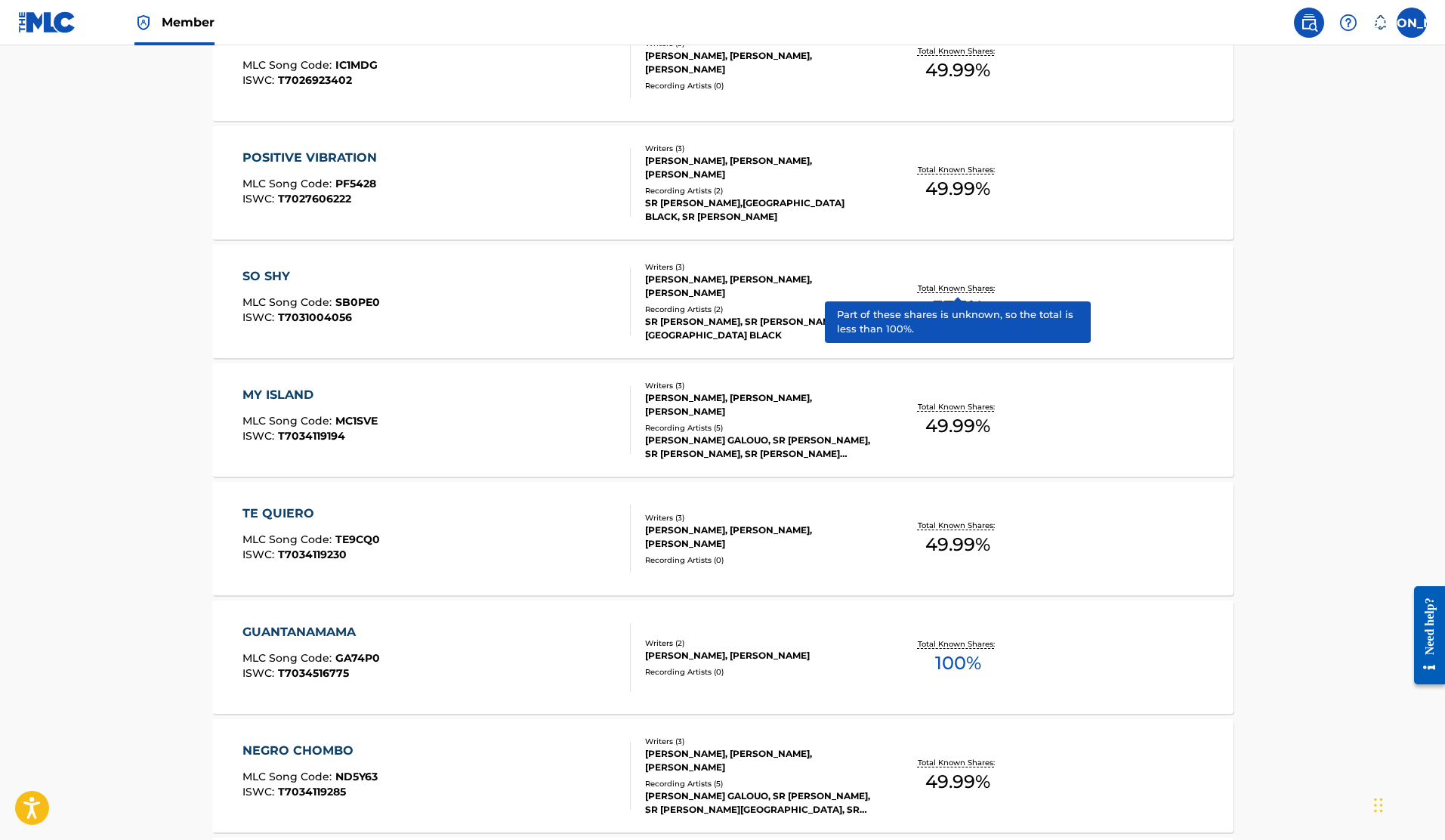
click at [973, 287] on p "Total Known Shares:" at bounding box center [958, 288] width 81 height 11
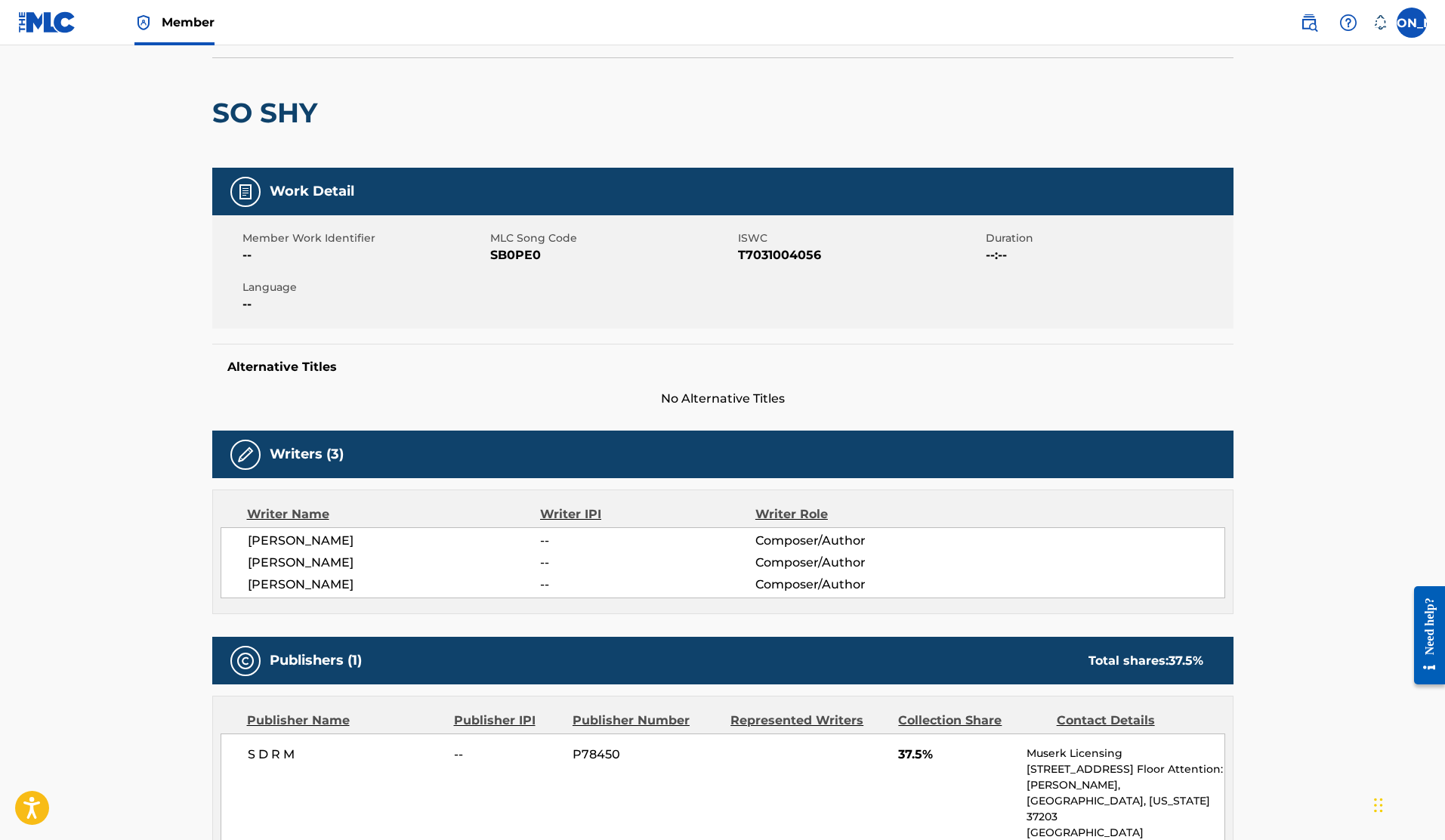
scroll to position [35, 0]
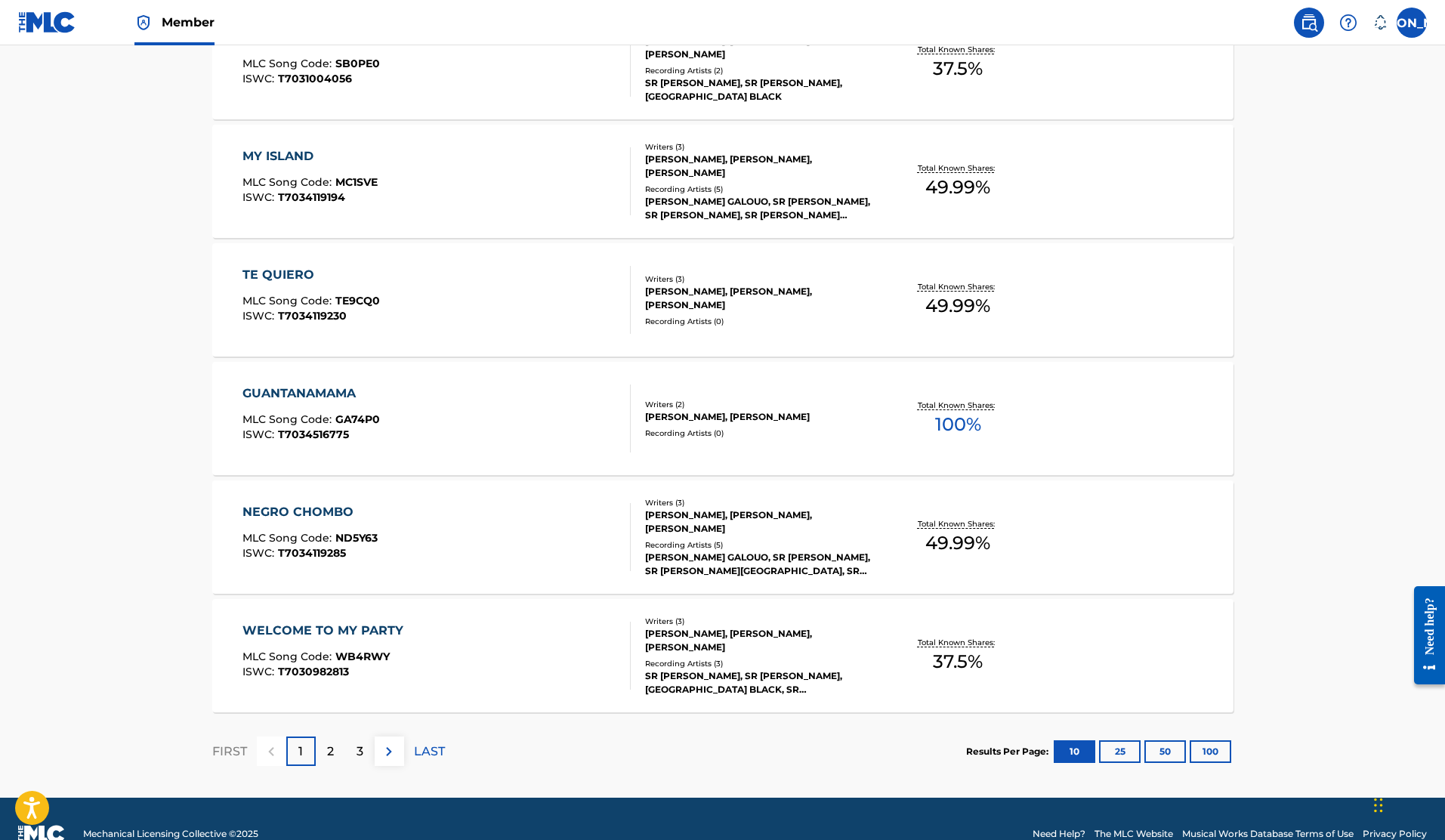
scroll to position [1009, 0]
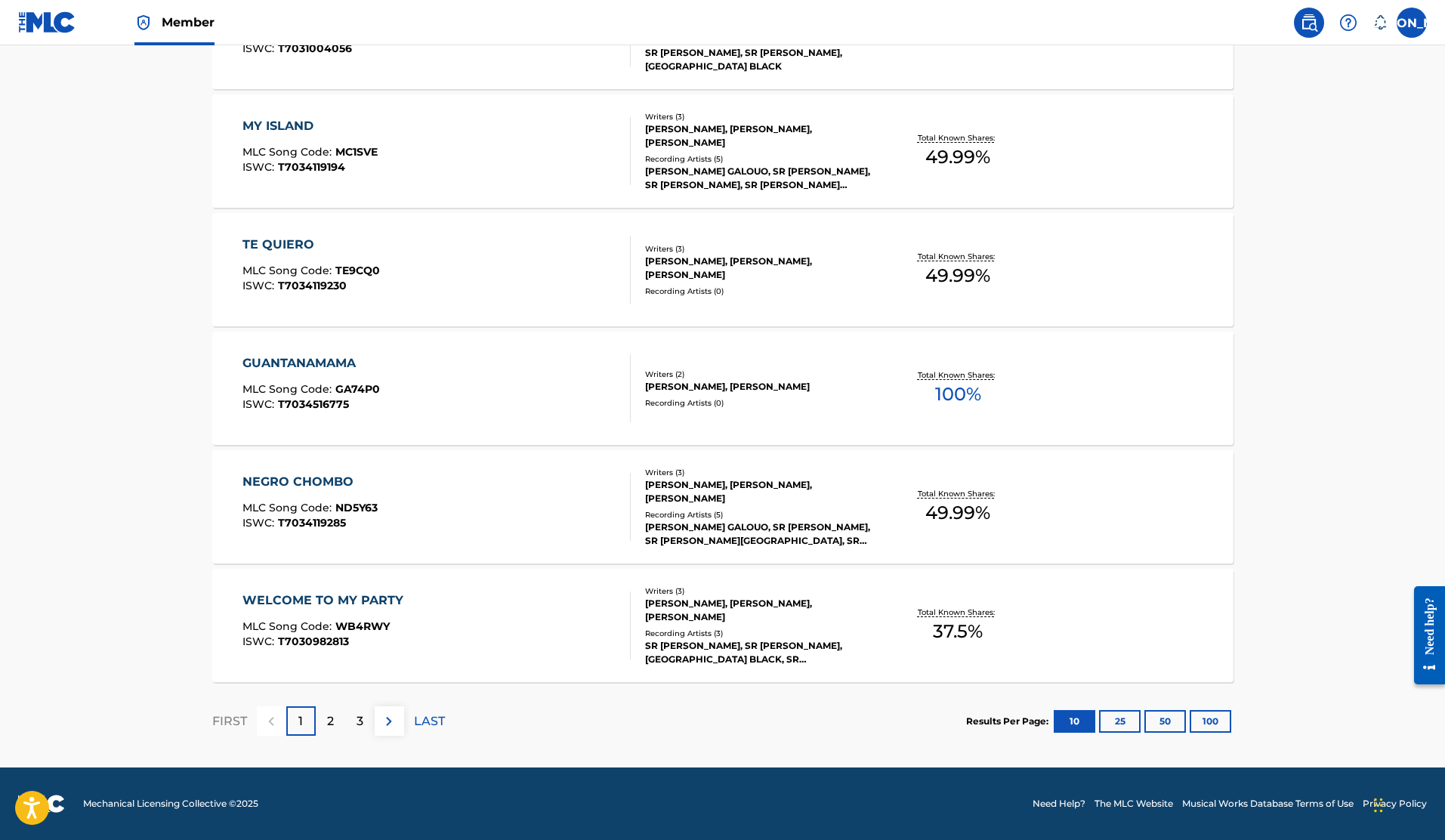
click at [1219, 720] on button "100" at bounding box center [1211, 721] width 41 height 23
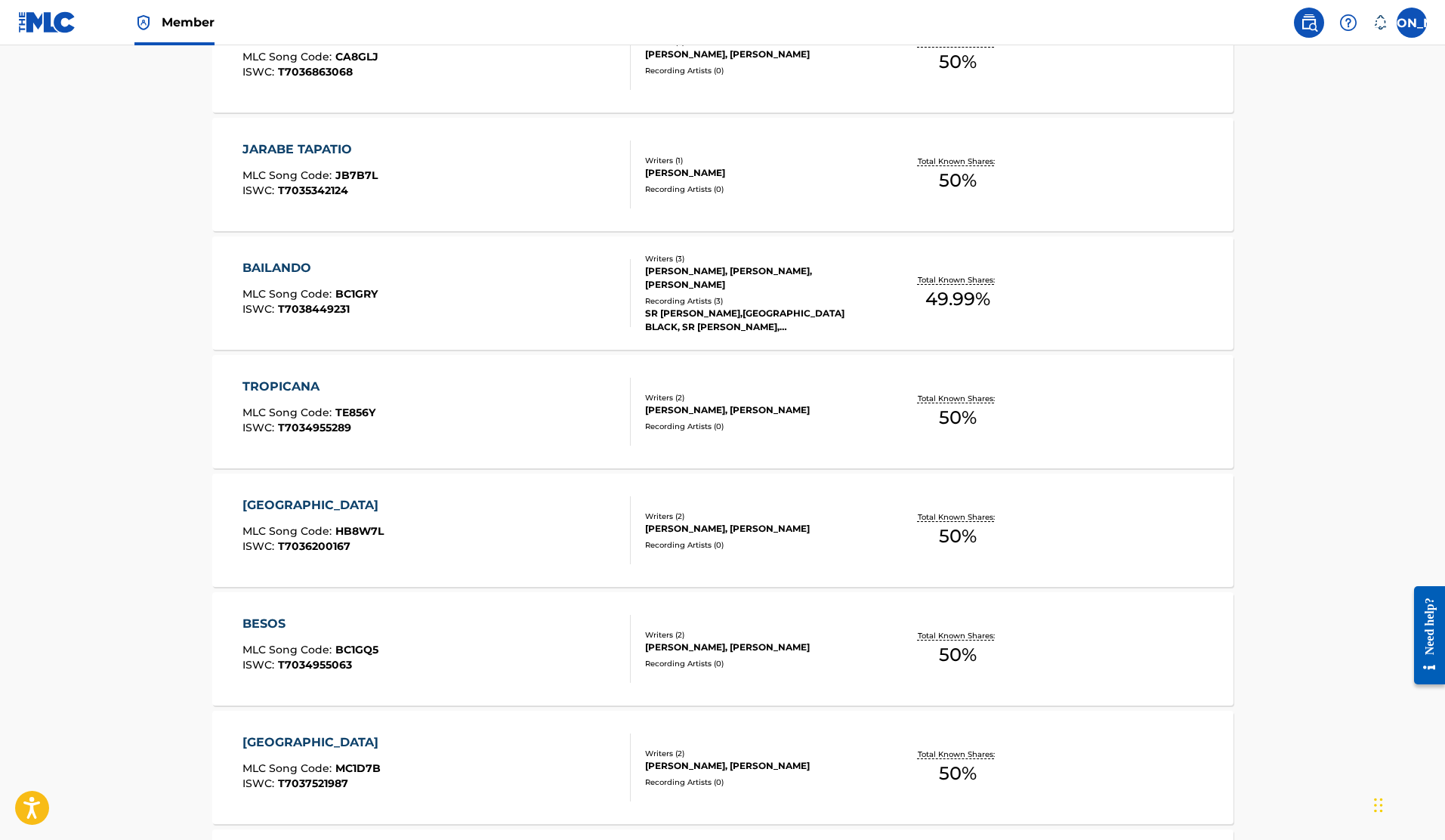
scroll to position [5851, 0]
click at [964, 297] on span "49.99 %" at bounding box center [958, 298] width 65 height 28
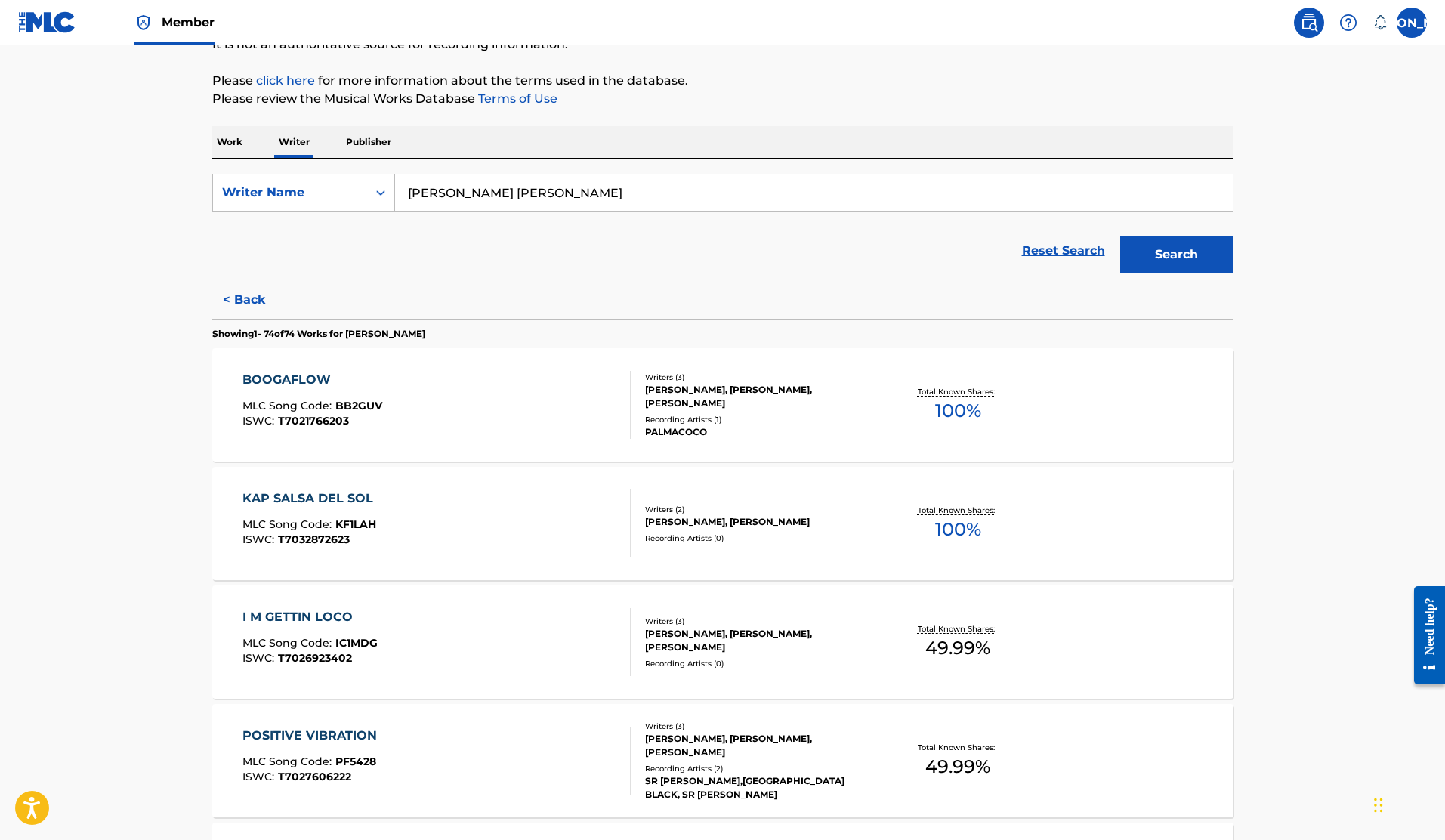
scroll to position [164, 0]
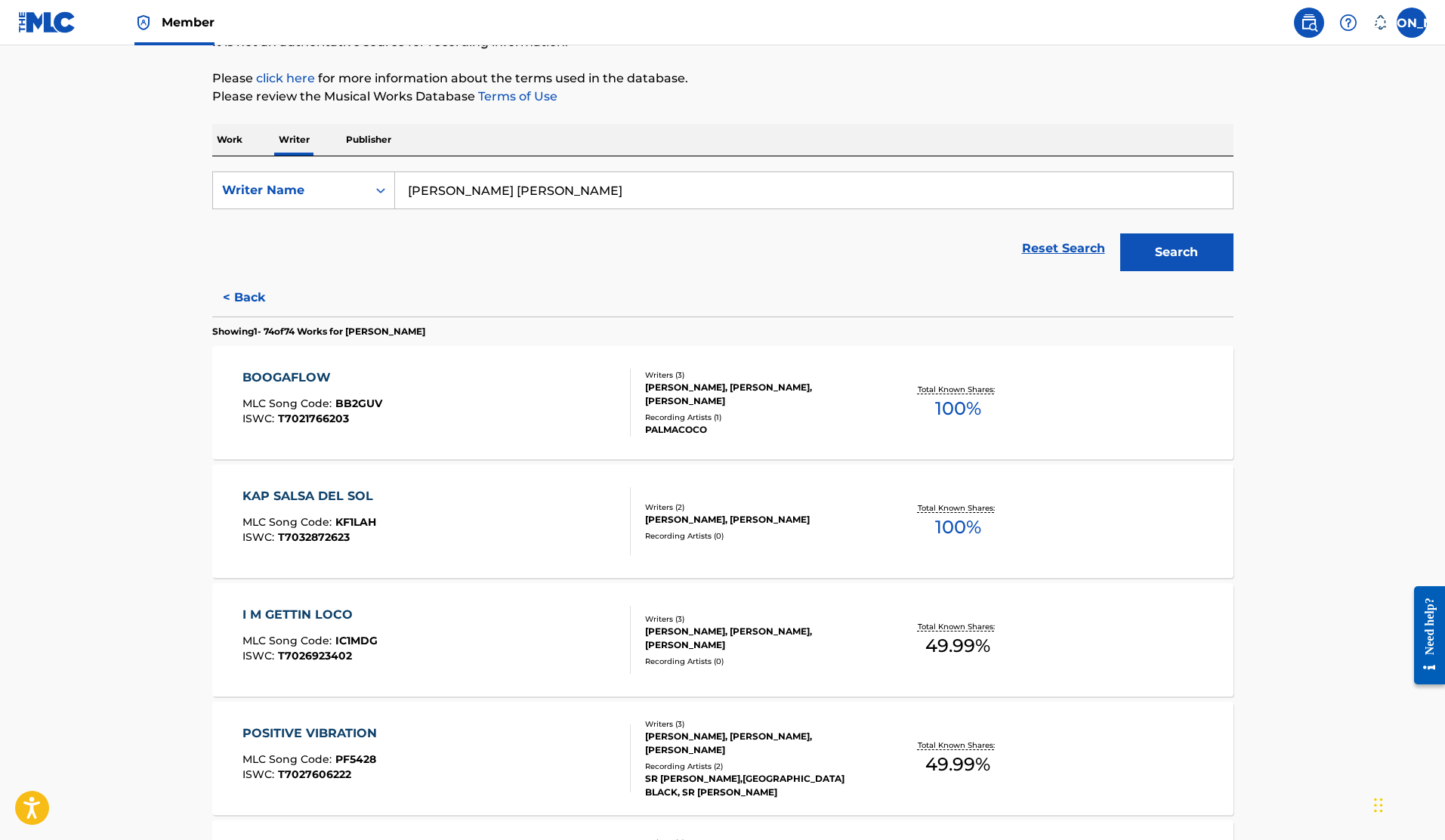
click at [952, 528] on span "100 %" at bounding box center [958, 528] width 46 height 28
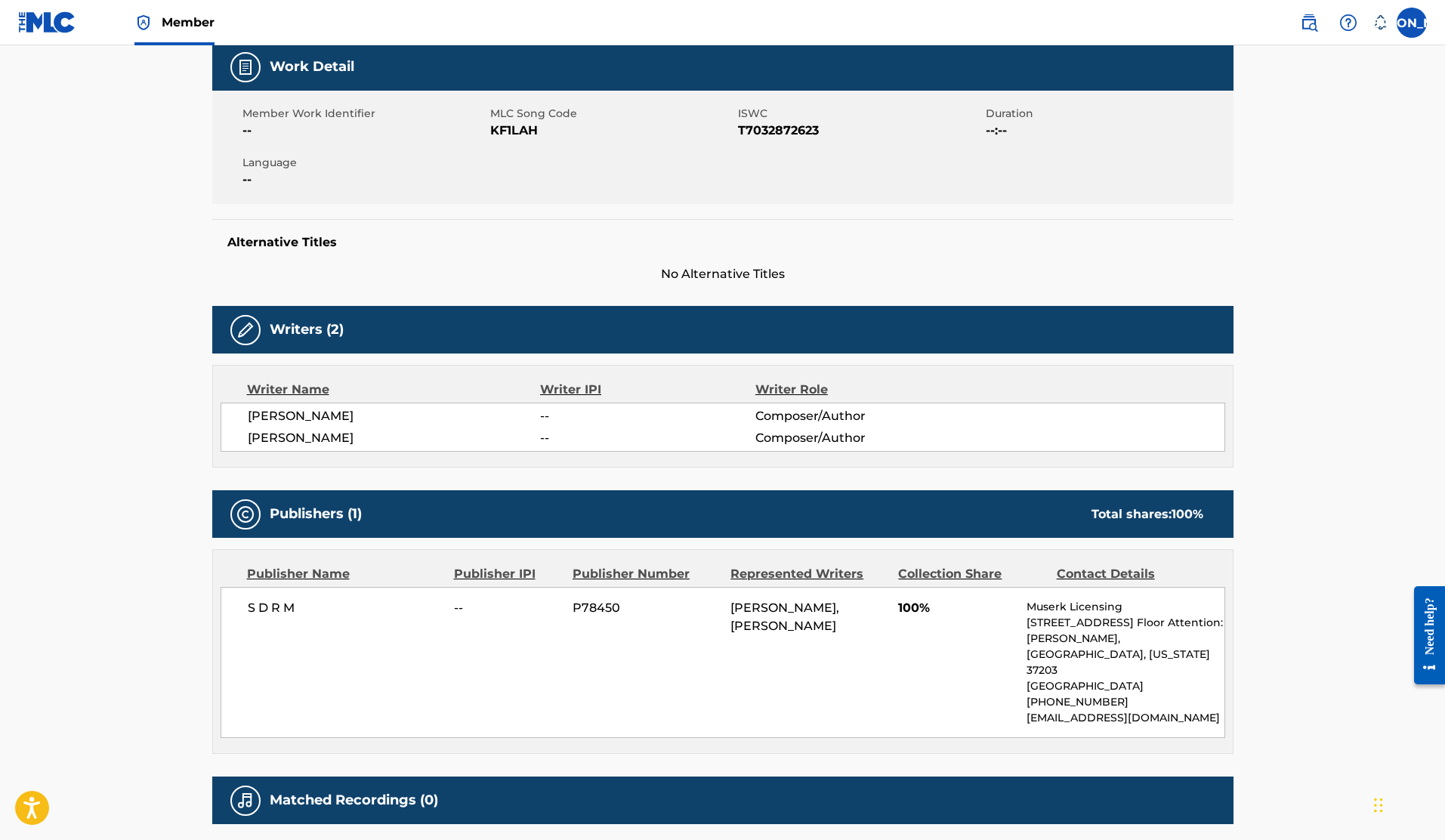
scroll to position [235, 0]
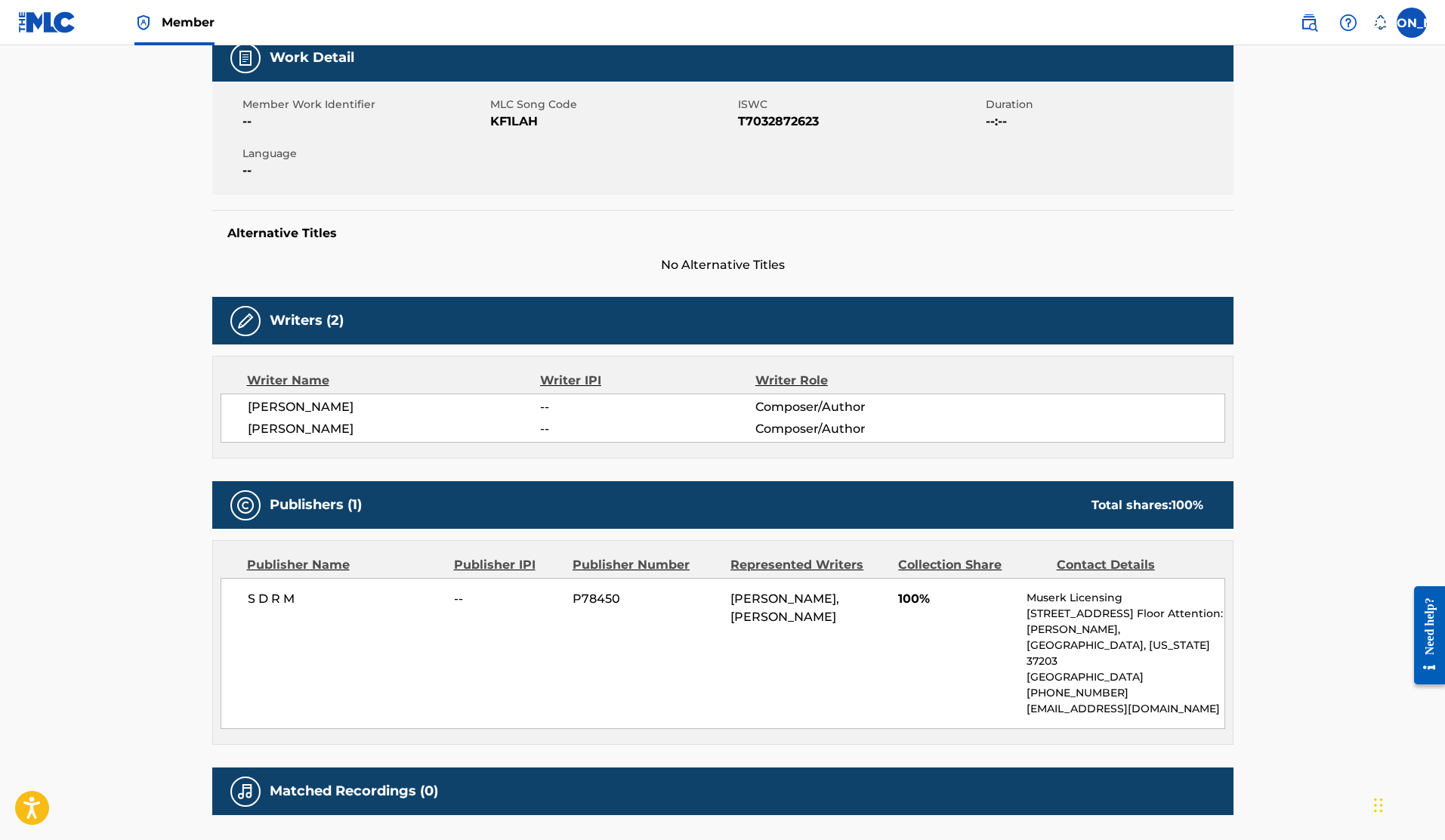
click at [247, 321] on img at bounding box center [246, 321] width 18 height 18
drag, startPoint x: 329, startPoint y: 500, endPoint x: 258, endPoint y: 509, distance: 71.6
click at [329, 500] on h5 "Publishers (1)" at bounding box center [316, 505] width 92 height 18
click at [249, 504] on img at bounding box center [246, 506] width 18 height 18
click at [441, 689] on div "S D R M -- P78450 [PERSON_NAME], [PERSON_NAME] 100% Muserk Licensing [STREET_AD…" at bounding box center [723, 654] width 1005 height 151
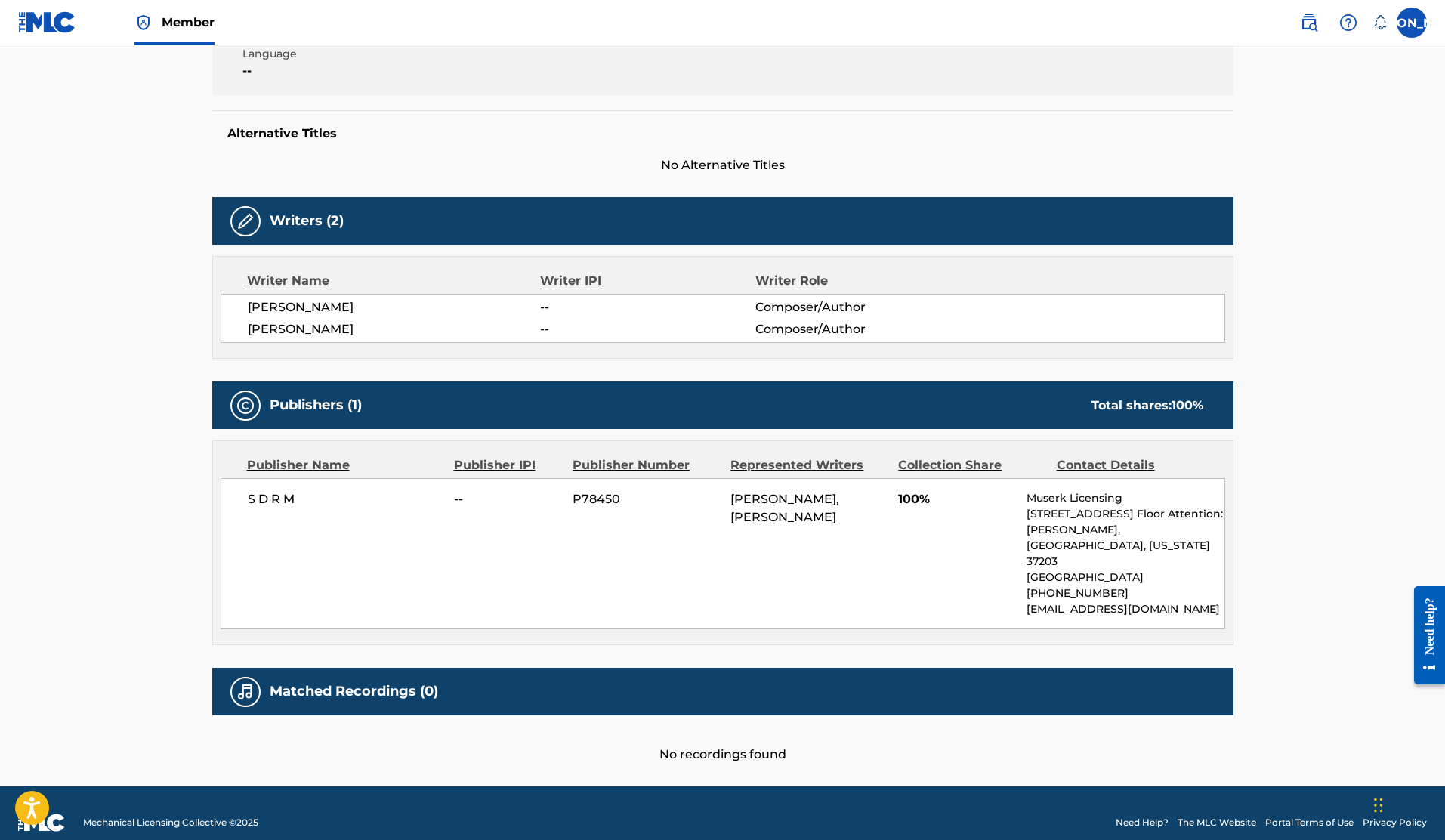
scroll to position [0, 0]
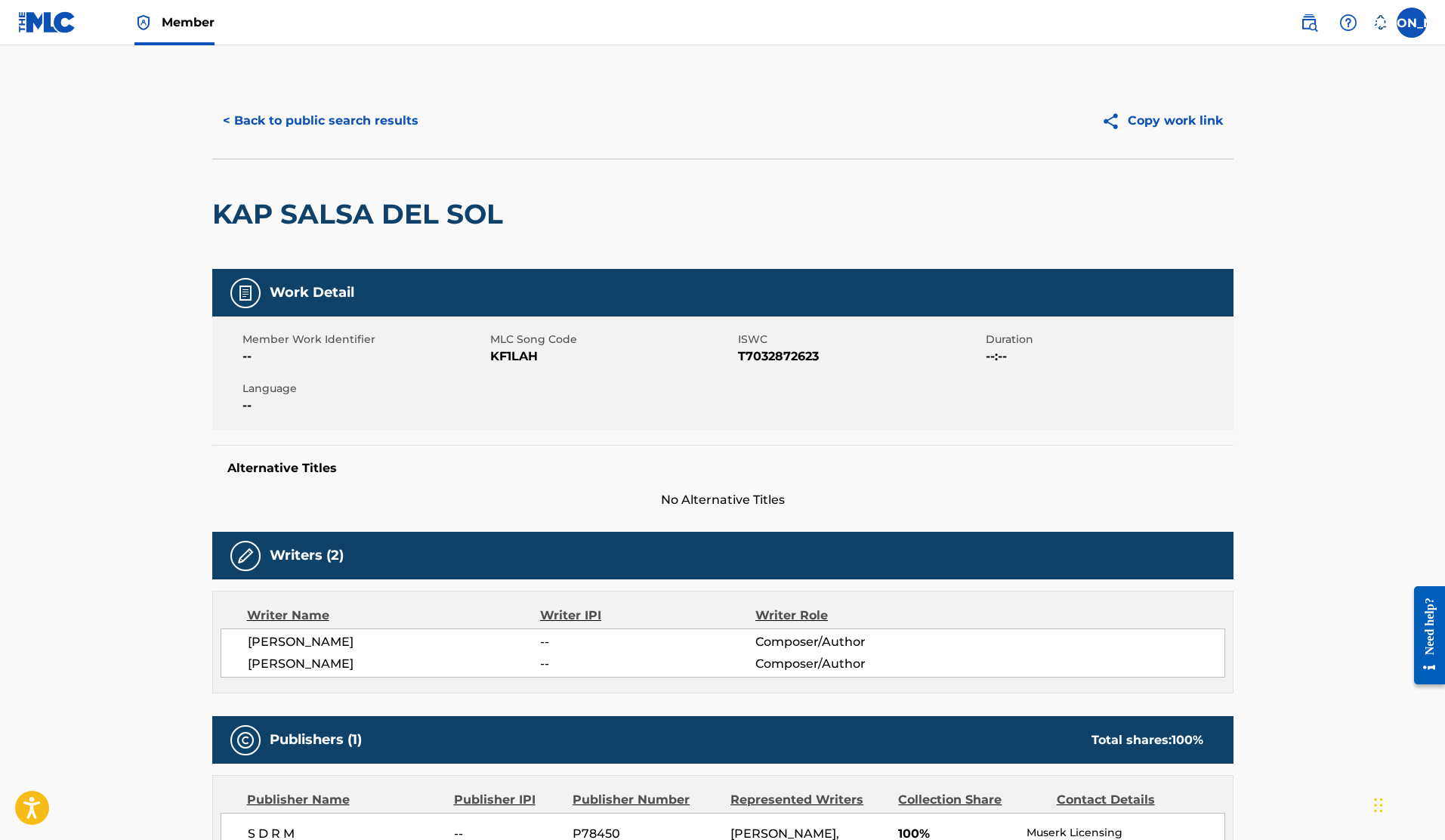
click at [265, 115] on button "< Back to public search results" at bounding box center [321, 120] width 216 height 37
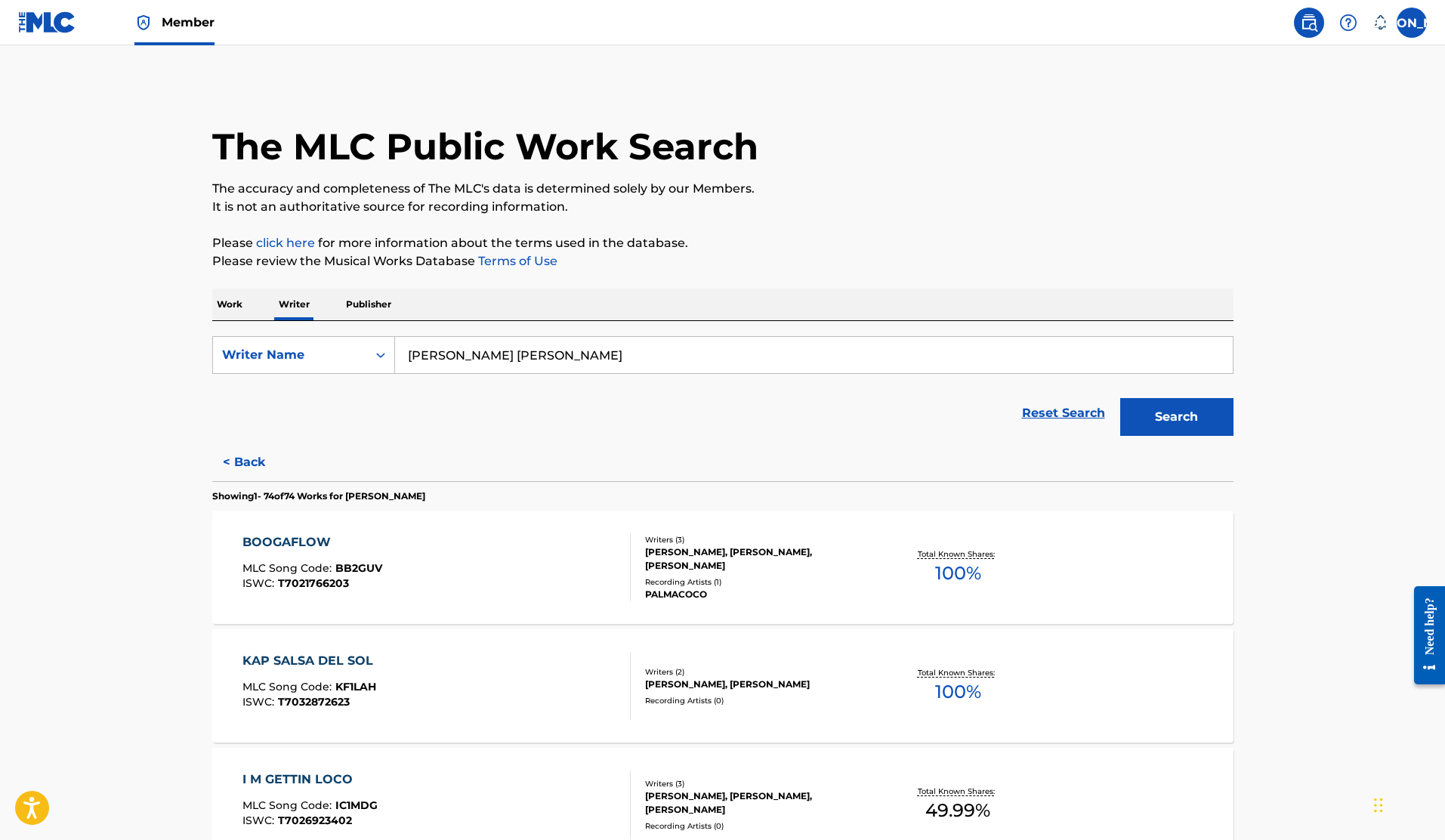
click at [44, 17] on img at bounding box center [47, 22] width 58 height 22
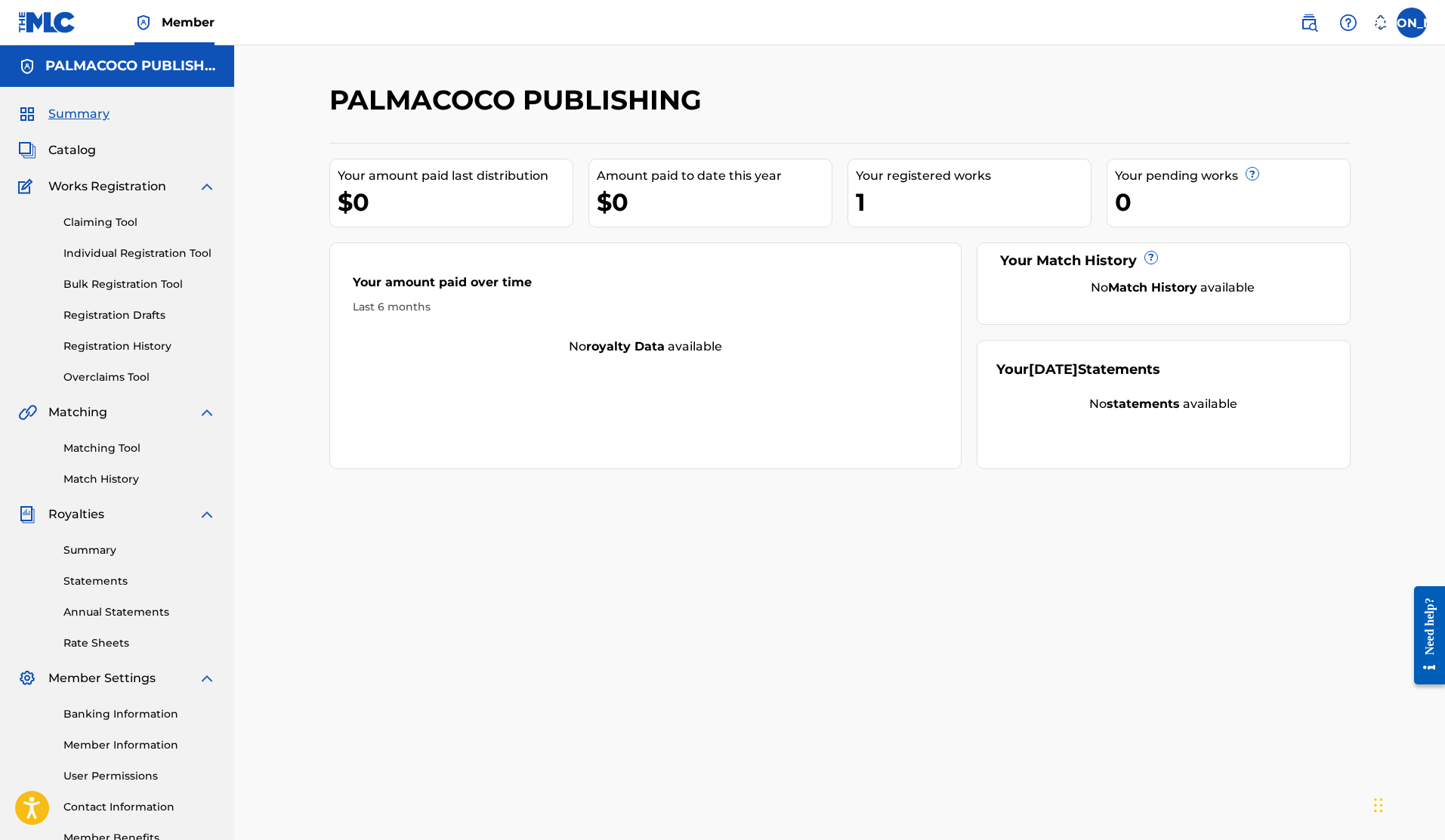
click at [103, 218] on link "Claiming Tool" at bounding box center [140, 222] width 153 height 16
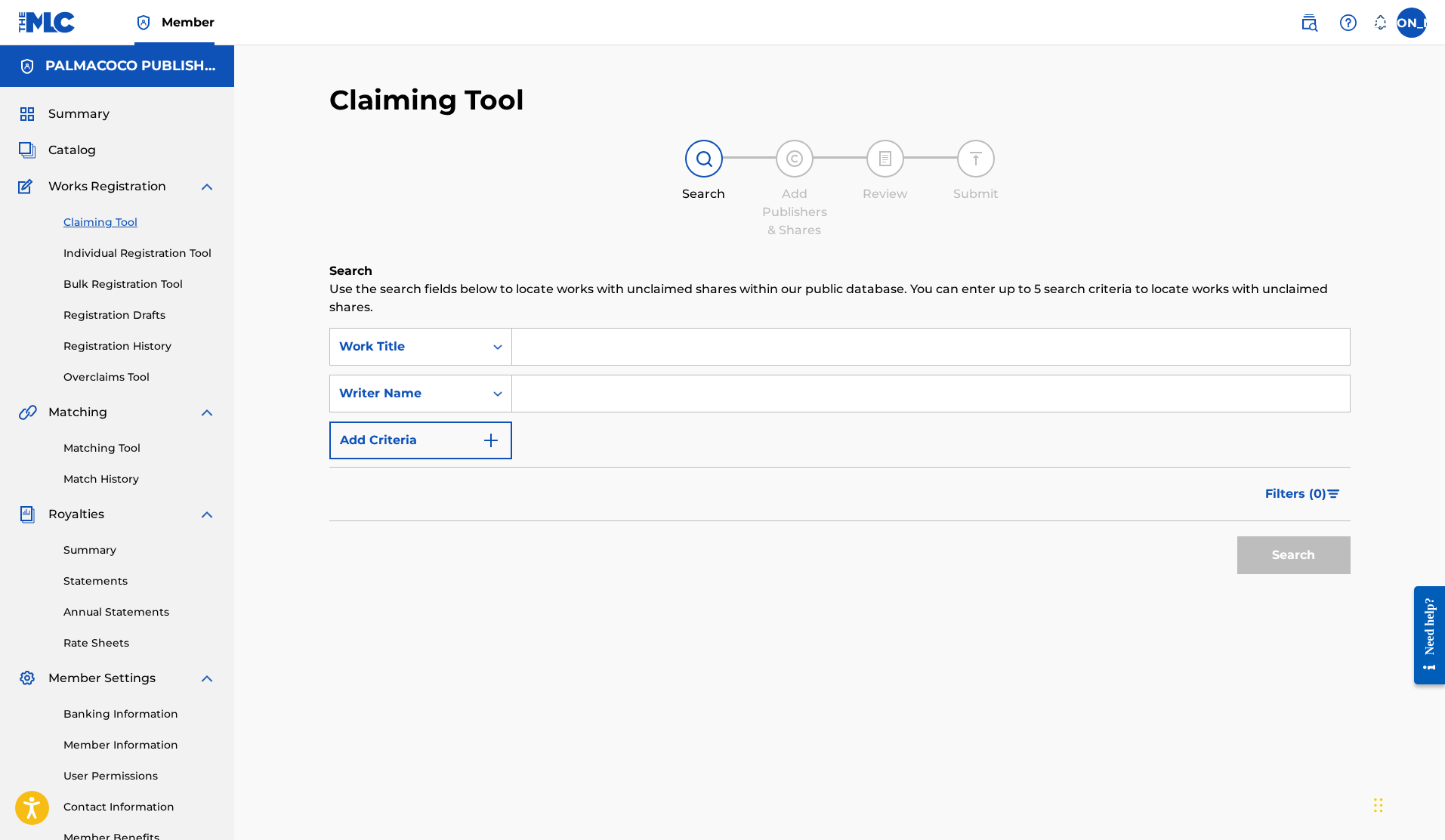
click at [571, 347] on input "Search Form" at bounding box center [931, 347] width 838 height 36
type input "boogaflow"
click at [1238, 536] on button "Search" at bounding box center [1294, 555] width 113 height 37
click at [129, 249] on link "Individual Registration Tool" at bounding box center [140, 253] width 153 height 16
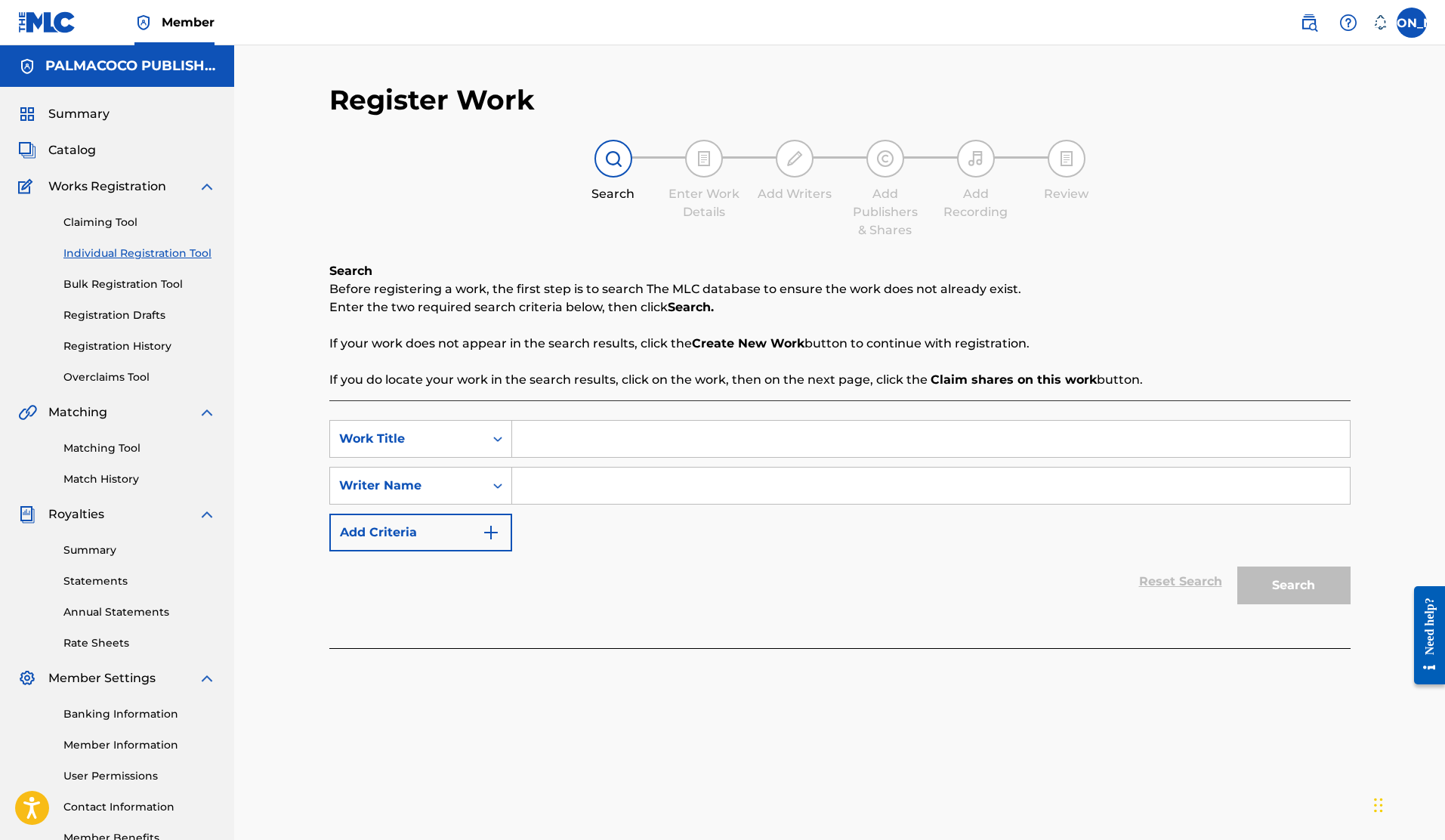
click at [554, 438] on input "Search Form" at bounding box center [931, 438] width 838 height 36
type input "el sol"
click at [589, 468] on input "Search Form" at bounding box center [931, 485] width 838 height 36
type input "[PERSON_NAME]"
click at [1273, 597] on button "Search" at bounding box center [1294, 585] width 113 height 37
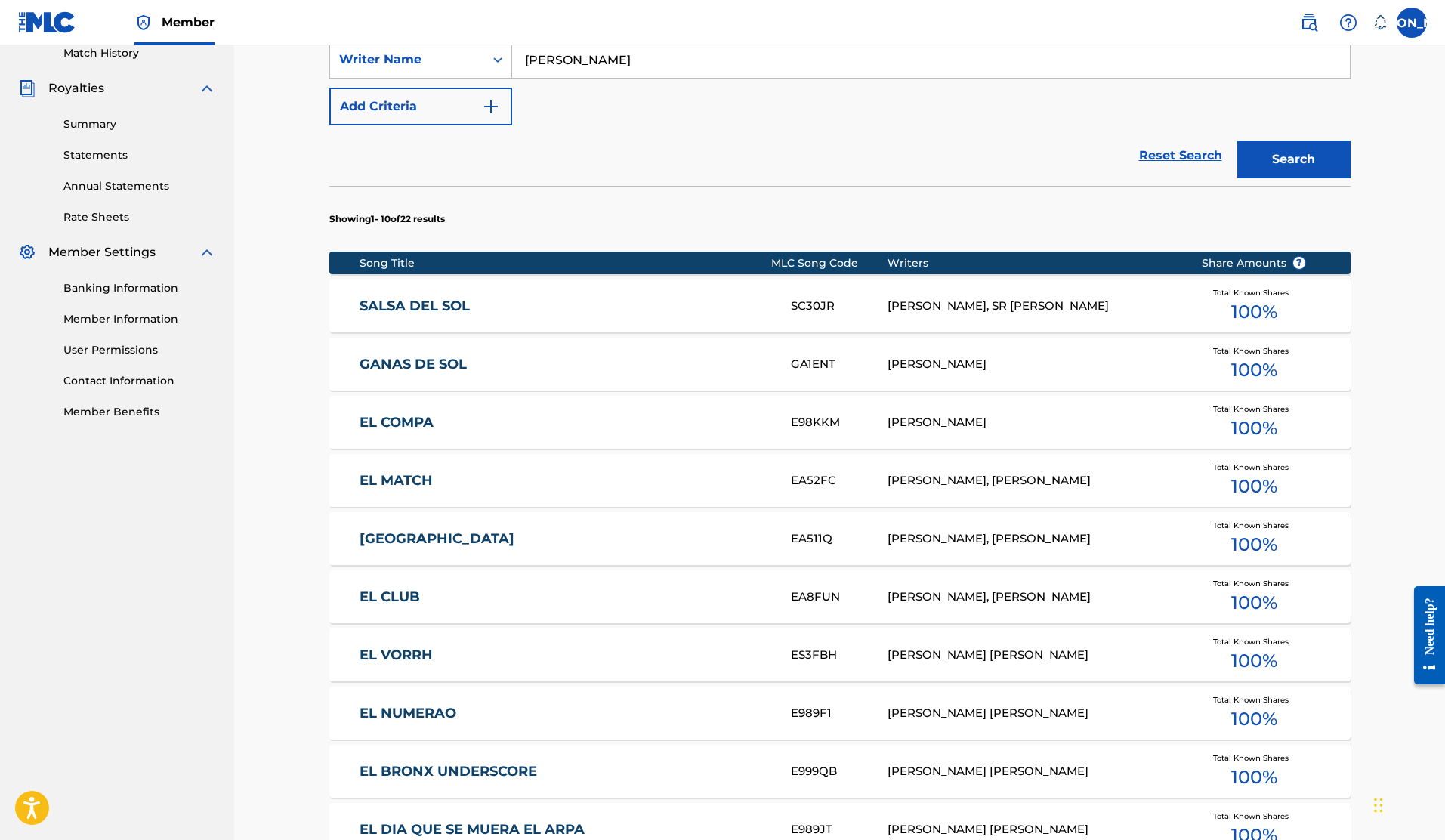
scroll to position [430, 0]
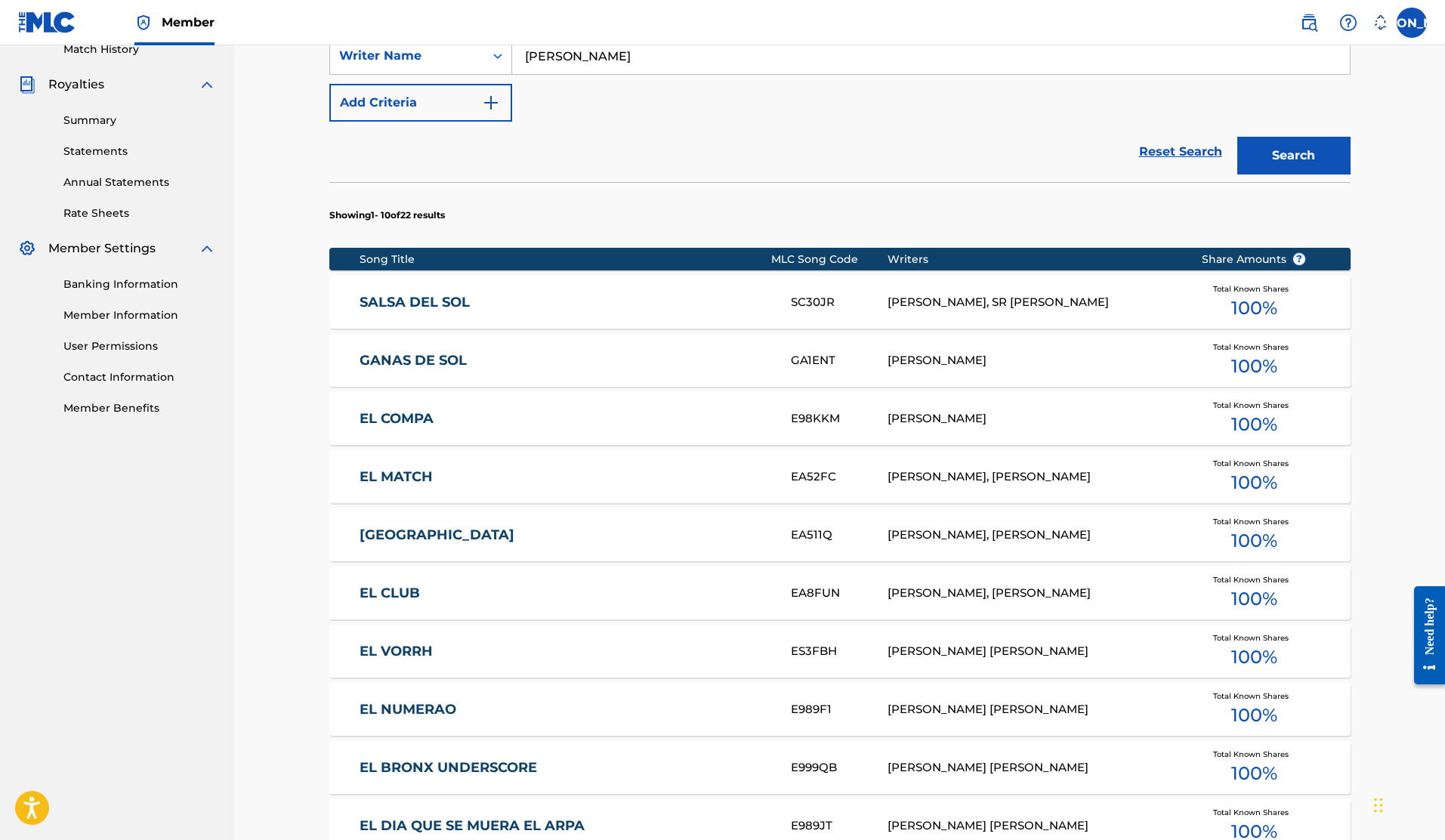
click at [1250, 312] on span "100 %" at bounding box center [1255, 308] width 46 height 28
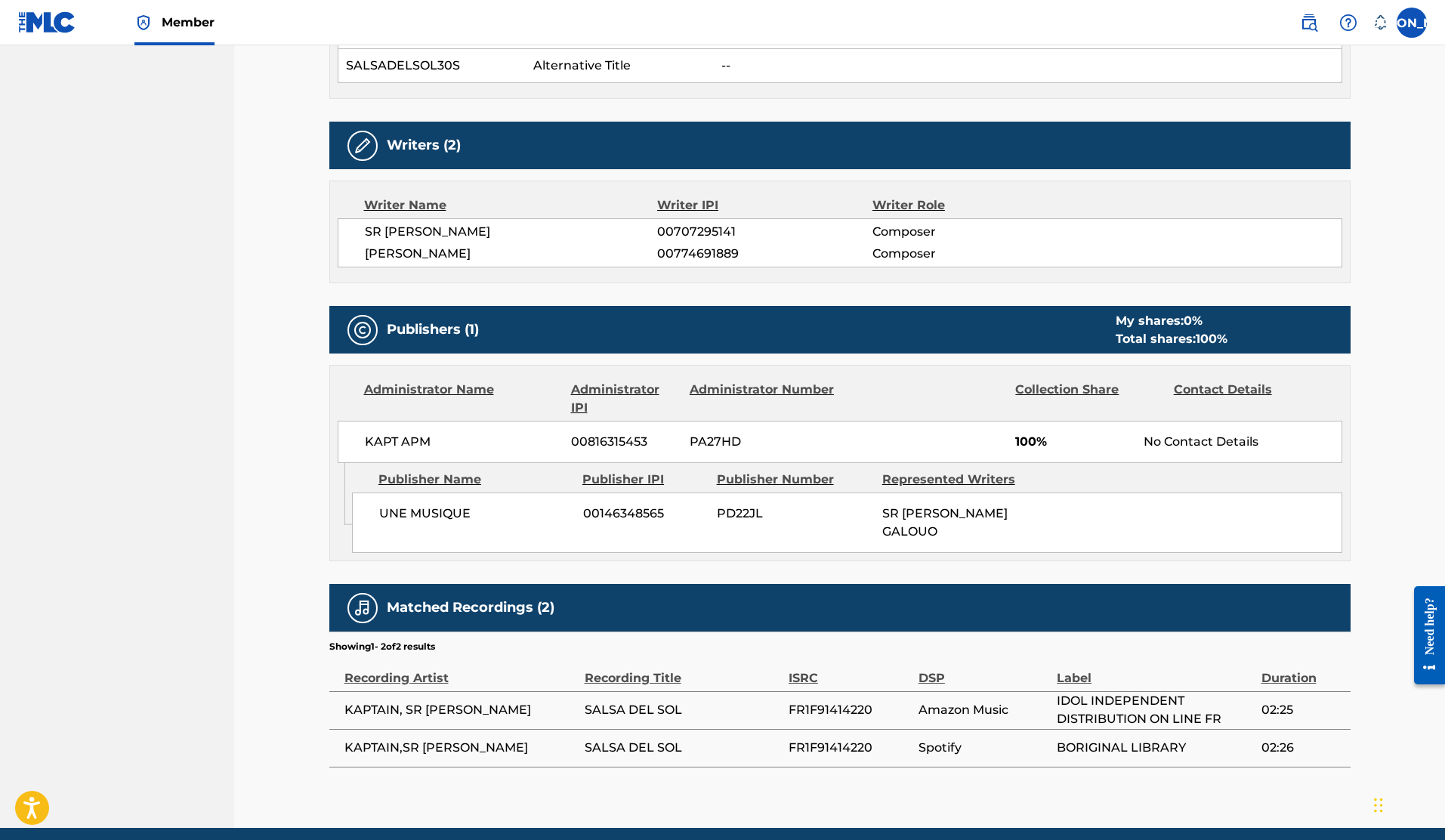
scroll to position [1289, 0]
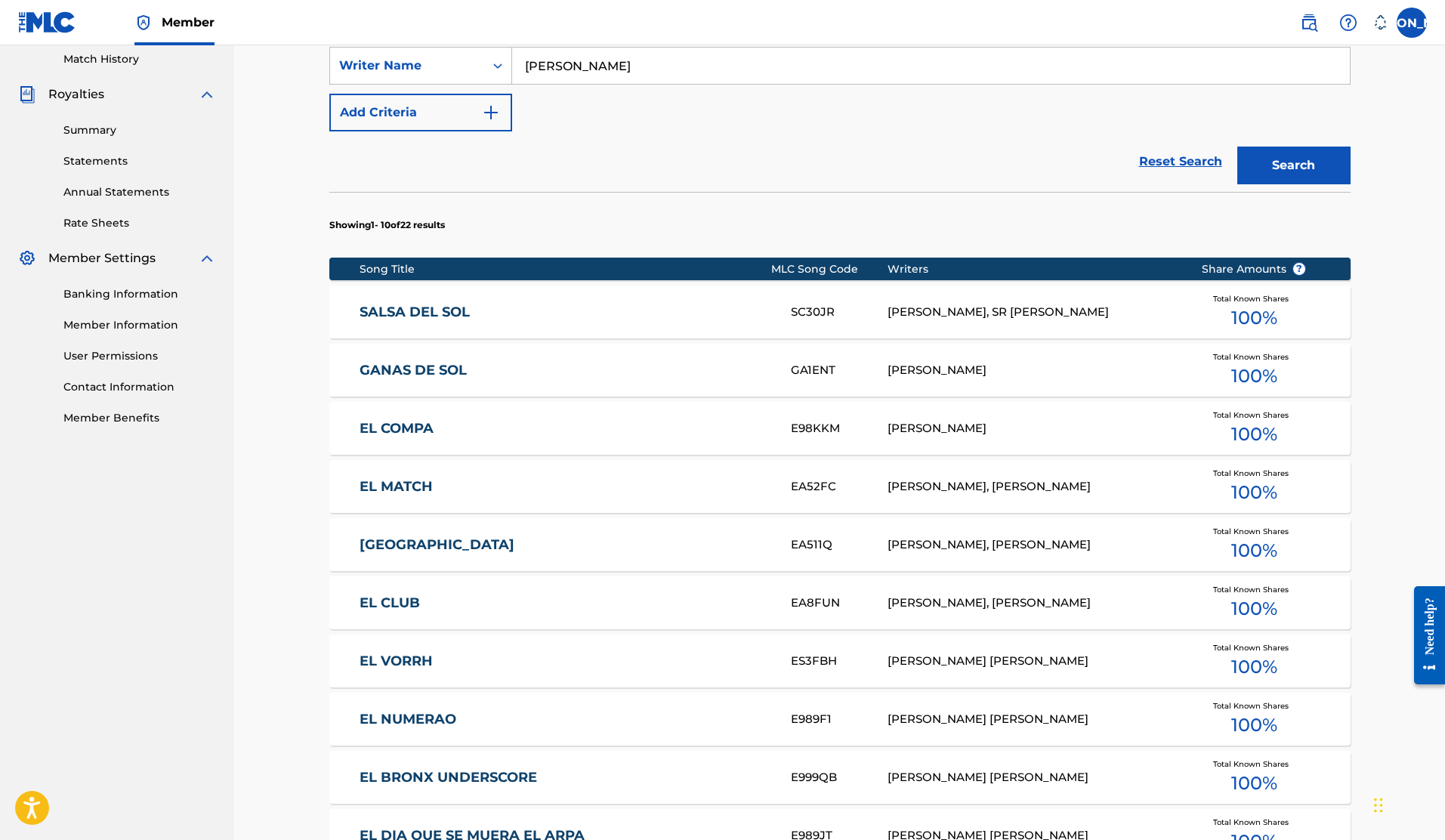
scroll to position [706, 0]
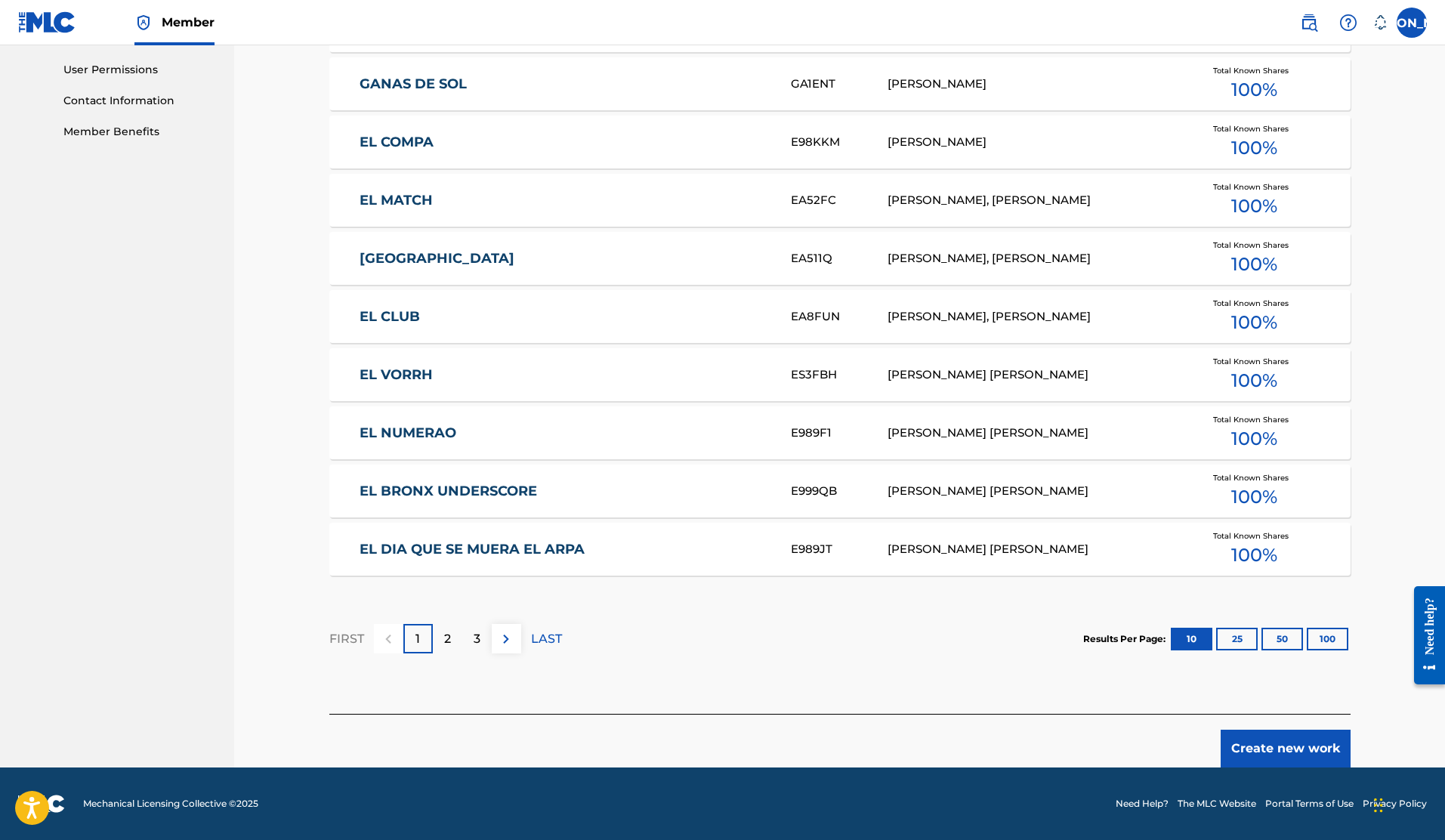
click at [1322, 634] on button "100" at bounding box center [1328, 640] width 41 height 23
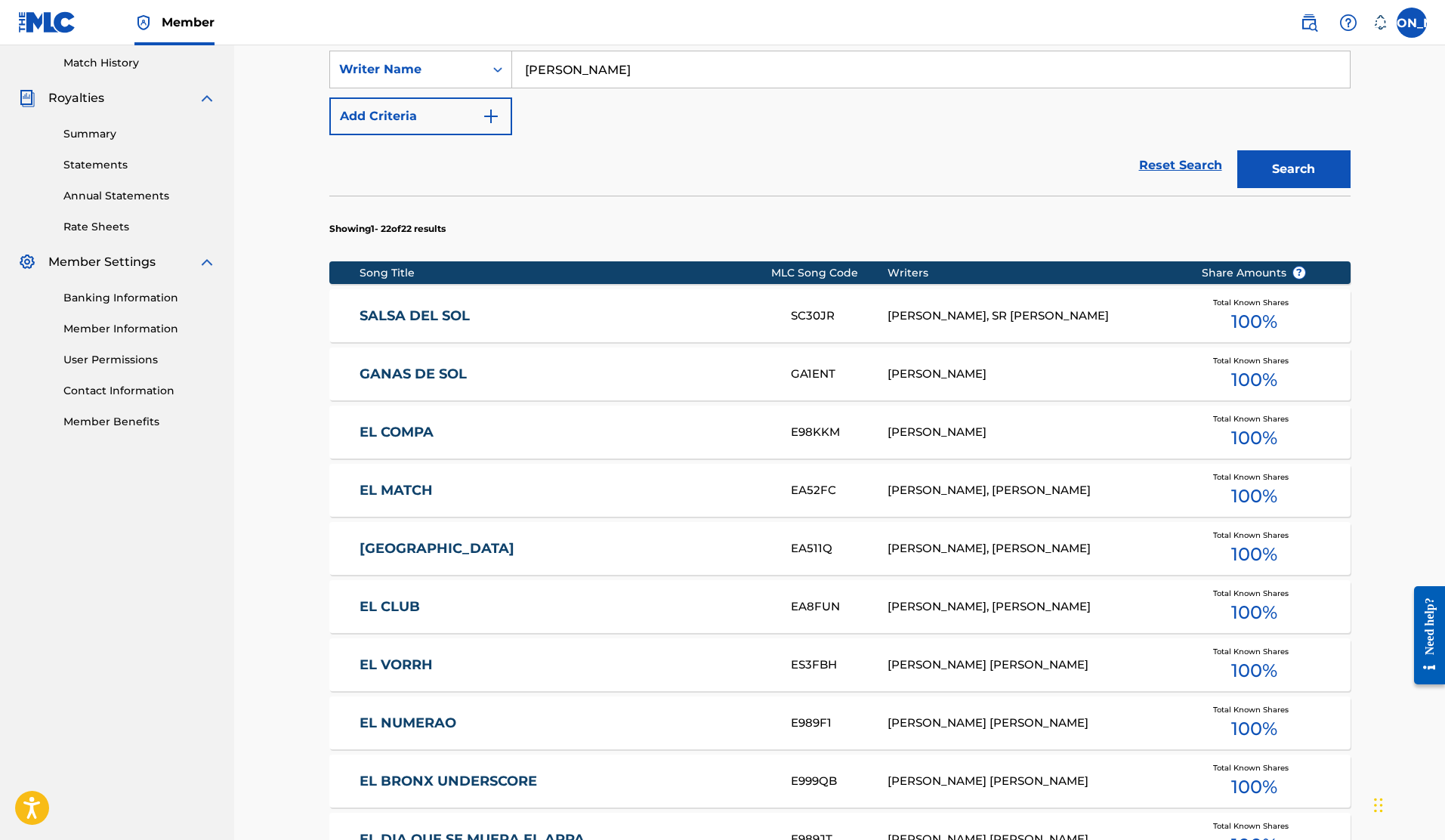
scroll to position [461, 0]
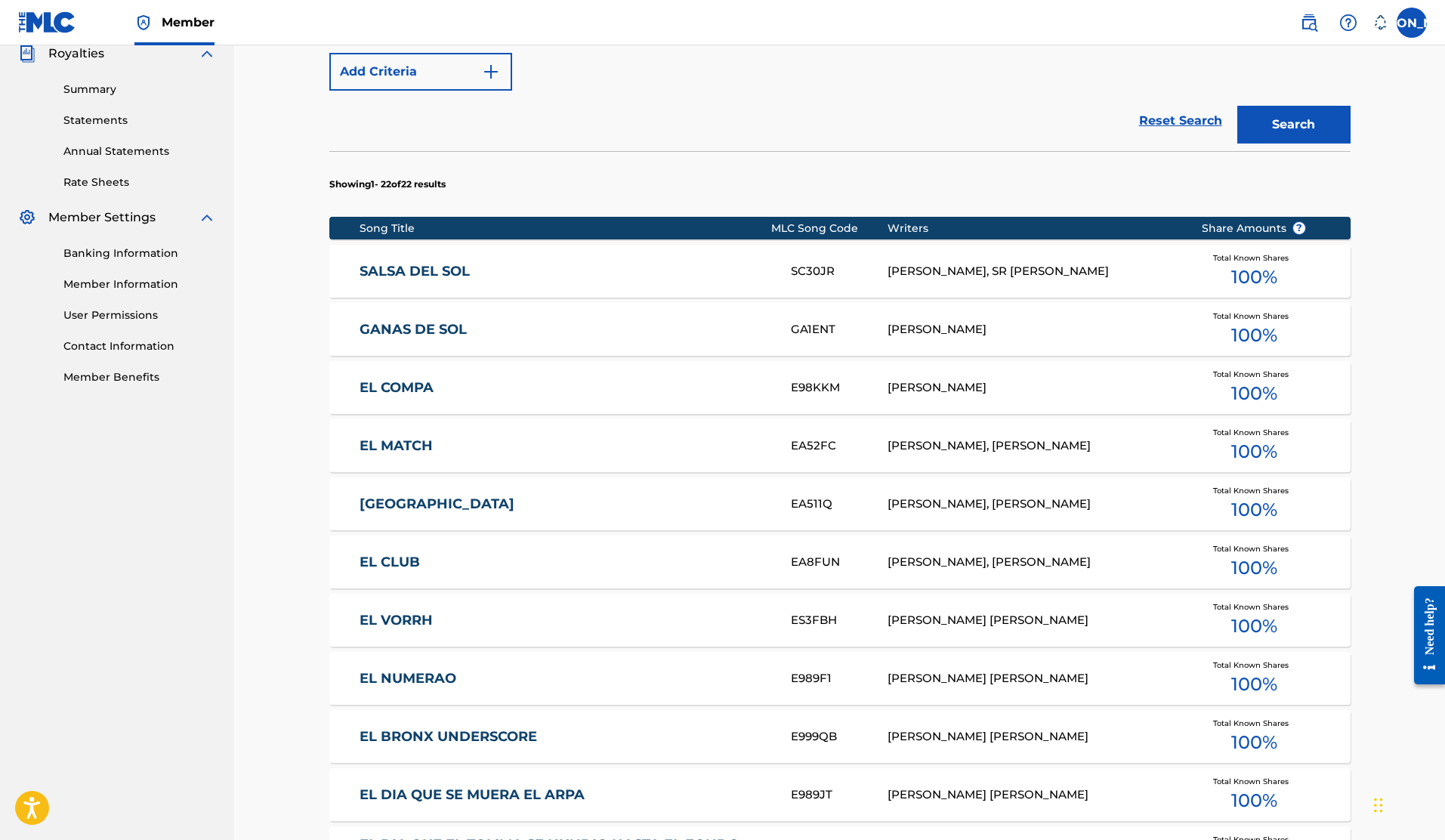
click at [1266, 391] on span "100 %" at bounding box center [1255, 394] width 46 height 28
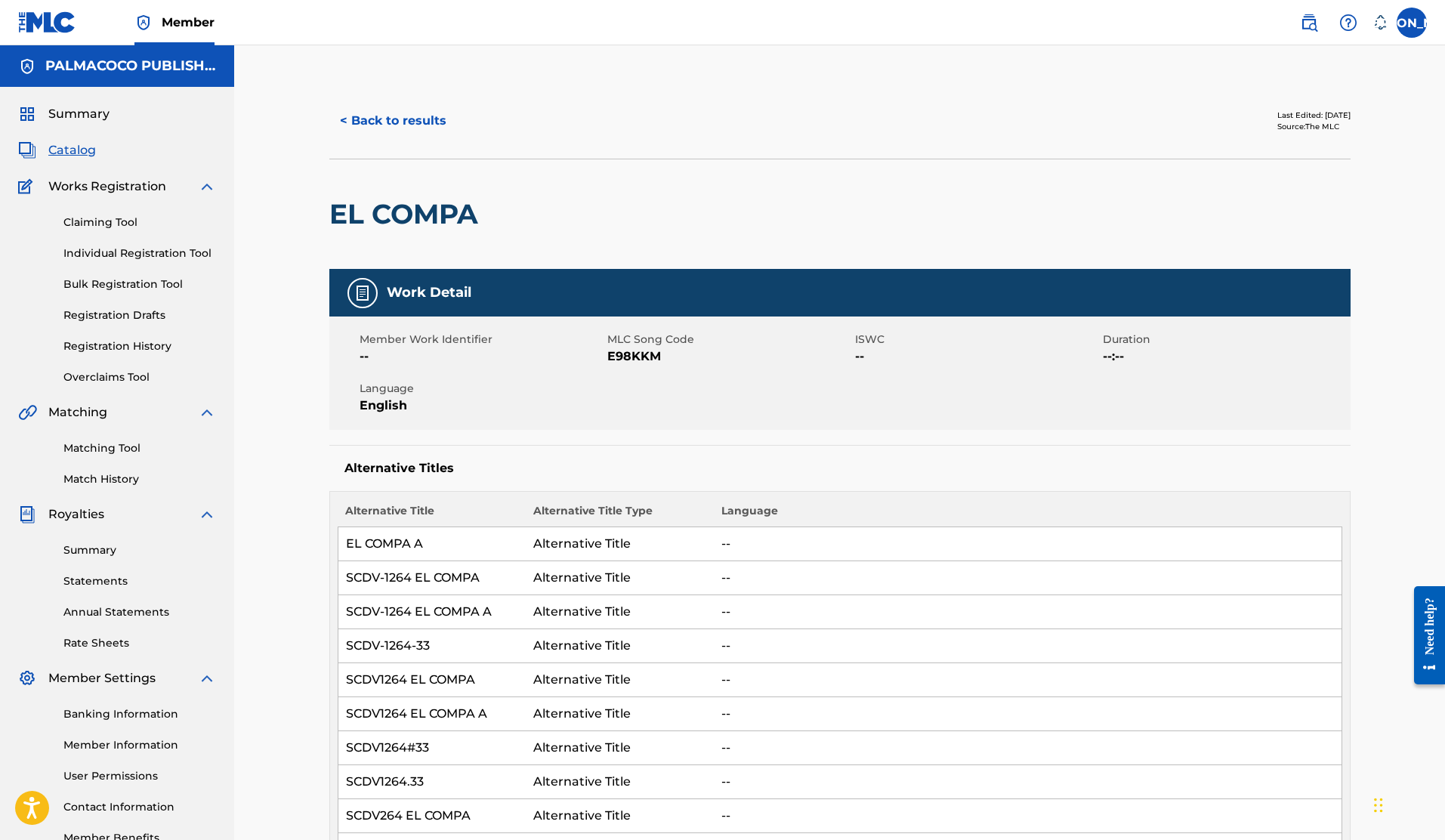
scroll to position [158, 0]
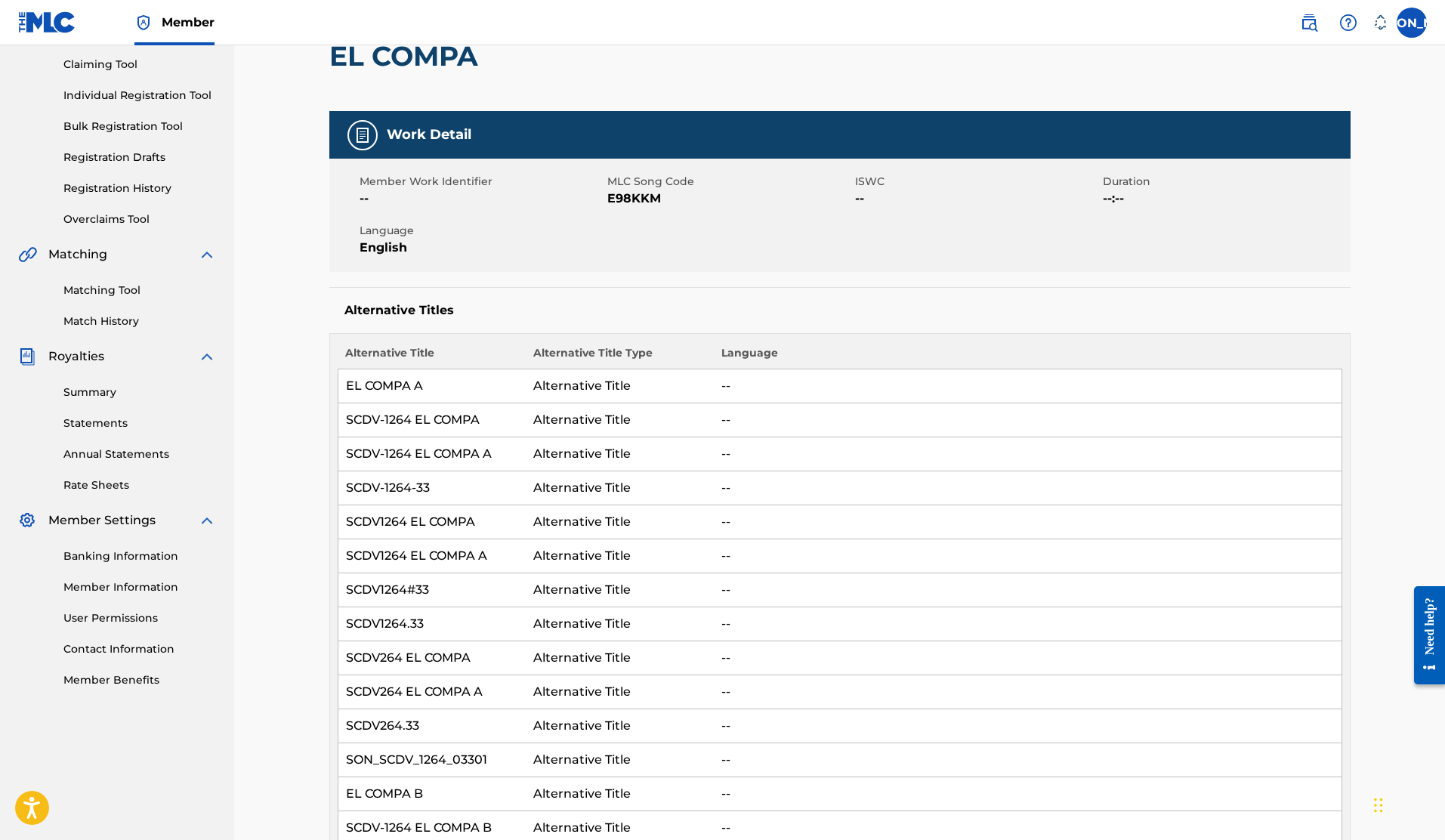
click at [136, 591] on link "Member Information" at bounding box center [140, 588] width 153 height 16
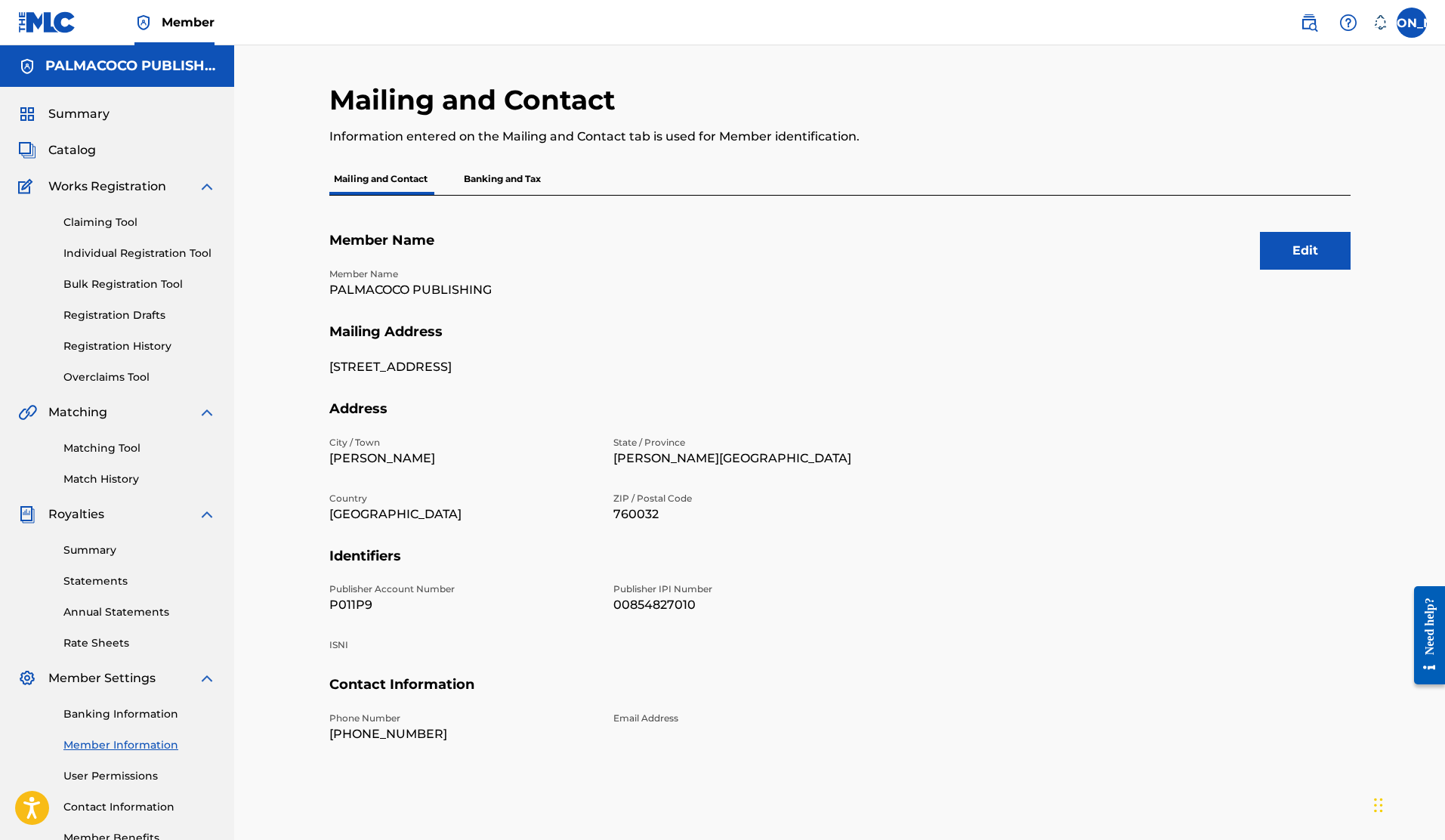
click at [519, 184] on p "Banking and Tax" at bounding box center [502, 178] width 86 height 31
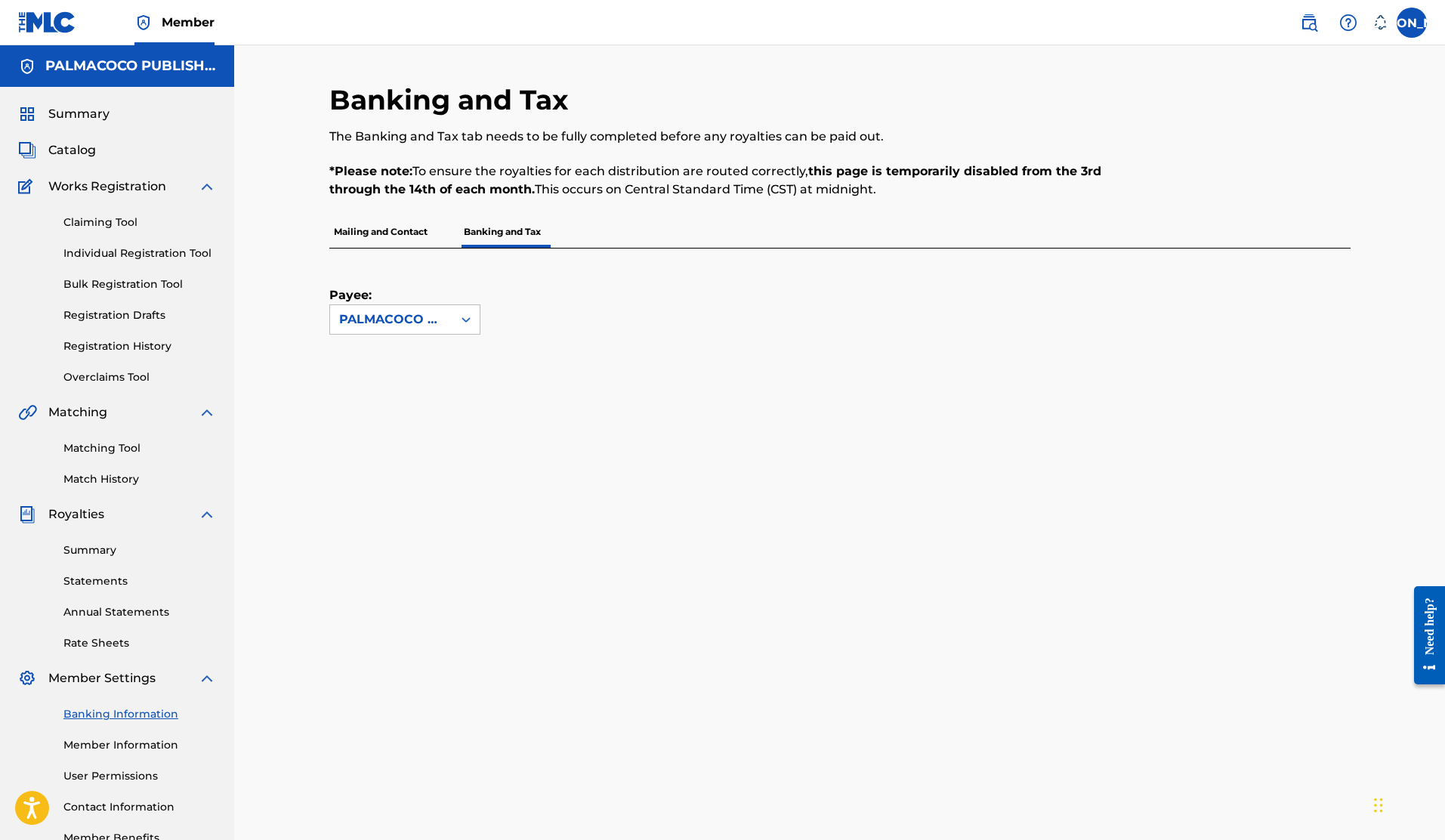
click at [360, 235] on p "Mailing and Contact" at bounding box center [381, 231] width 103 height 31
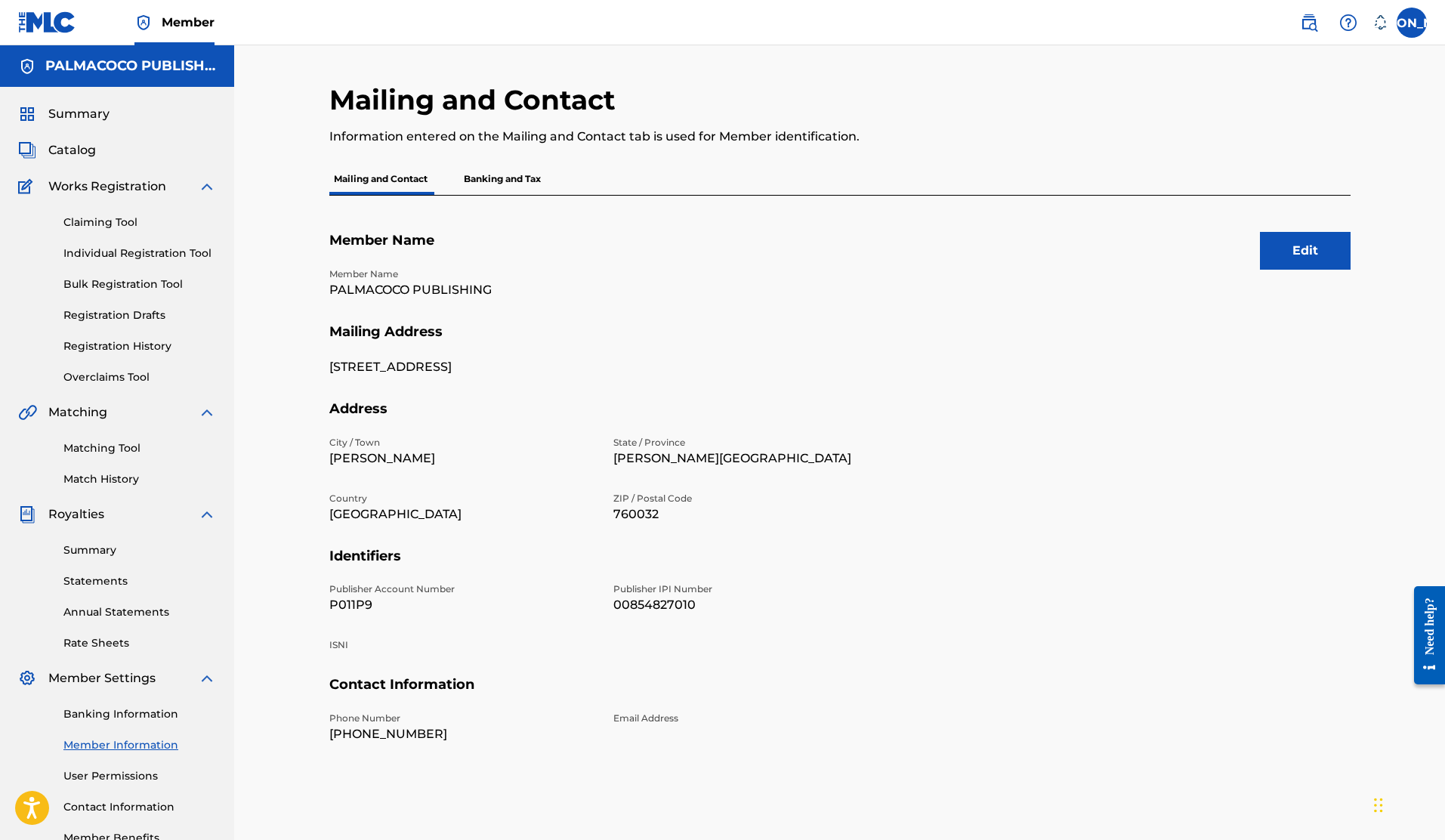
click at [464, 173] on p "Banking and Tax" at bounding box center [502, 178] width 86 height 31
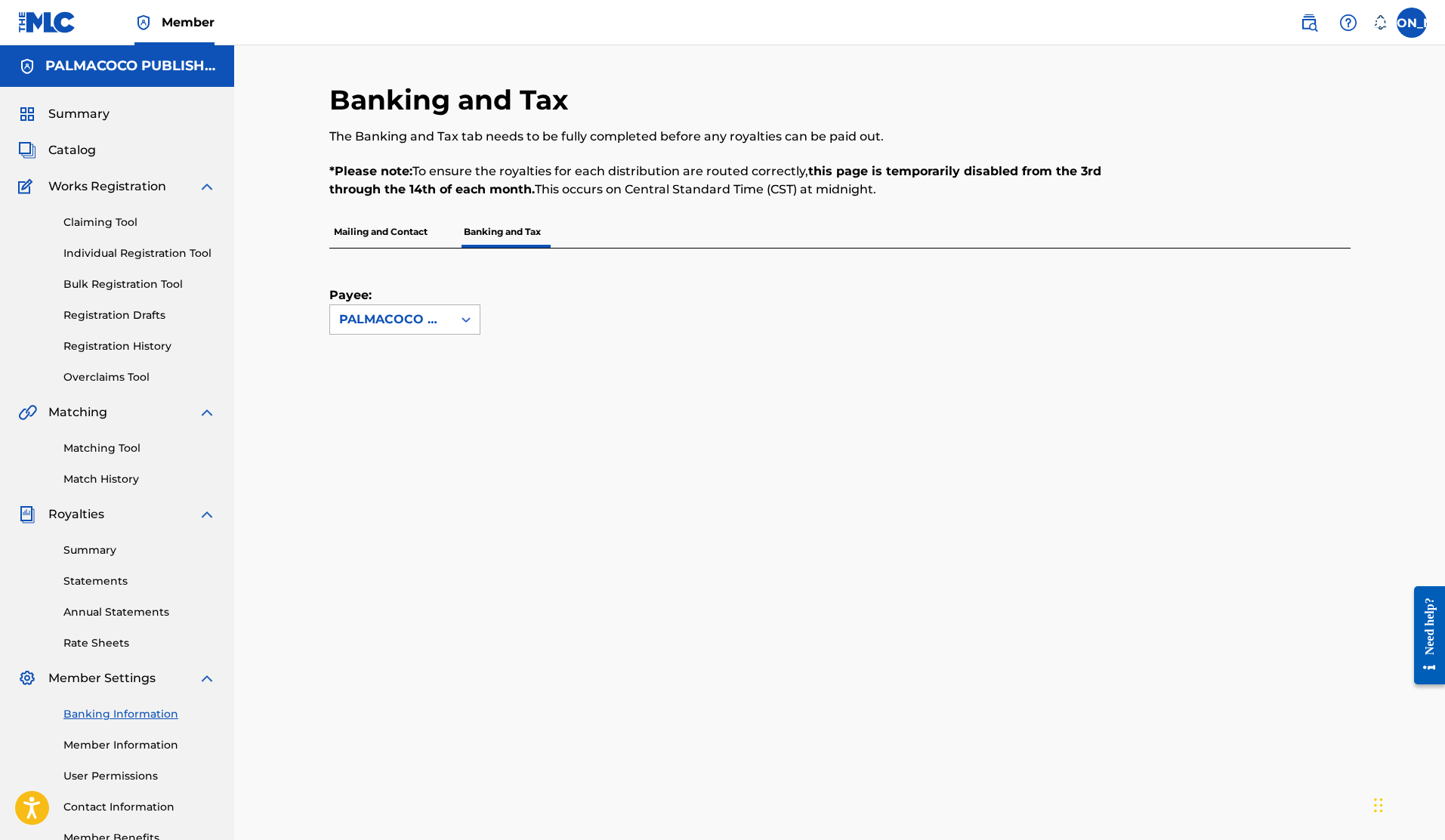
click at [444, 324] on div "PALMACOCO PUBLISHING" at bounding box center [392, 320] width 122 height 29
click at [620, 275] on div "Payee: Use Up and Down to choose options, press Enter to select the currently f…" at bounding box center [822, 291] width 985 height 86
click at [168, 14] on span "Member" at bounding box center [187, 22] width 53 height 18
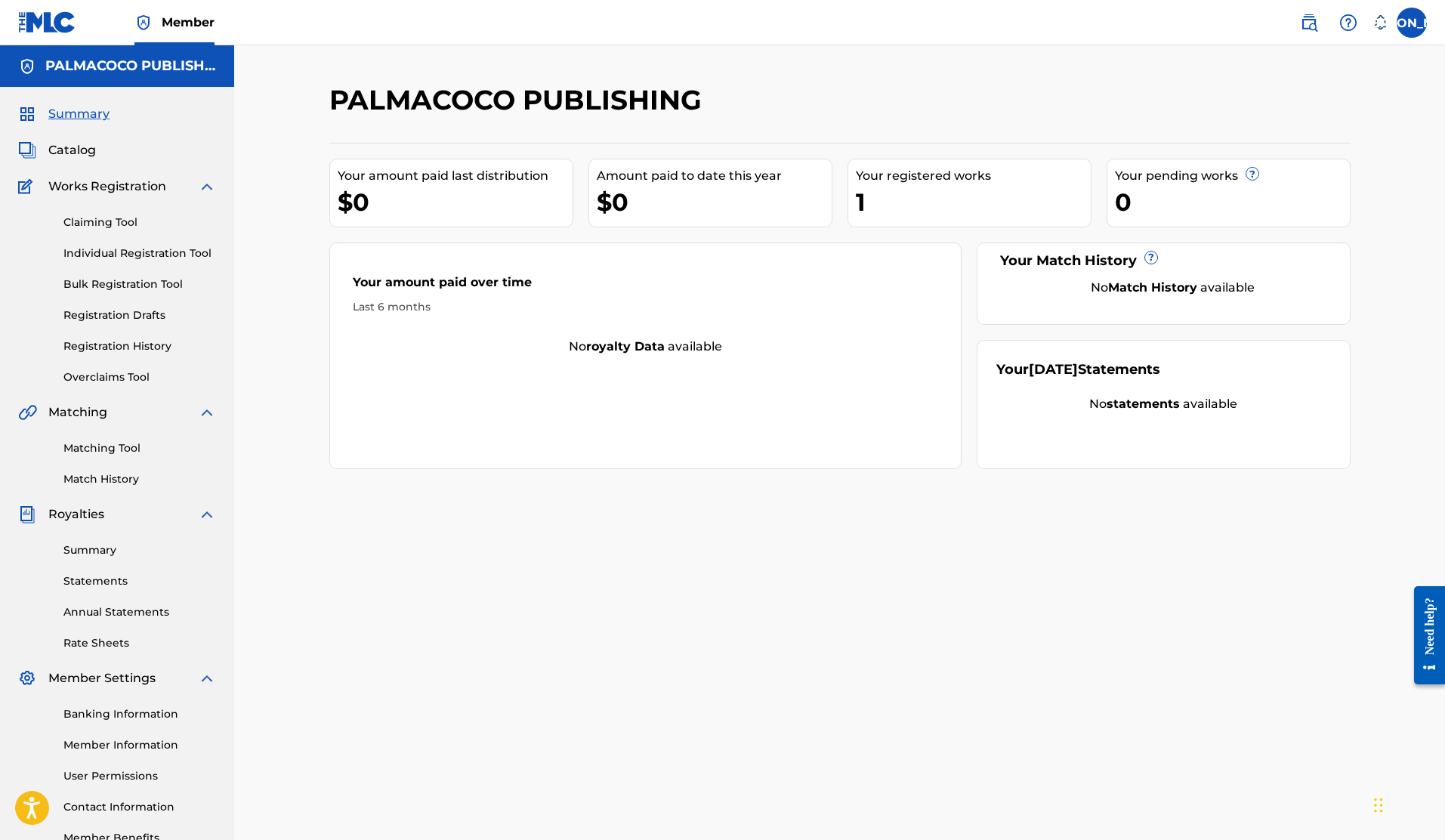
click at [207, 187] on img at bounding box center [207, 187] width 18 height 18
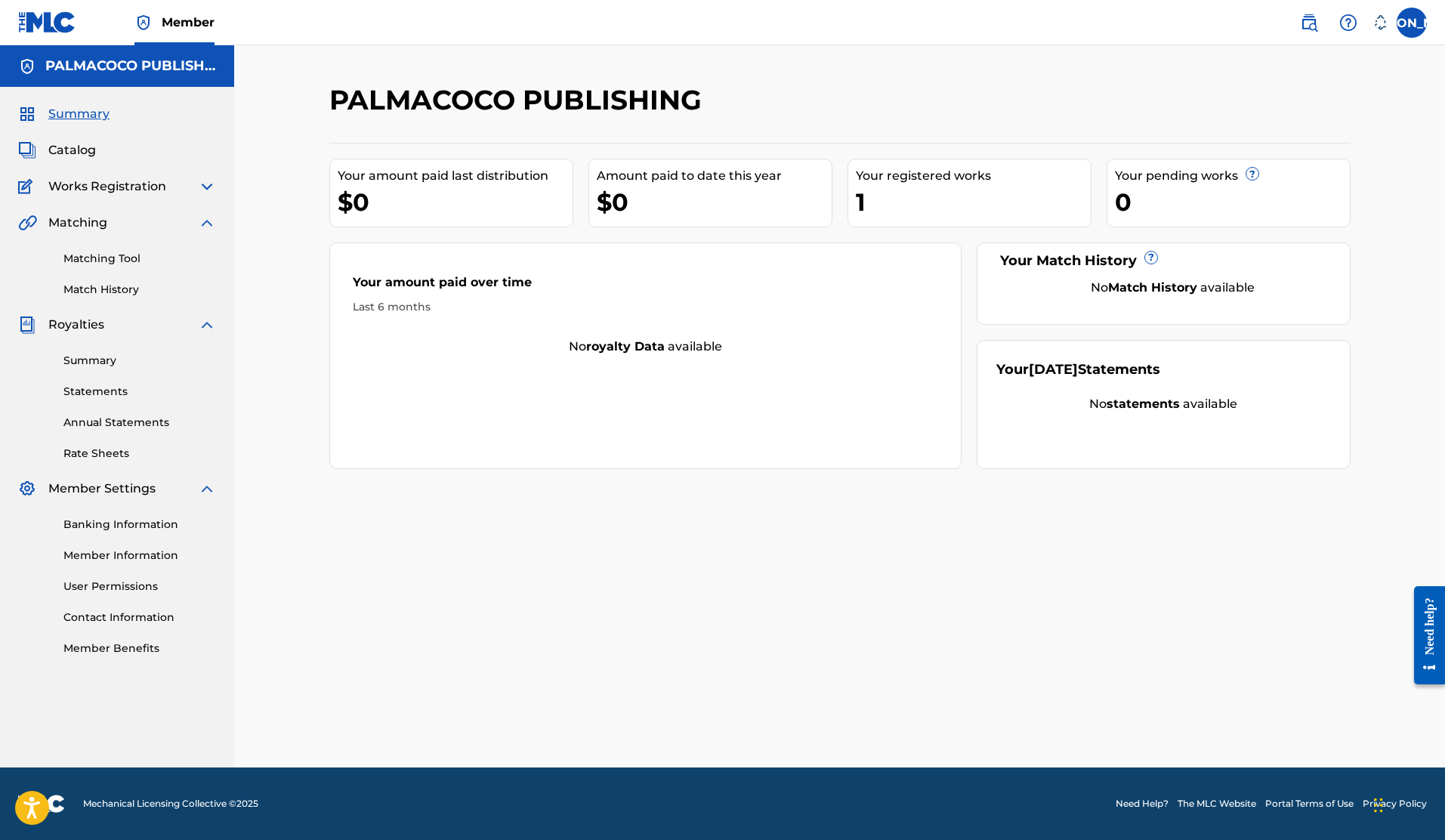
click at [88, 158] on span "Catalog" at bounding box center [72, 151] width 47 height 18
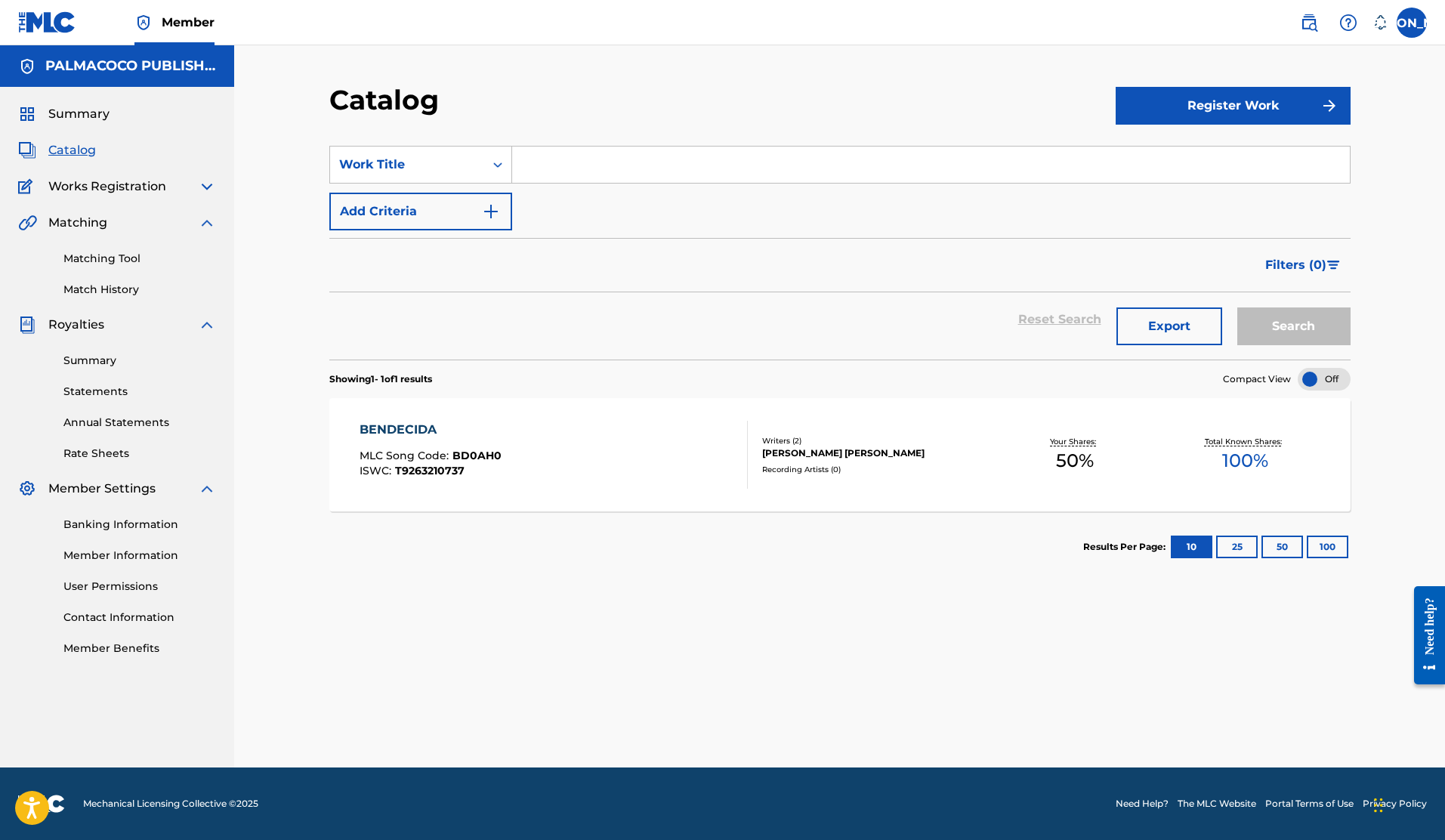
click at [408, 426] on div "BENDECIDA" at bounding box center [431, 430] width 142 height 18
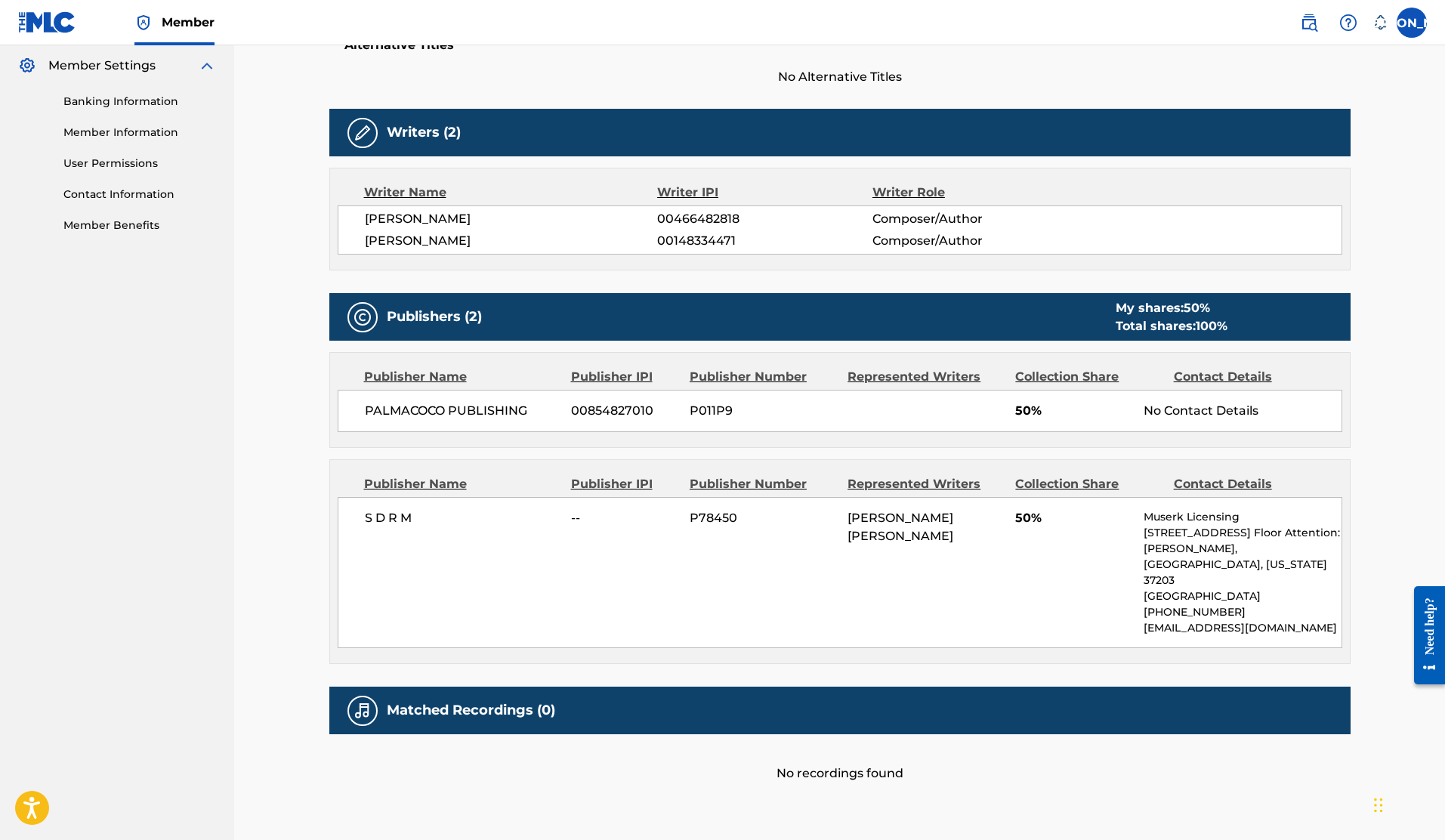
scroll to position [424, 0]
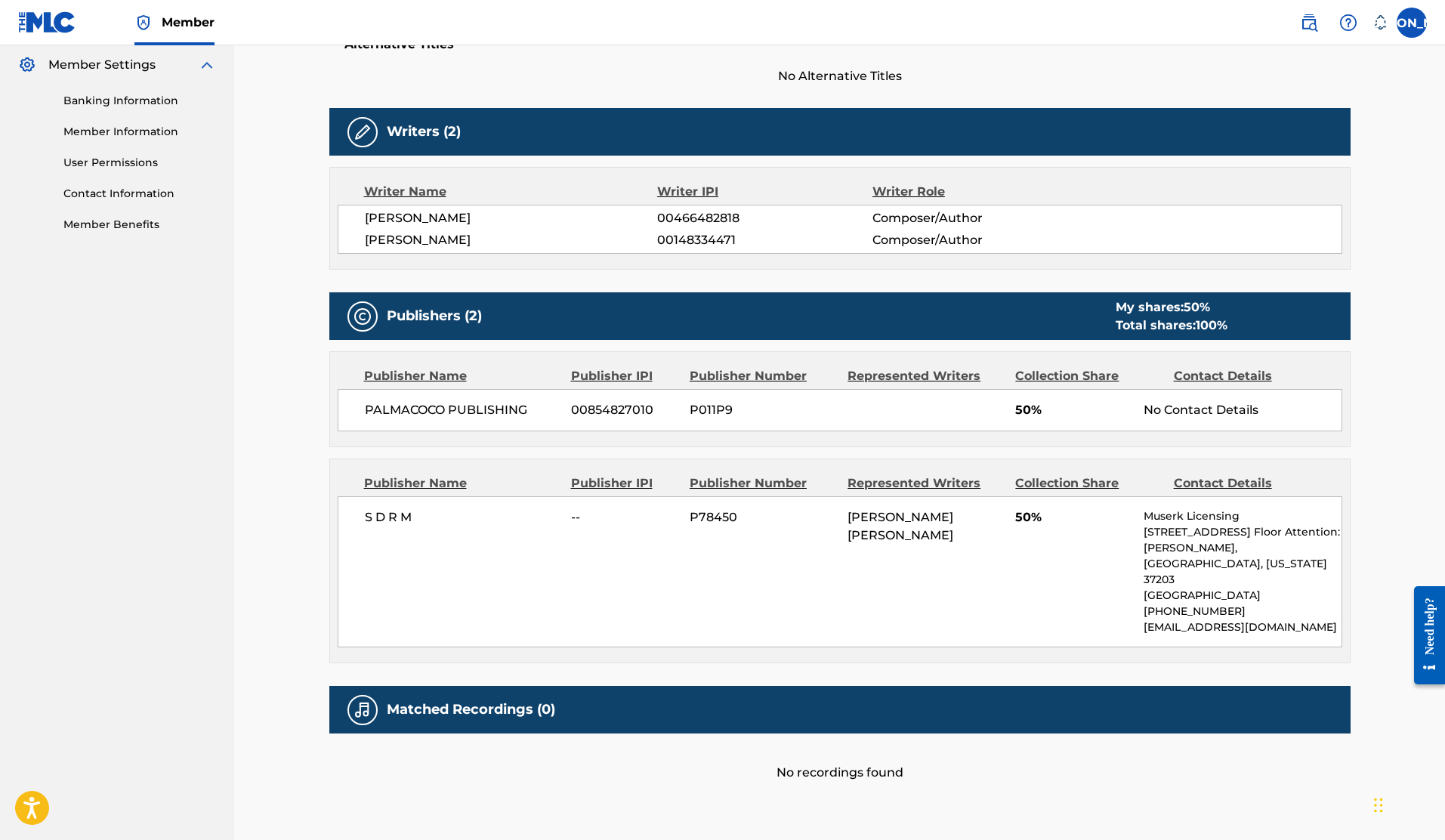
click at [1163, 412] on div "No Contact Details" at bounding box center [1242, 410] width 197 height 18
click at [1244, 401] on div "No Contact Details" at bounding box center [1242, 410] width 197 height 18
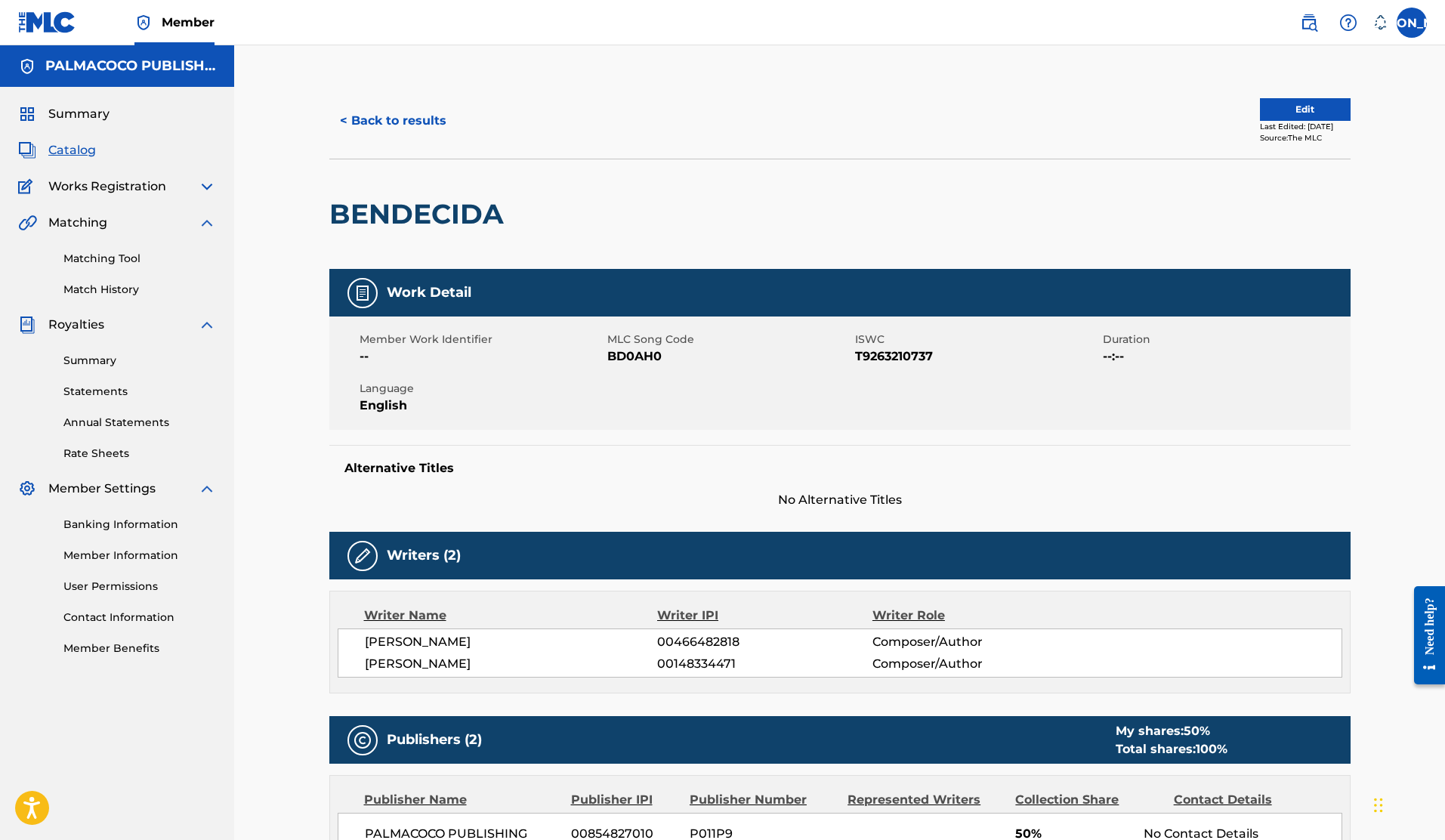
click at [179, 67] on h5 "PALMACOCO PUBLISHING" at bounding box center [130, 66] width 171 height 18
click at [57, 27] on img at bounding box center [47, 22] width 58 height 22
